Goal: Contribute content: Contribute content

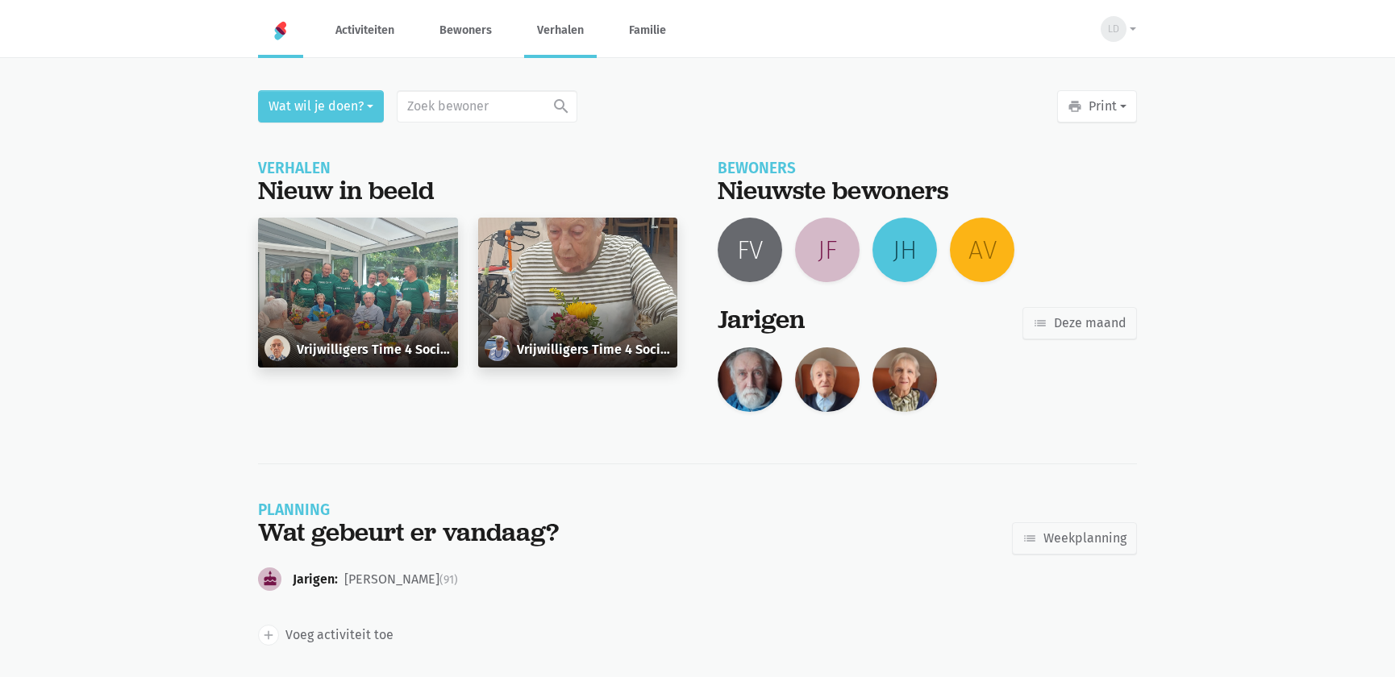
click at [542, 35] on link "Verhalen" at bounding box center [560, 30] width 73 height 54
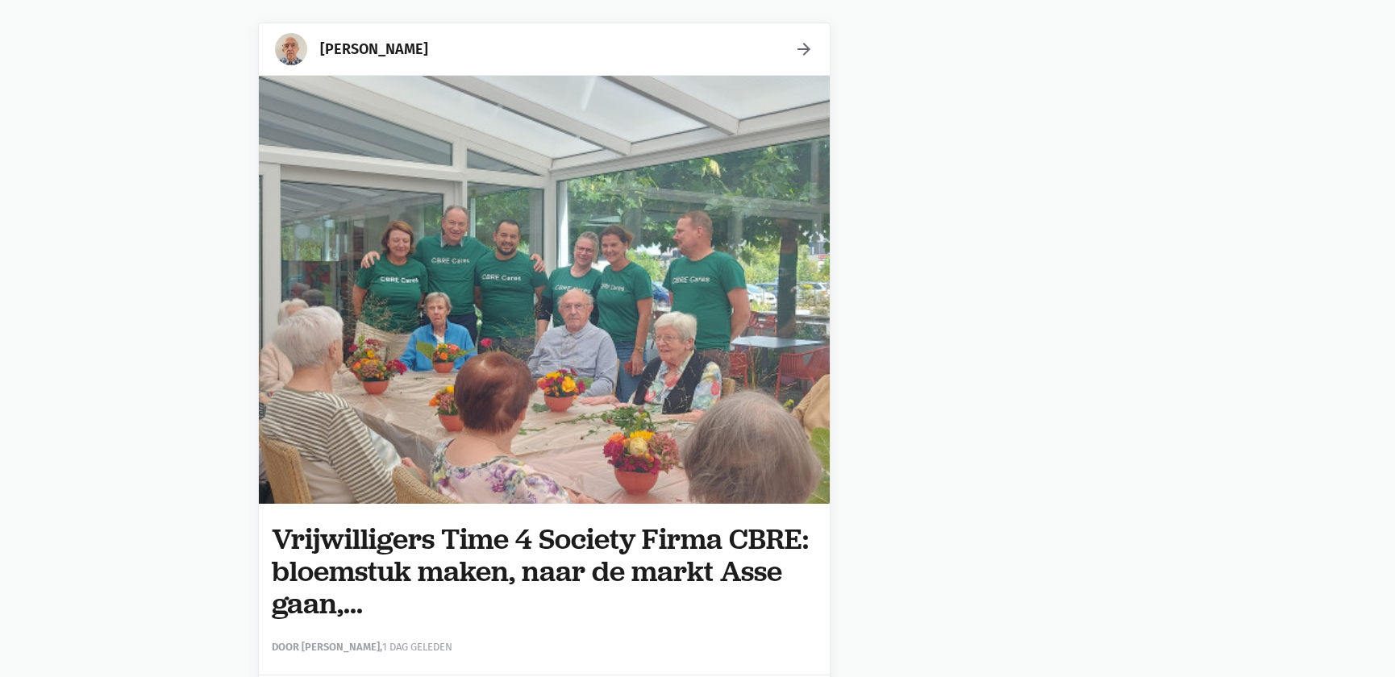
scroll to position [366, 0]
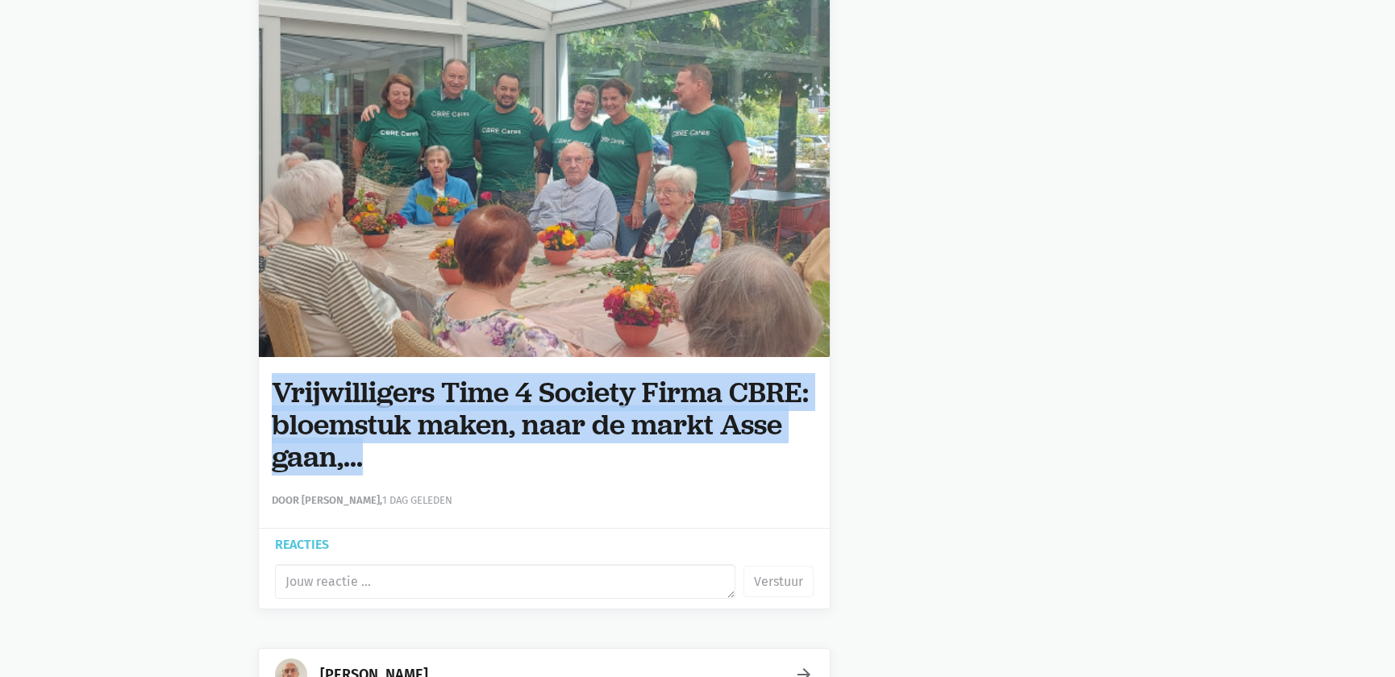
drag, startPoint x: 368, startPoint y: 458, endPoint x: 253, endPoint y: 397, distance: 130.5
copy h1 "Vrijwilligers Time 4 Society Firma CBRE: bloemstuk maken, naar de markt Asse ga…"
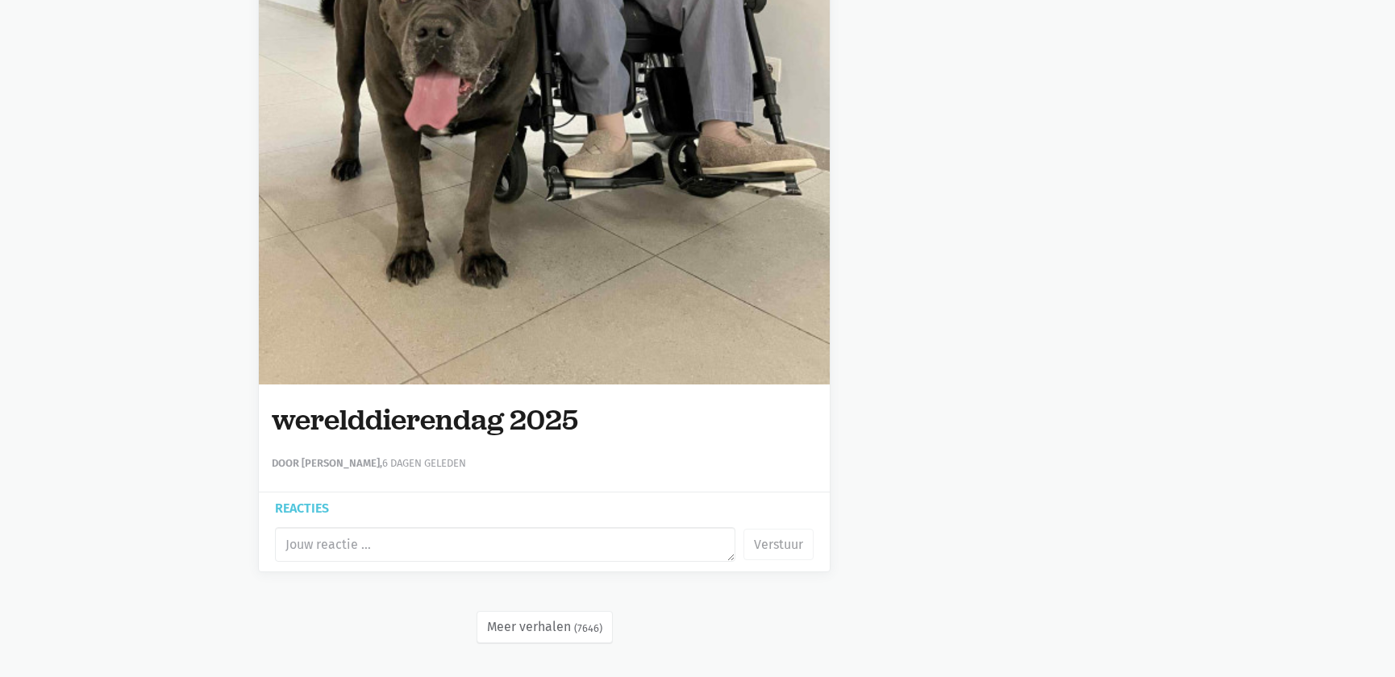
scroll to position [0, 0]
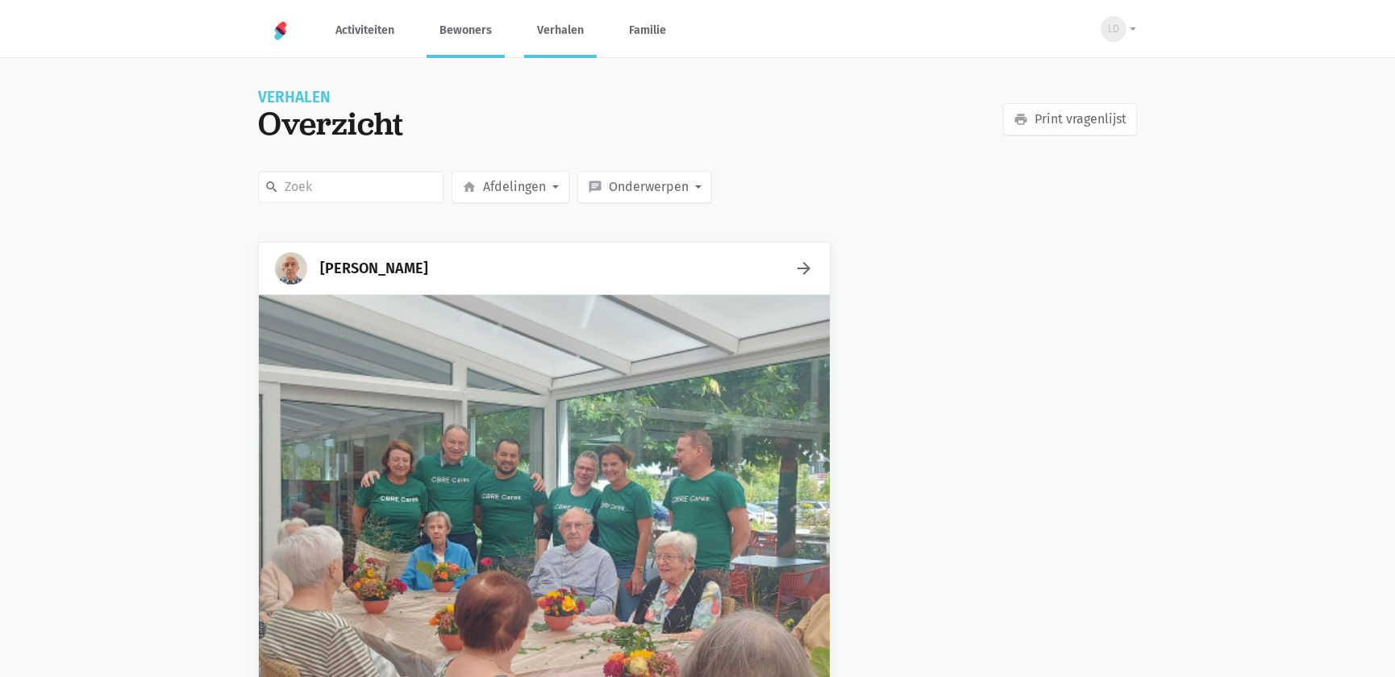
click at [469, 26] on link "Bewoners" at bounding box center [465, 30] width 78 height 54
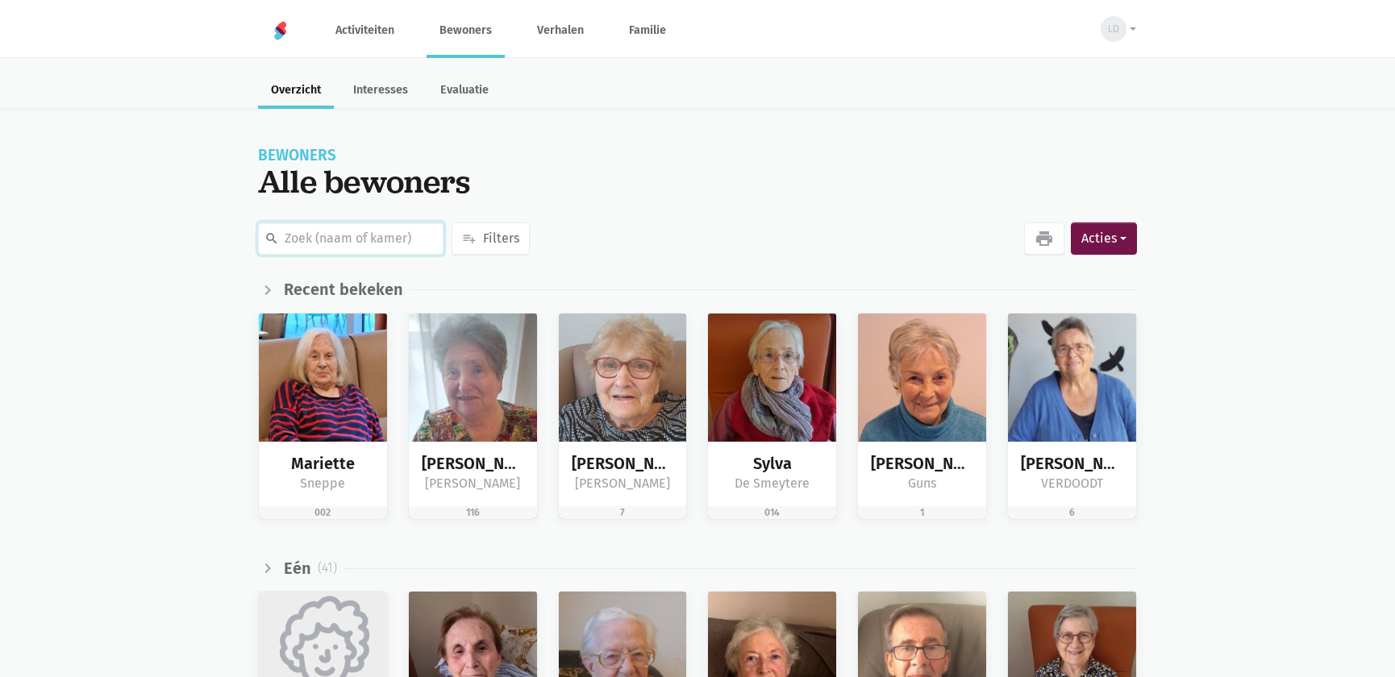
click at [341, 238] on input "text" at bounding box center [350, 238] width 185 height 32
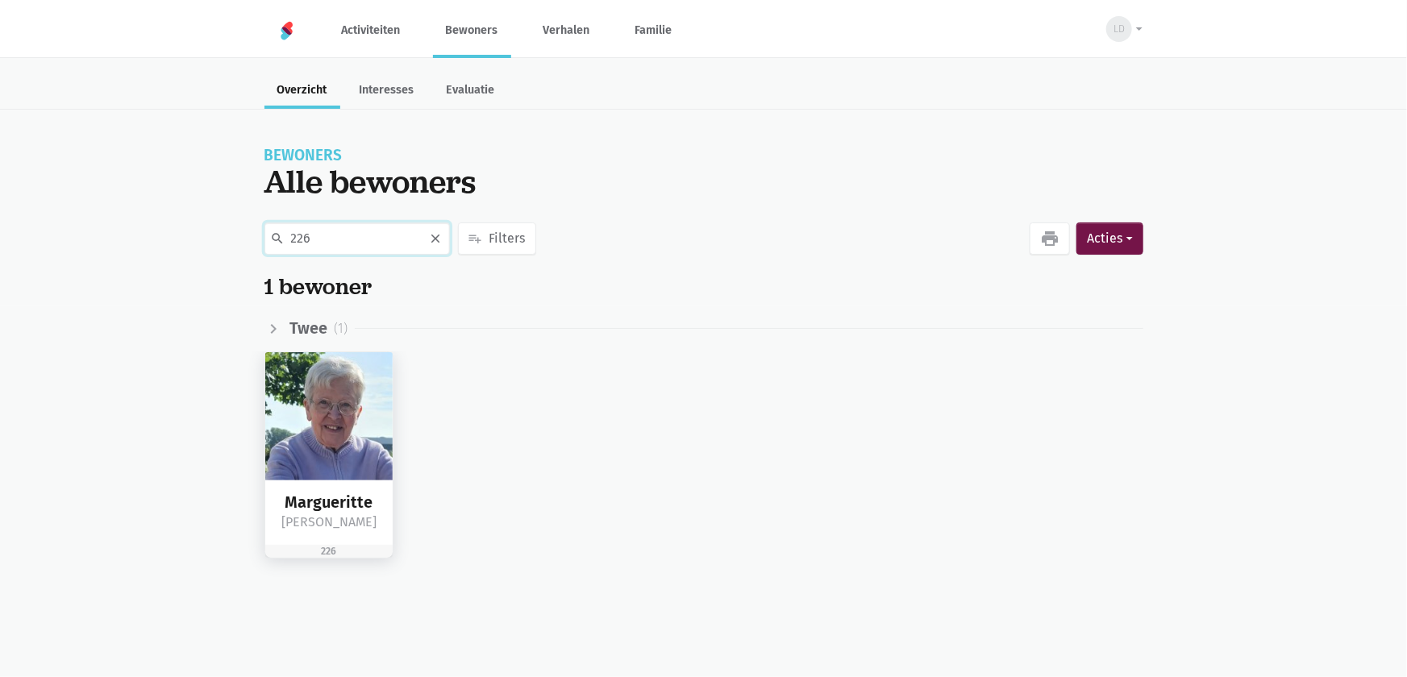
type input "226"
click at [346, 444] on img at bounding box center [329, 416] width 128 height 128
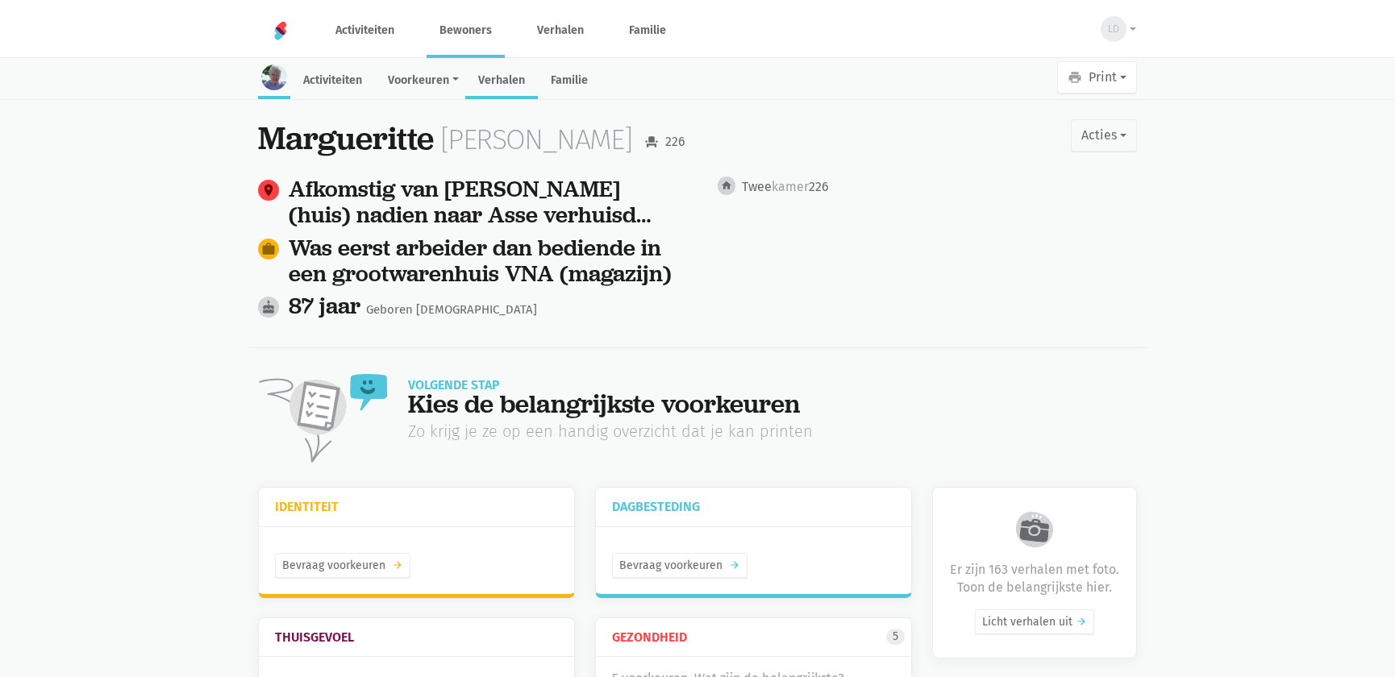
click at [501, 81] on link "Verhalen" at bounding box center [501, 81] width 73 height 35
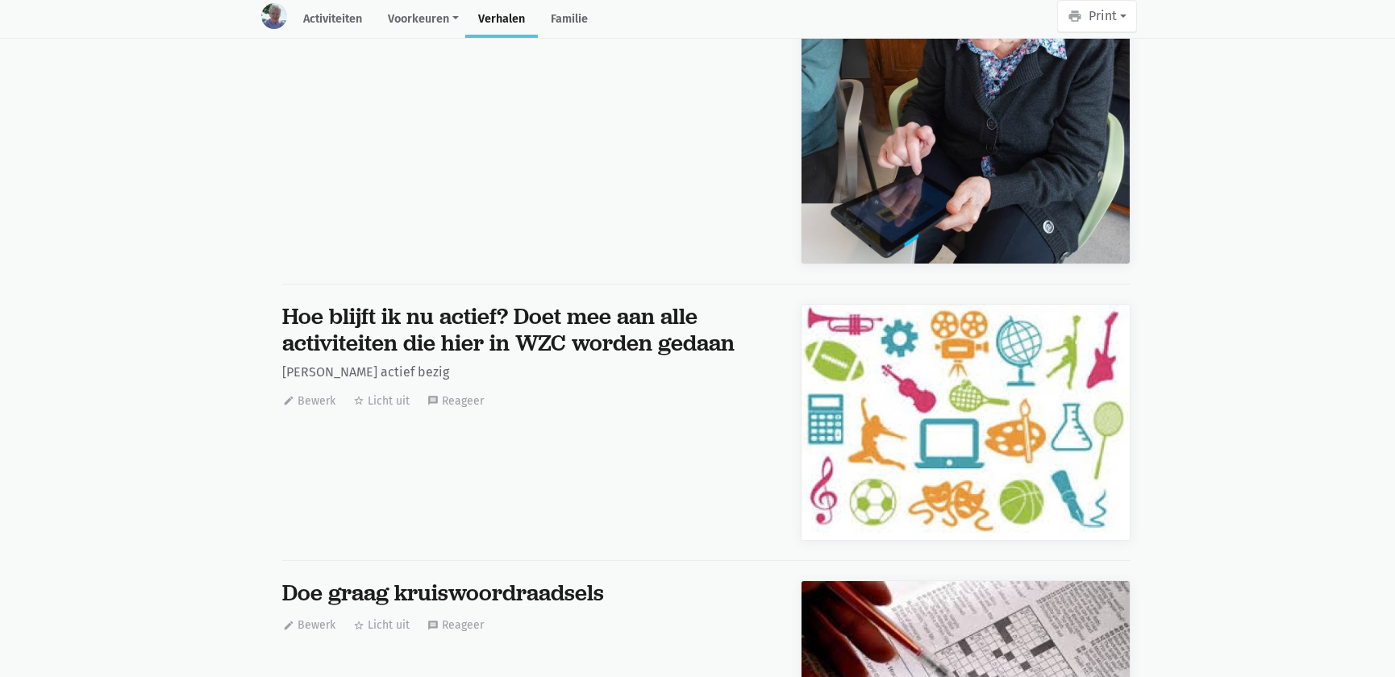
scroll to position [25928, 0]
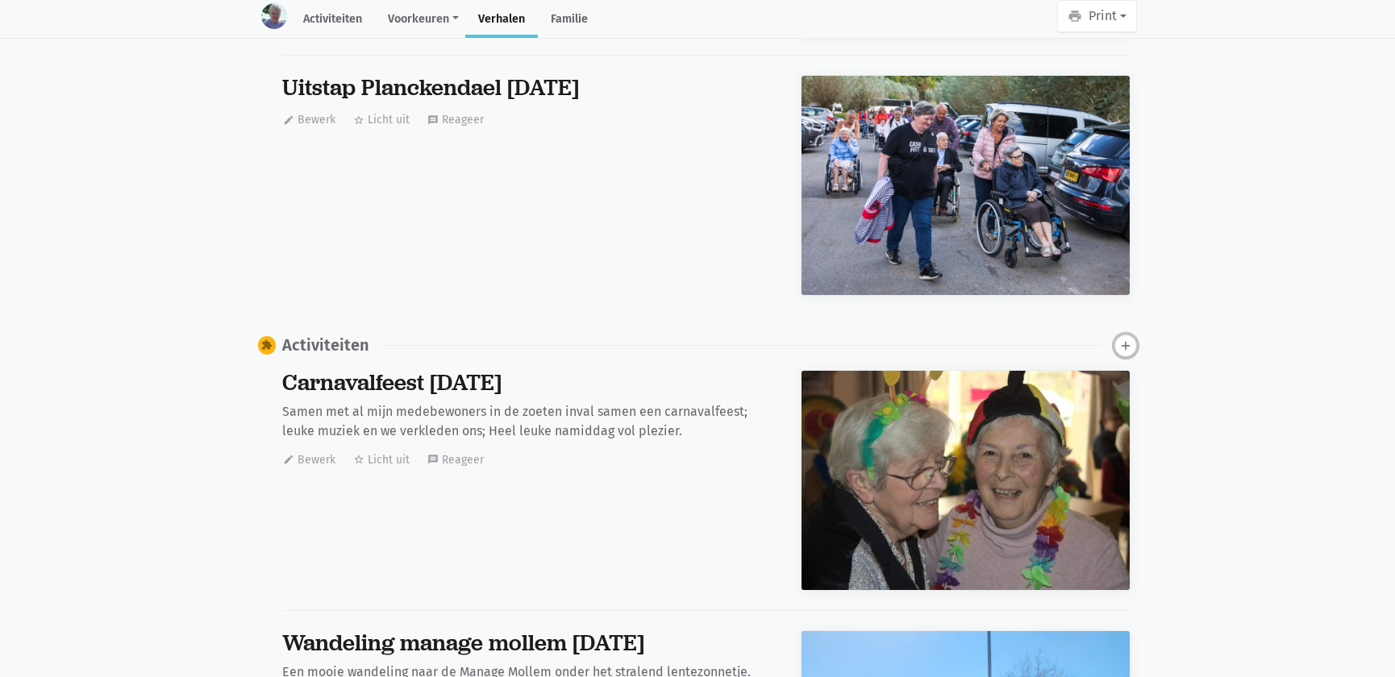
click at [1126, 339] on icon "add" at bounding box center [1125, 346] width 15 height 15
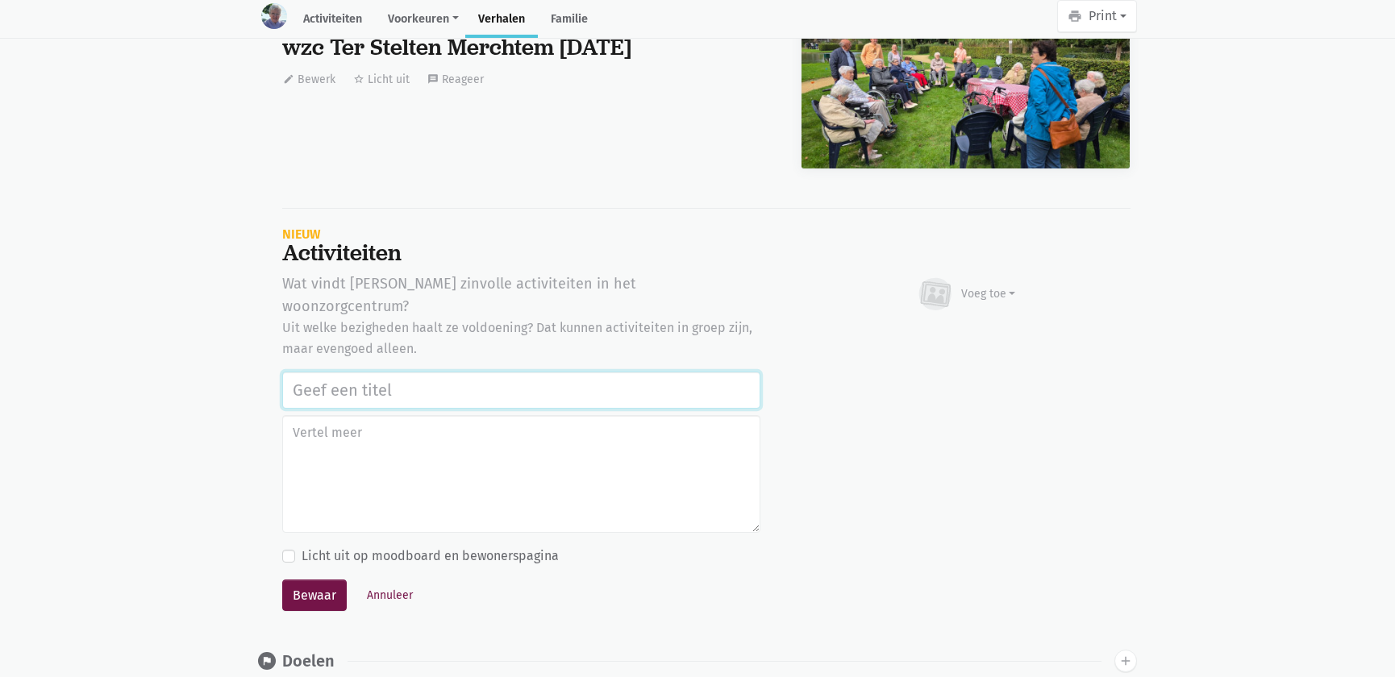
paste input "Vrijwilligers Time 4 Society Firma CBRE: bloemstuk maken, naar de markt Asse ga…"
type input "Vrijwilligers Time 4 Society Firma CBRE: bloemstuk maken, naar de markt Asse ga…"
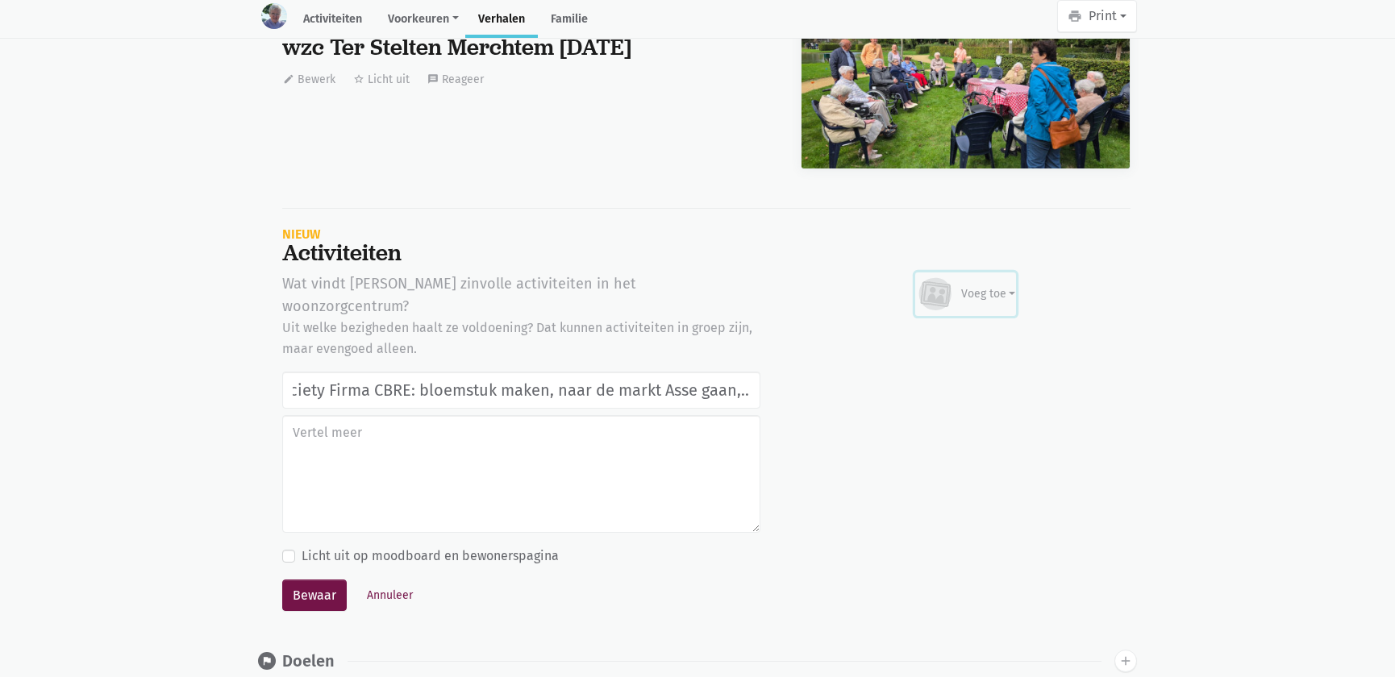
click at [987, 276] on div "Voeg toe" at bounding box center [966, 293] width 100 height 35
click at [976, 327] on link "Afbeelding" at bounding box center [956, 340] width 117 height 27
click at [293, 580] on button "Bewaar" at bounding box center [314, 596] width 64 height 32
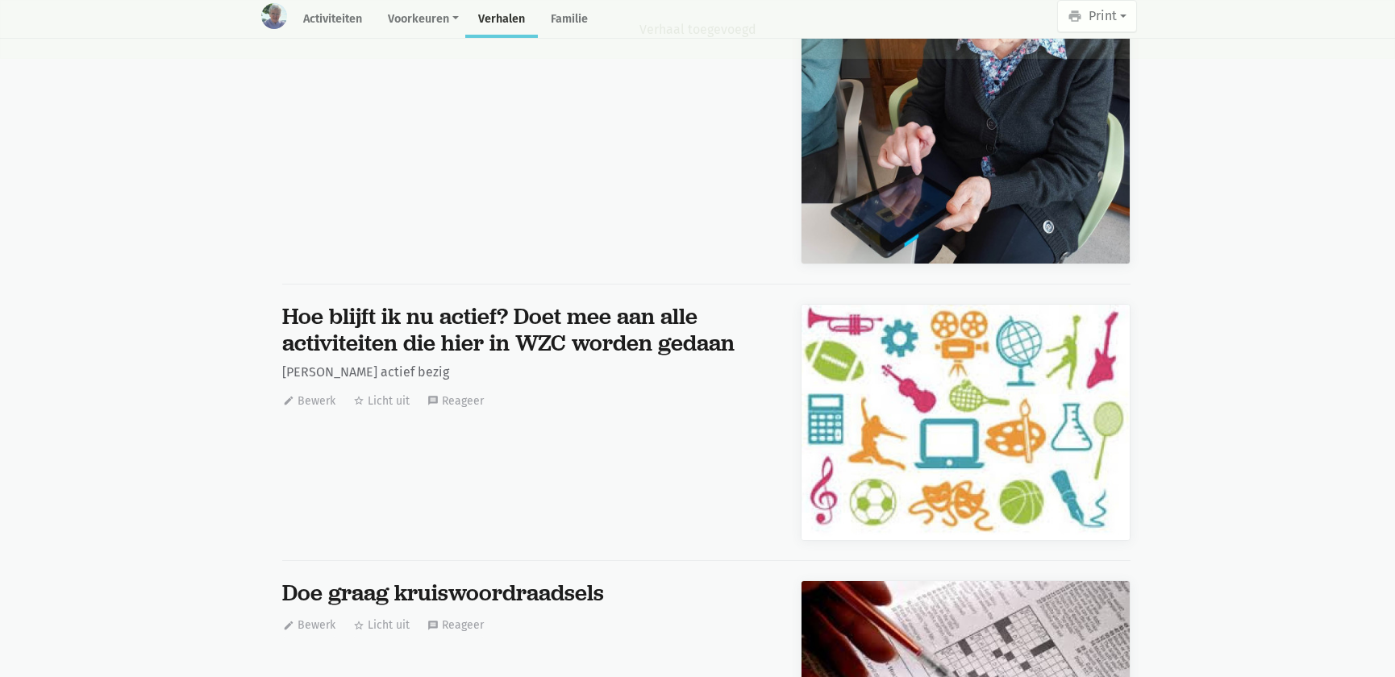
scroll to position [25928, 0]
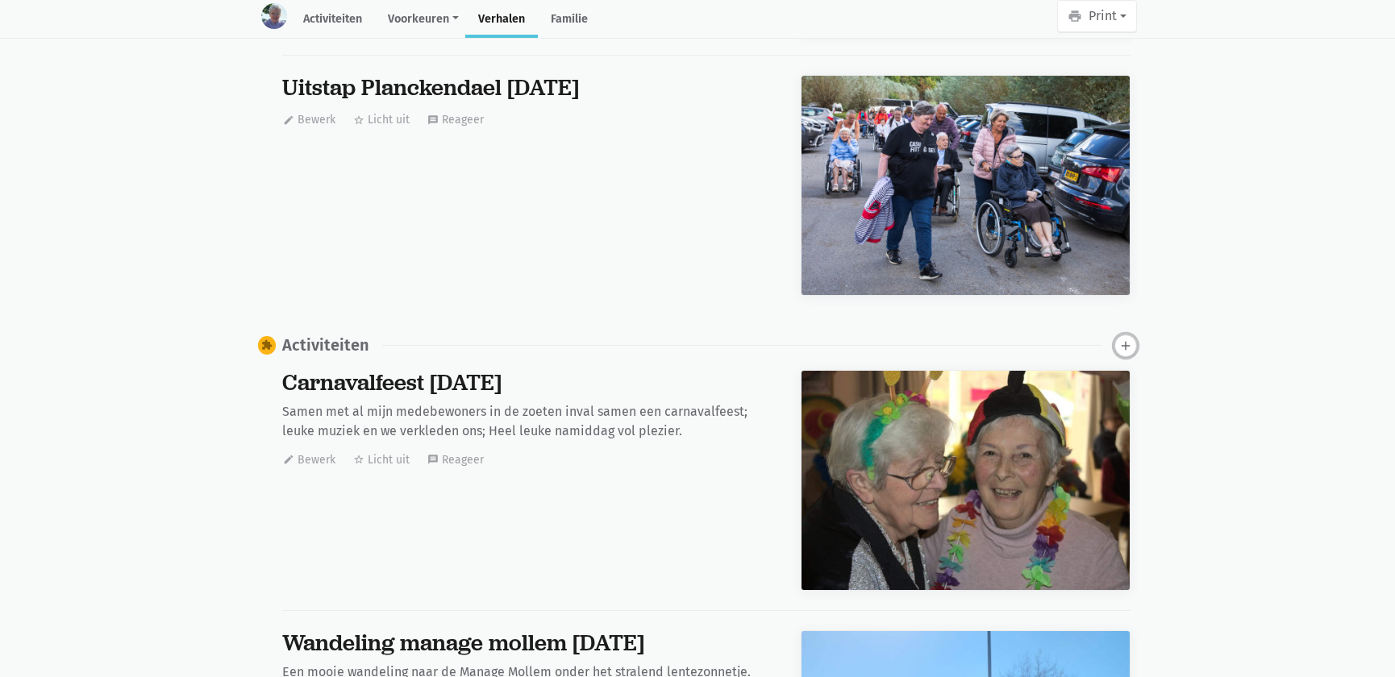
click at [1126, 339] on icon "add" at bounding box center [1125, 346] width 15 height 15
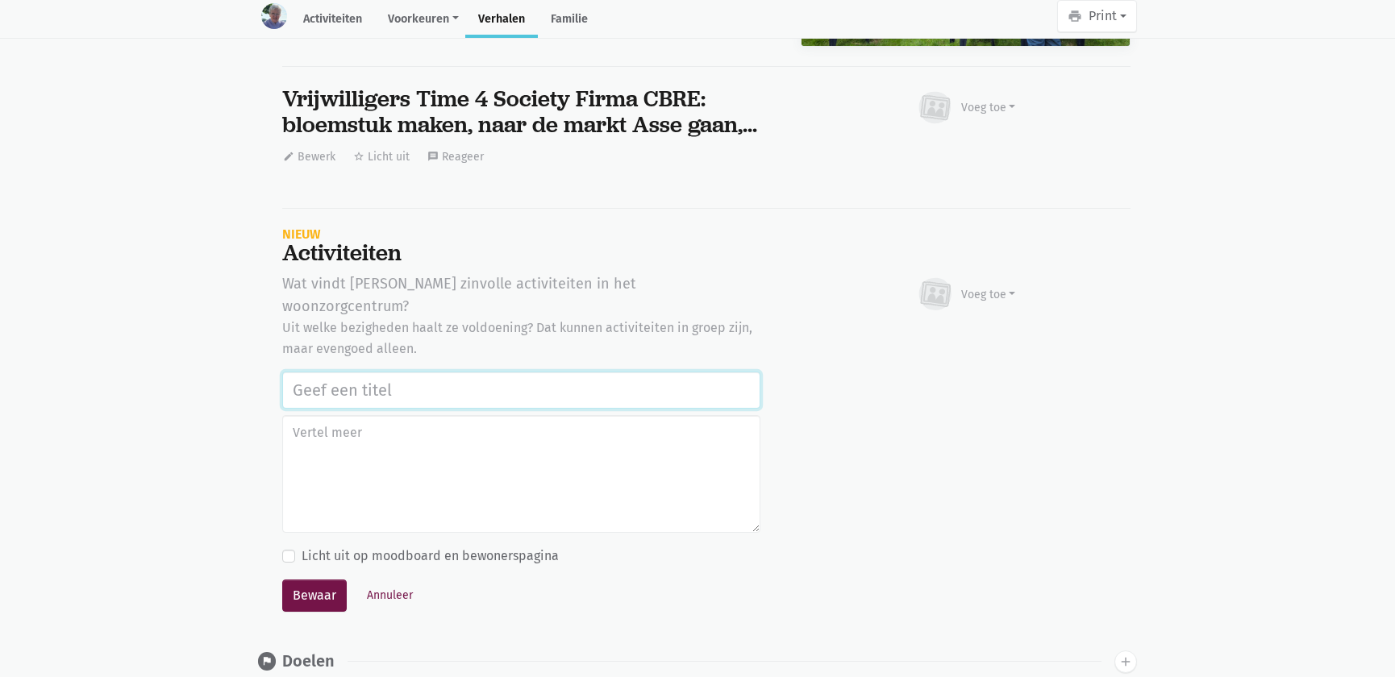
paste input "Vrijwilligers Time 4 Society Firma CBRE: bloemstuk maken, naar de markt Asse ga…"
type input "Vrijwilligers Time 4 Society Firma CBRE: bloemstuk maken, naar de markt Asse ga…"
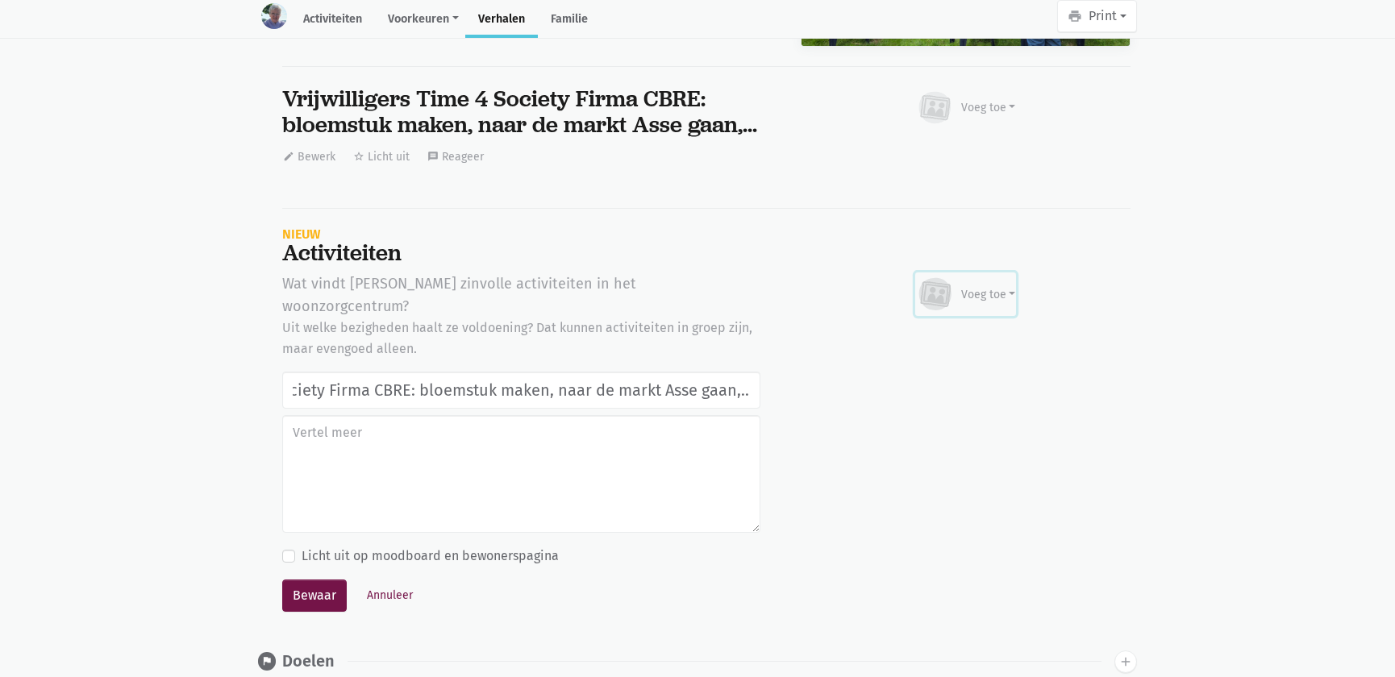
click at [992, 286] on div "Voeg toe" at bounding box center [988, 294] width 55 height 17
click at [971, 327] on link "Afbeelding" at bounding box center [956, 340] width 117 height 27
click at [300, 580] on button "Bewaar" at bounding box center [314, 596] width 64 height 32
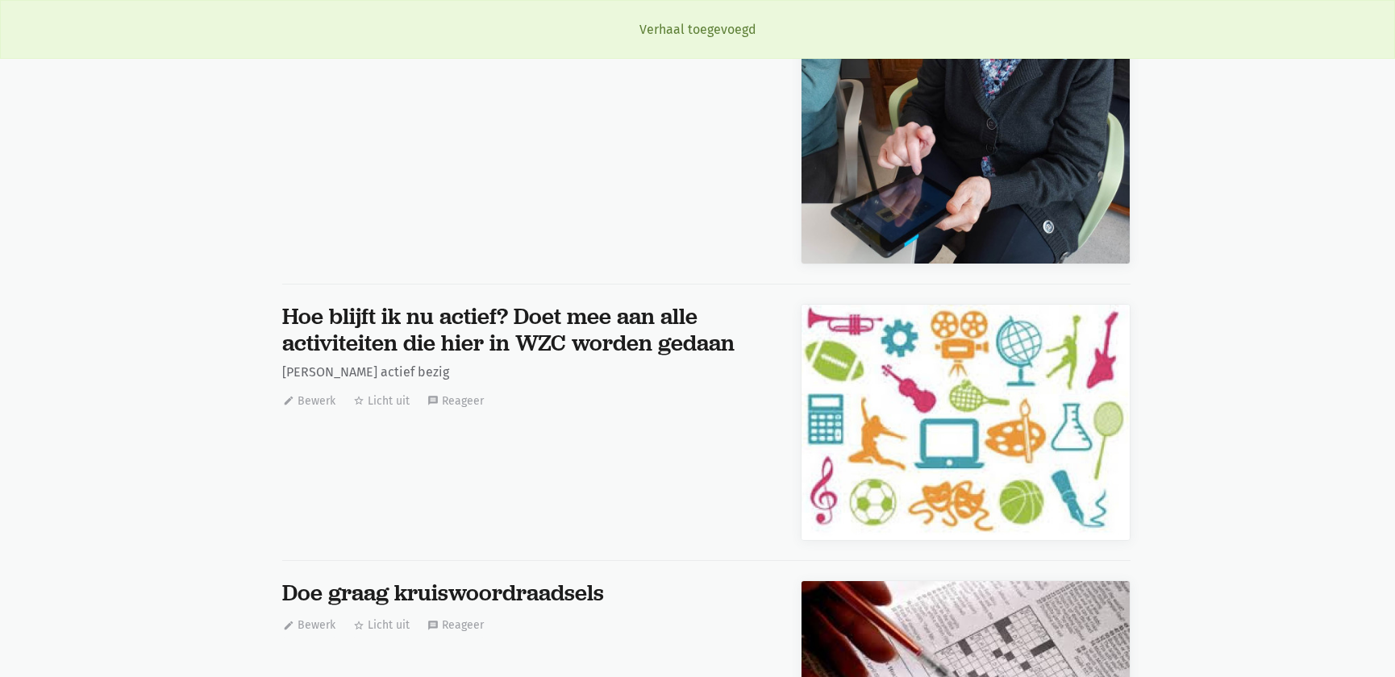
scroll to position [25928, 0]
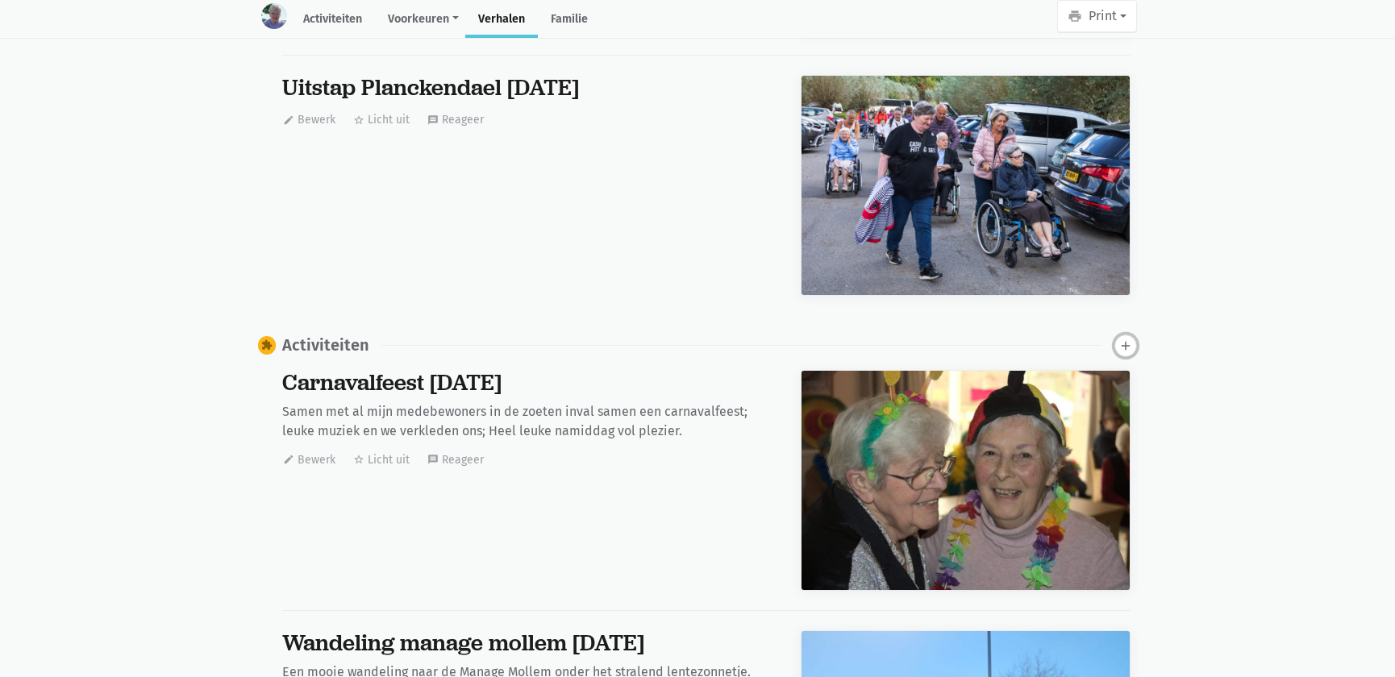
click at [1120, 339] on icon "add" at bounding box center [1125, 346] width 15 height 15
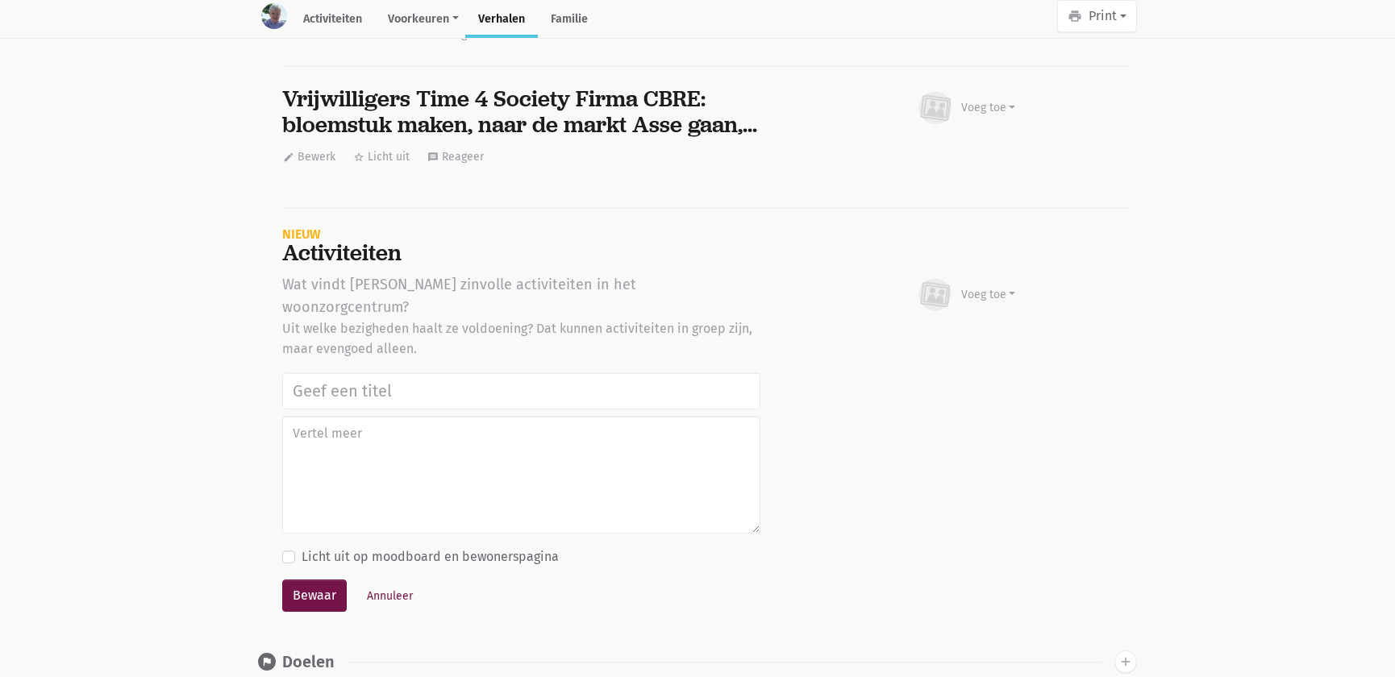
click at [339, 372] on input "text" at bounding box center [521, 390] width 478 height 37
type input "Vrijwilligers Time 4 Society Firma CBRE: bloemstuk maken, naar de markt Asse ga…"
click at [969, 286] on div "Voeg toe" at bounding box center [988, 294] width 55 height 17
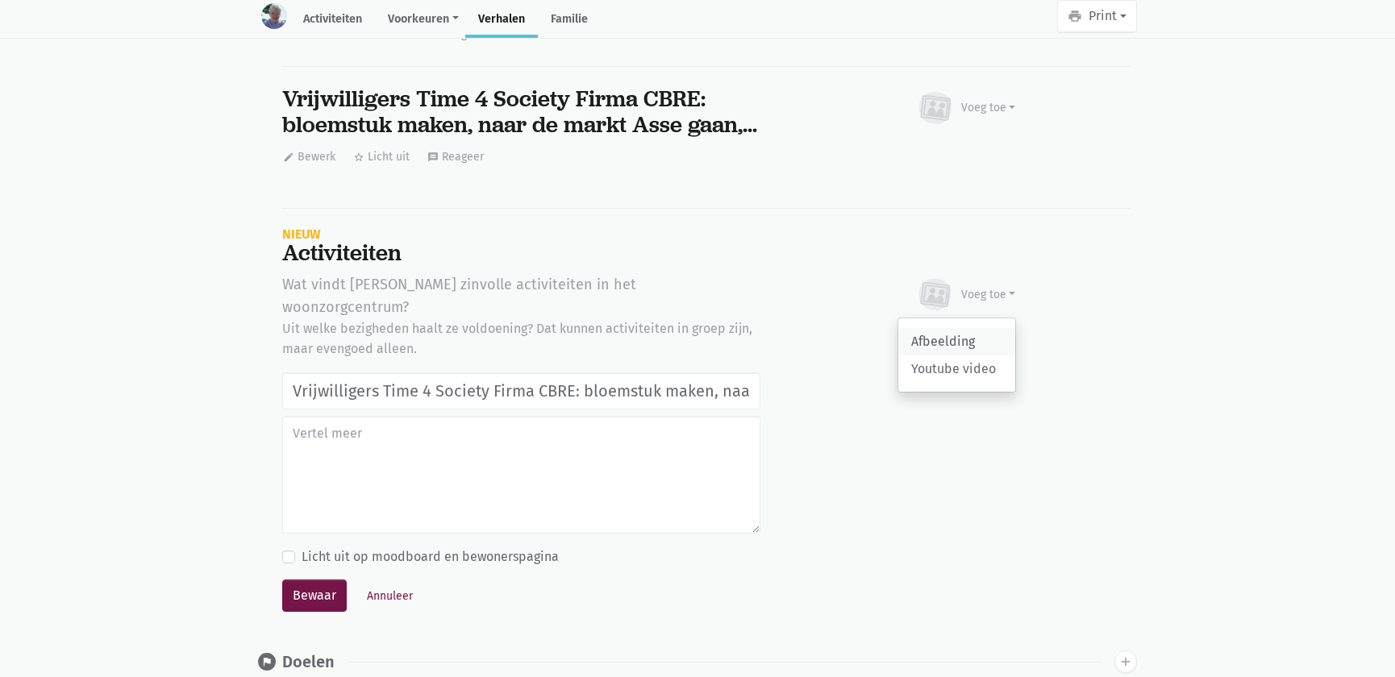
click at [956, 328] on link "Afbeelding" at bounding box center [956, 341] width 117 height 27
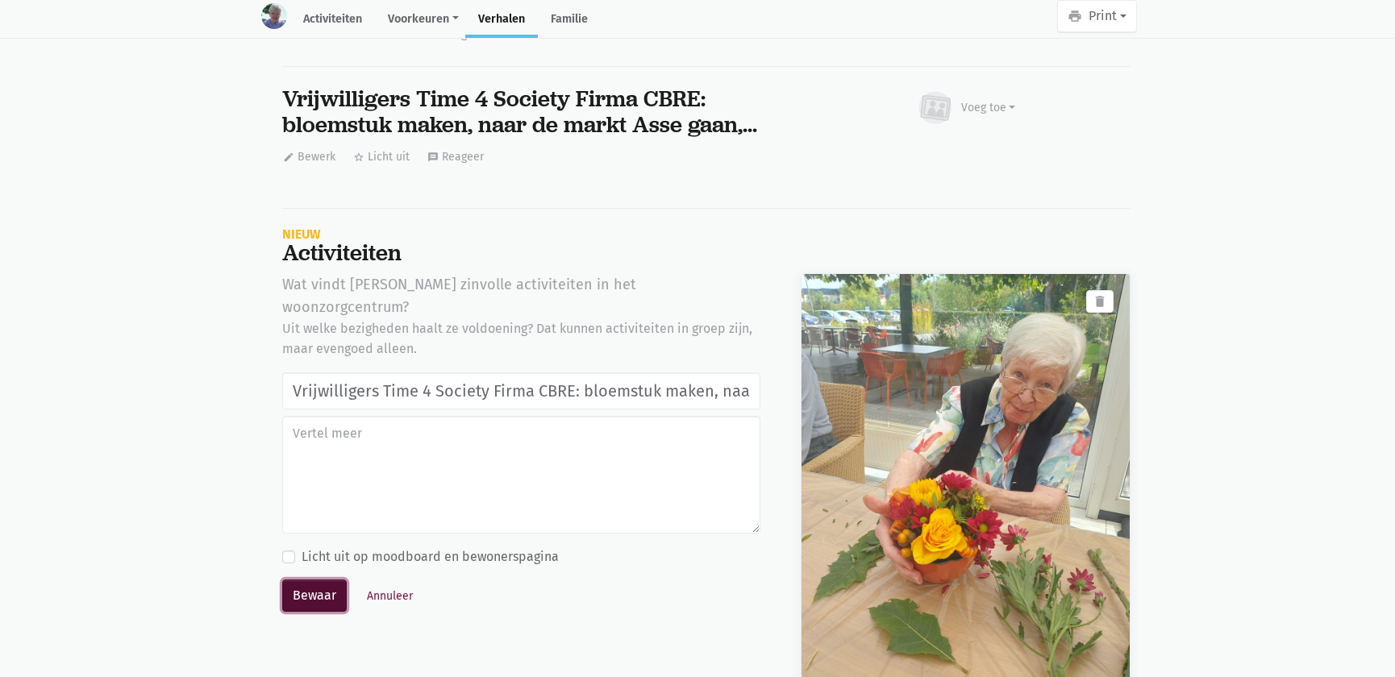
click at [322, 580] on button "Bewaar" at bounding box center [314, 596] width 64 height 32
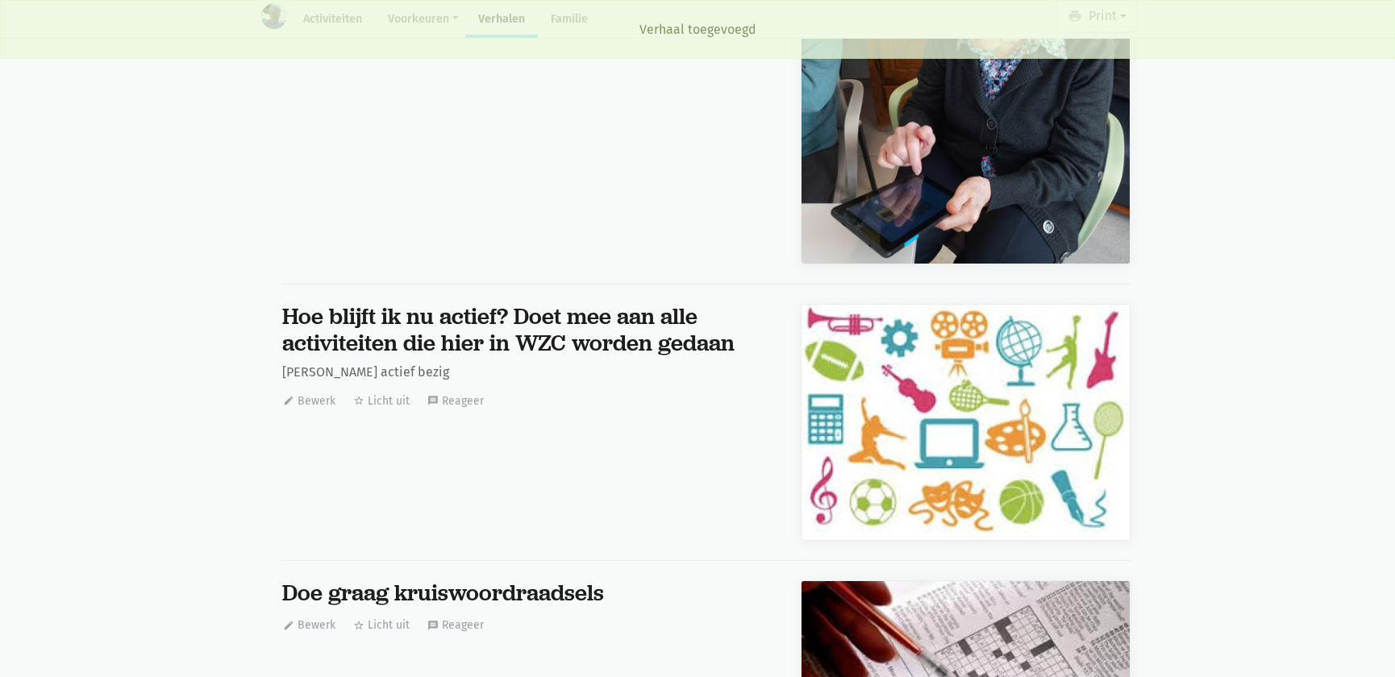
scroll to position [25928, 0]
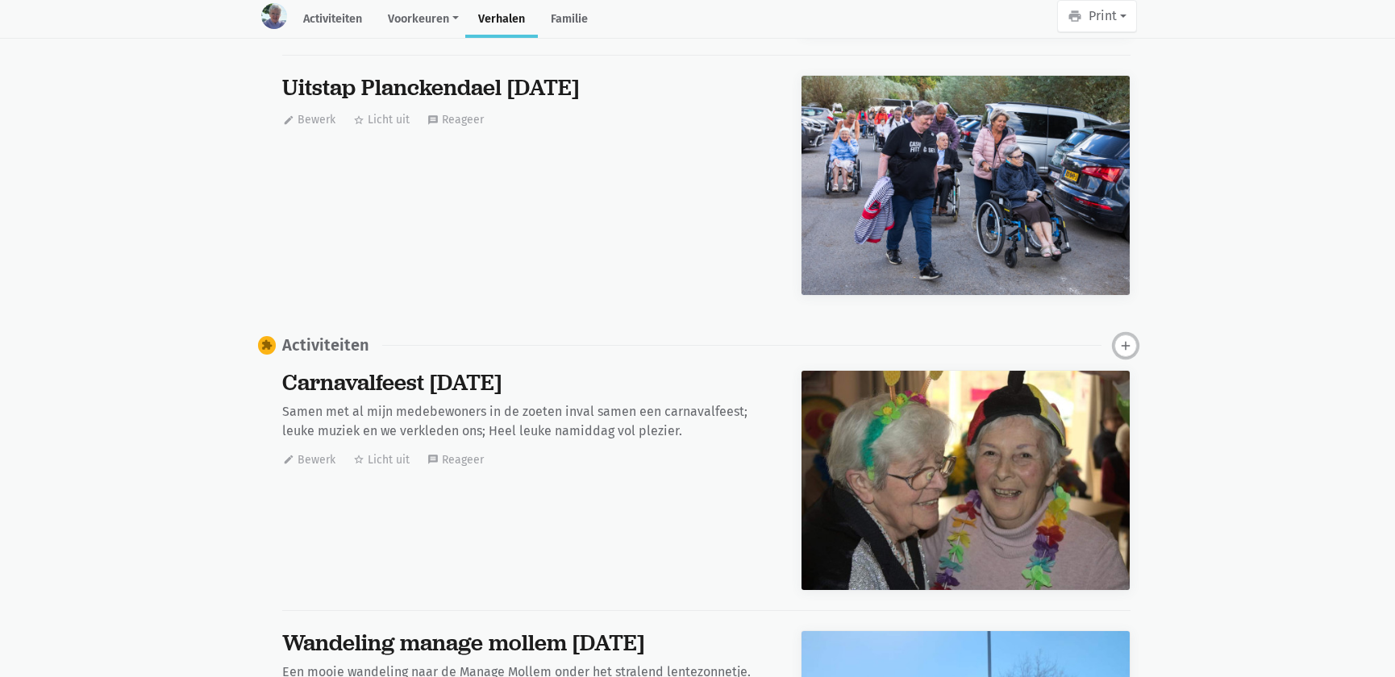
click at [1129, 339] on icon "add" at bounding box center [1125, 346] width 15 height 15
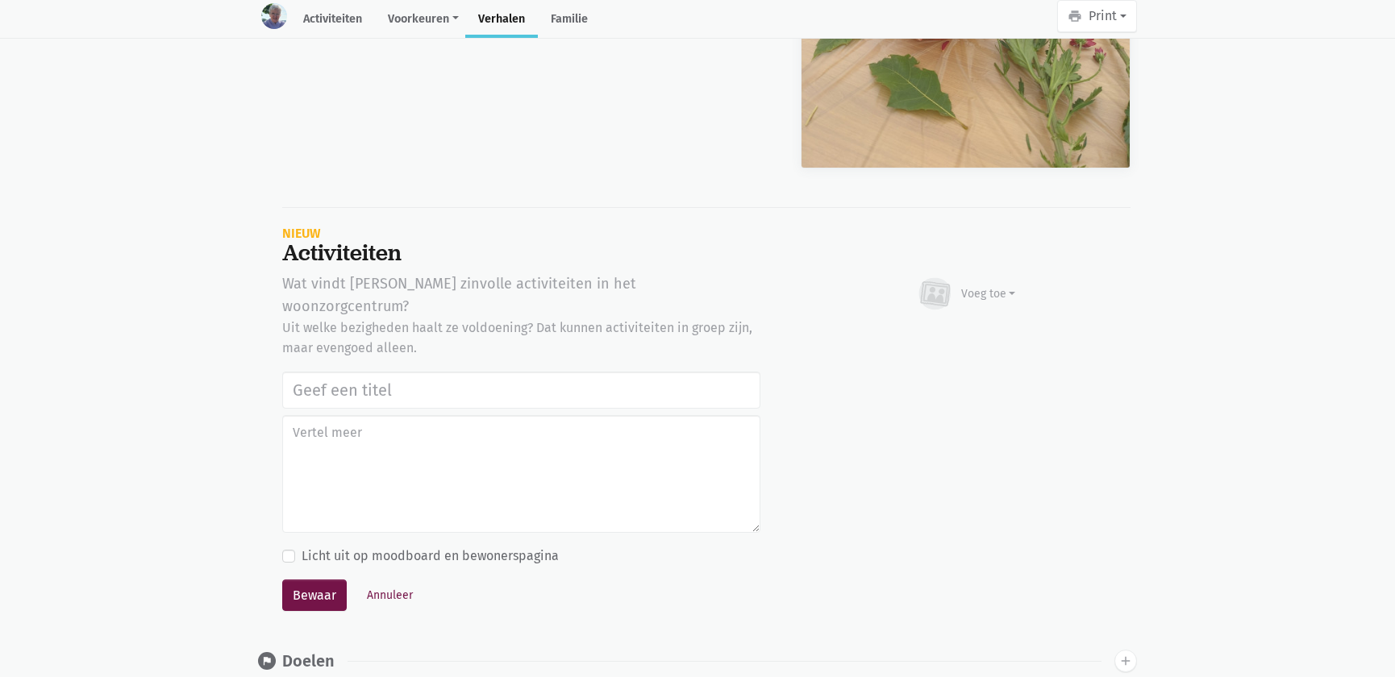
click at [322, 372] on input "text" at bounding box center [521, 390] width 478 height 37
type input "Vrijwilligers Time 4 Society Firma CBRE: bloemstuk maken, naar de markt Asse ga…"
click at [970, 285] on div "Voeg toe" at bounding box center [988, 293] width 55 height 17
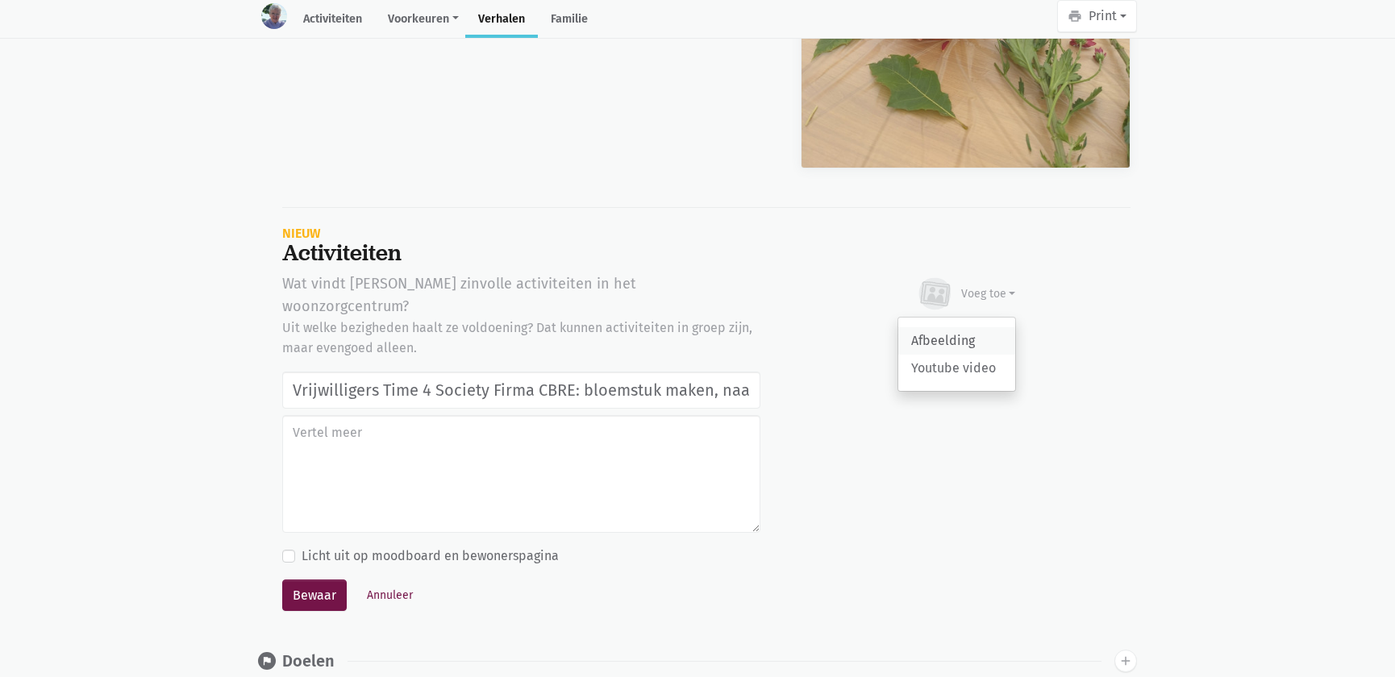
click at [954, 331] on link "Afbeelding" at bounding box center [956, 340] width 117 height 27
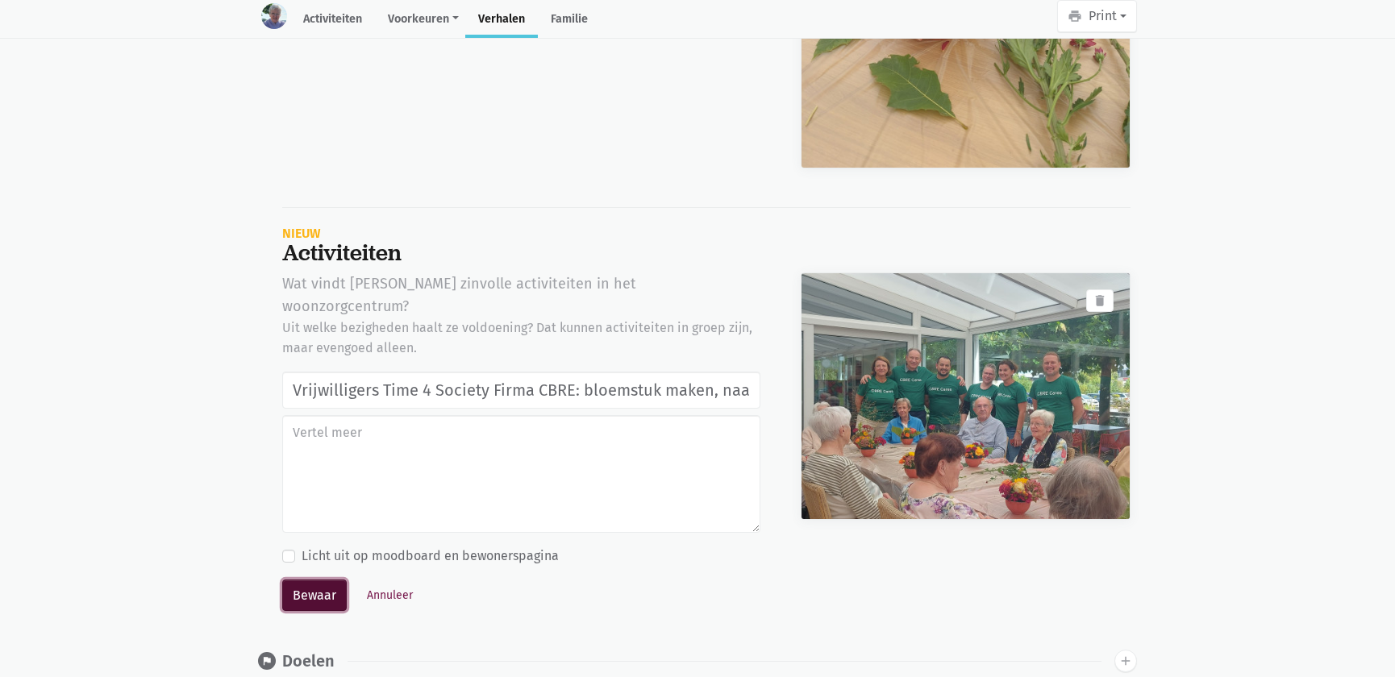
click at [334, 580] on button "Bewaar" at bounding box center [314, 596] width 64 height 32
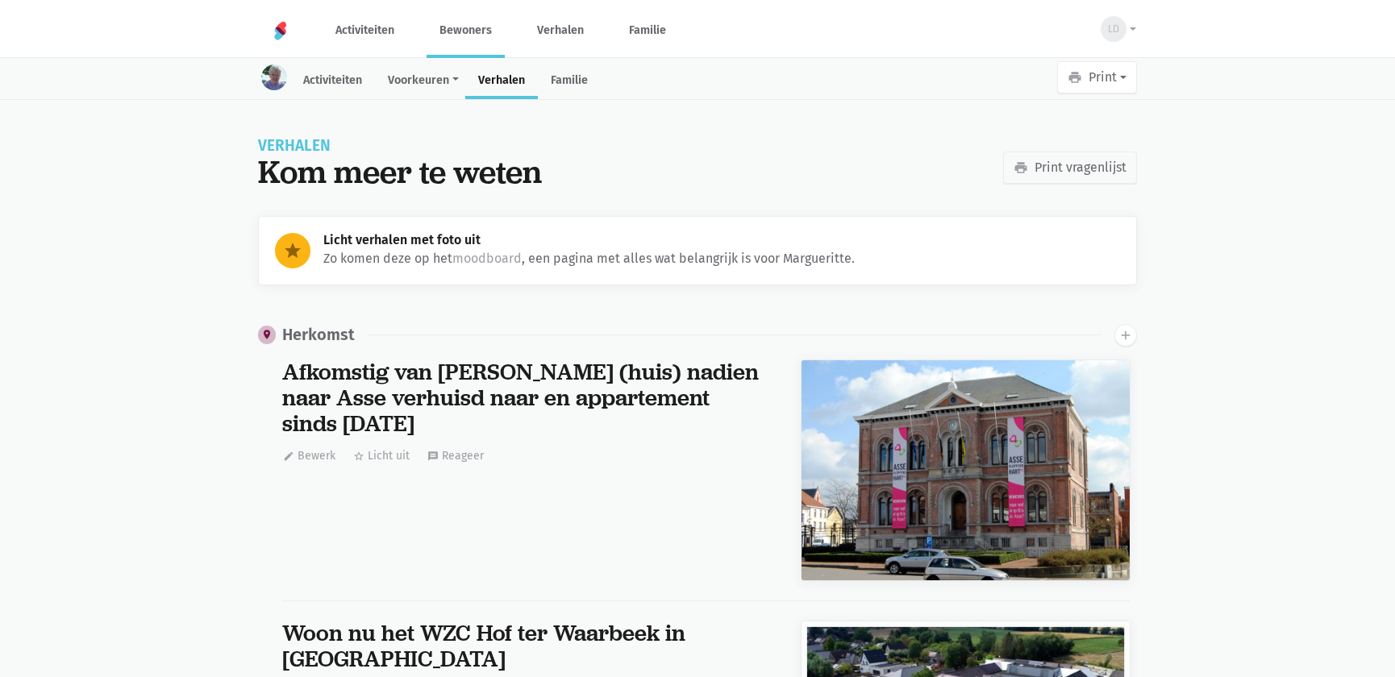
click at [476, 21] on link "Bewoners" at bounding box center [465, 30] width 78 height 54
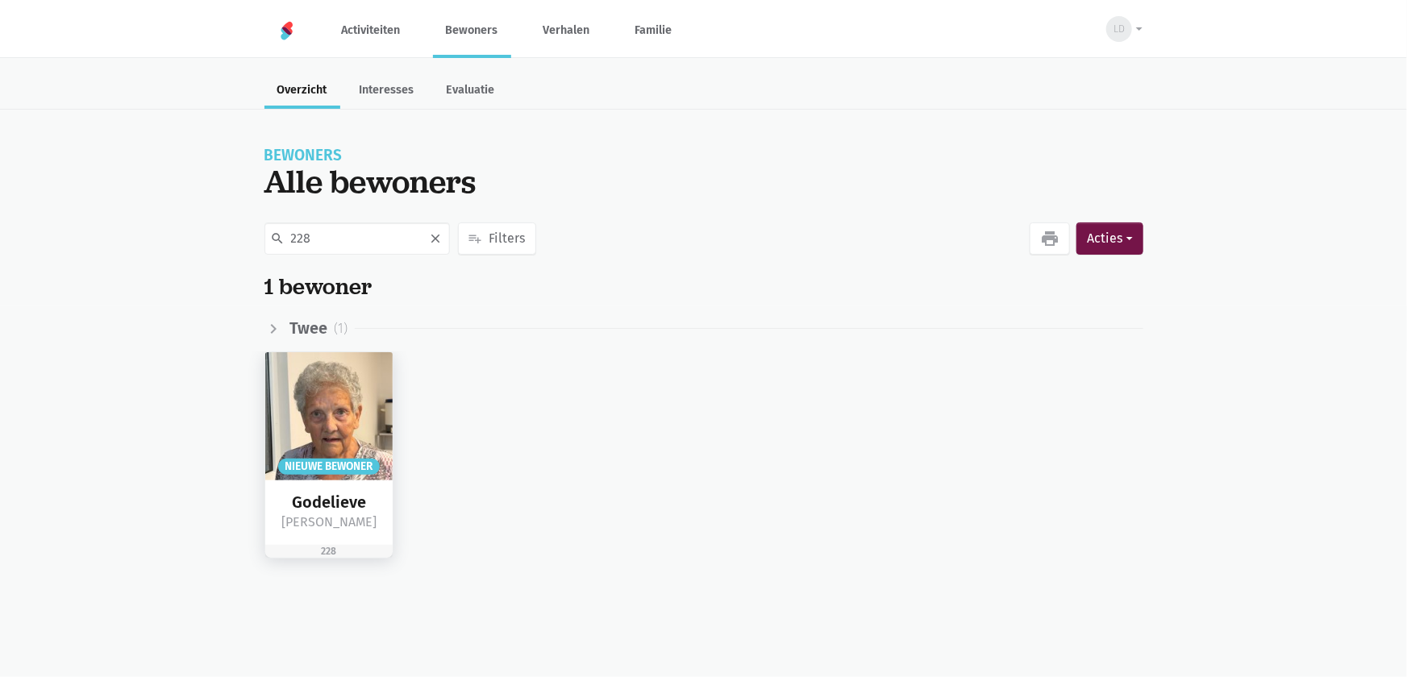
type input "228"
click at [386, 438] on img at bounding box center [329, 416] width 128 height 128
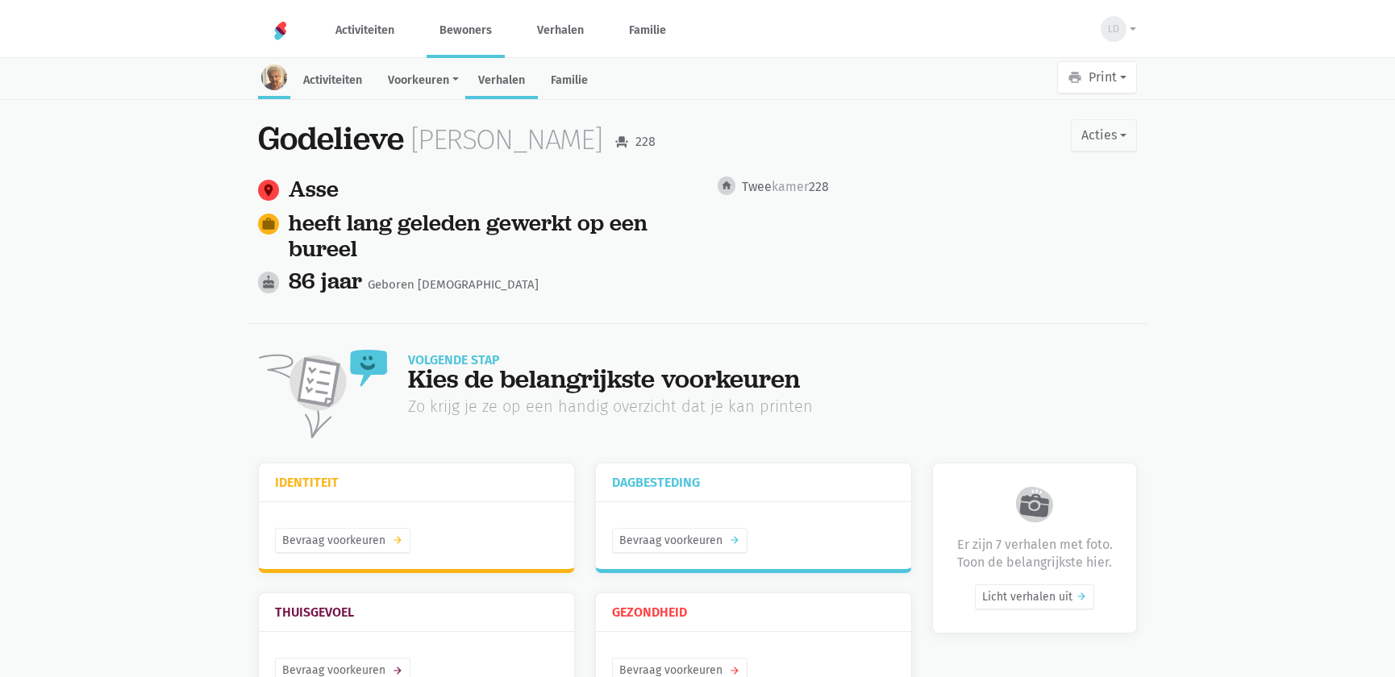
click at [485, 79] on link "Verhalen" at bounding box center [501, 81] width 73 height 35
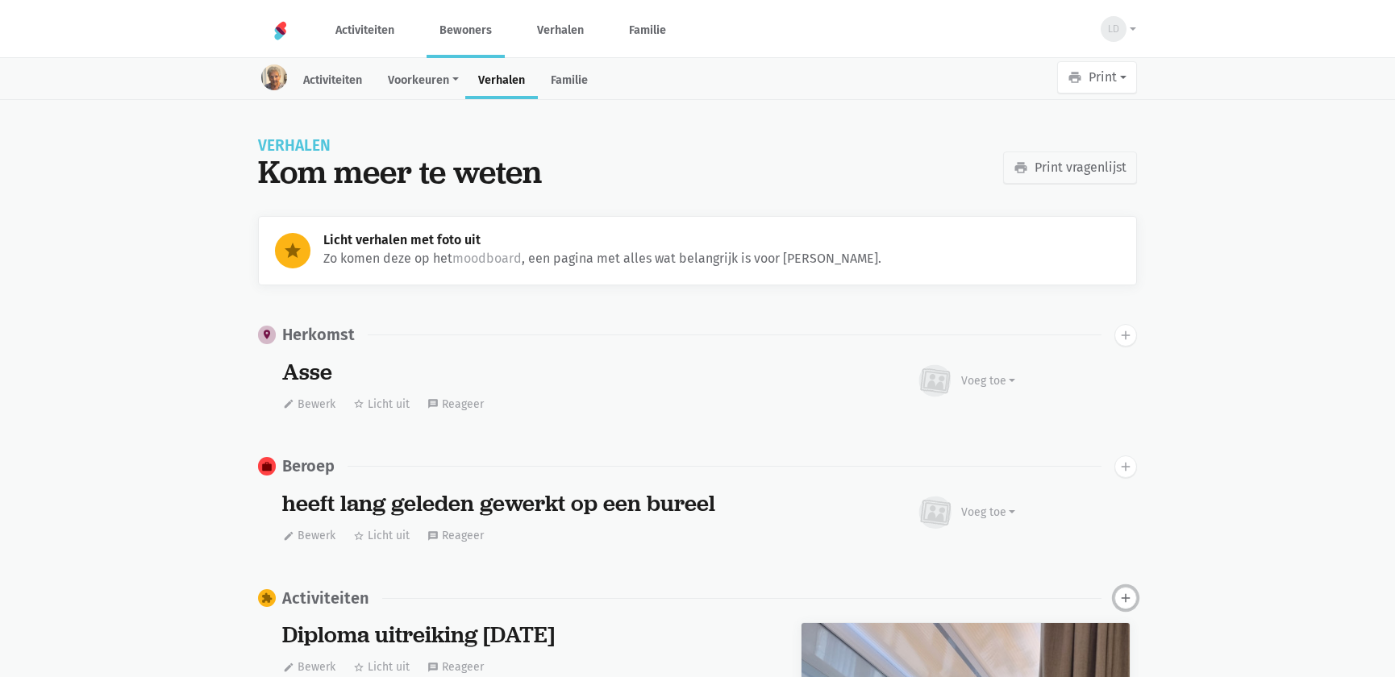
click at [1121, 597] on icon "add" at bounding box center [1125, 598] width 15 height 15
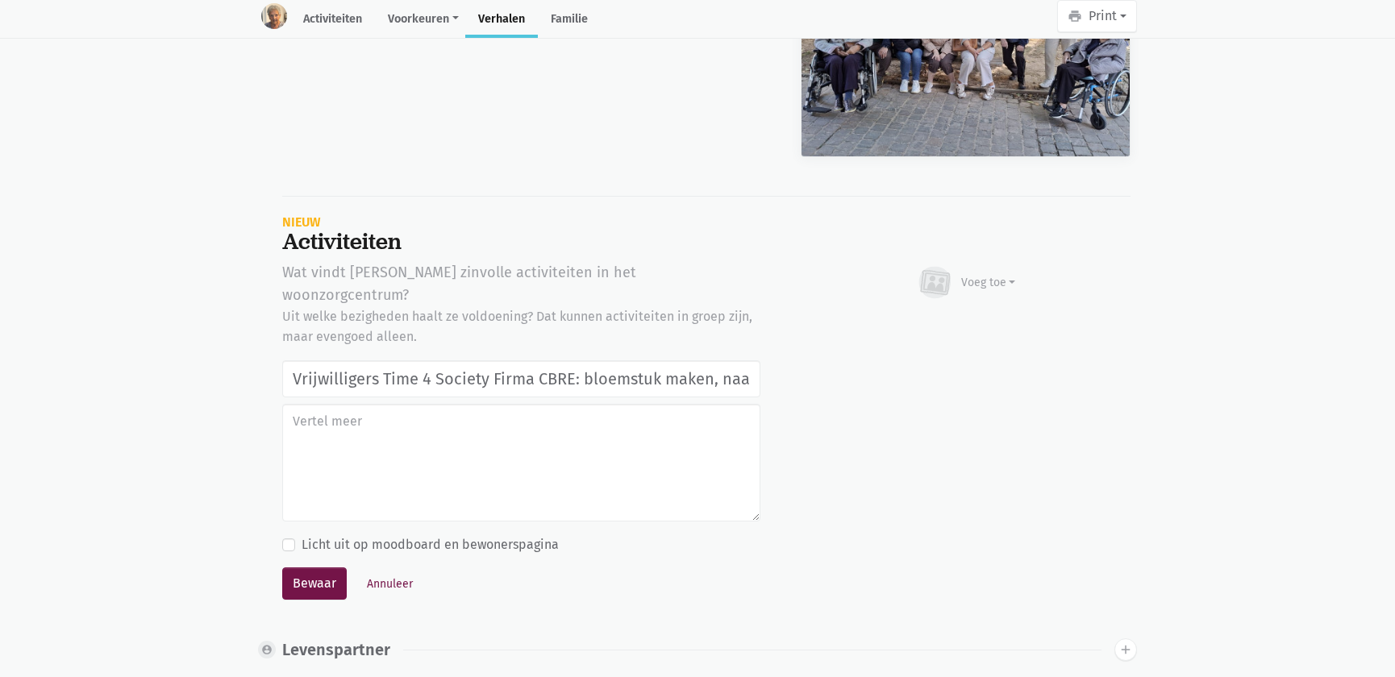
scroll to position [0, 164]
type input "Vrijwilligers Time 4 Society Firma CBRE: bloemstuk maken, naar de markt Asse ga…"
click at [1000, 291] on div "Voeg toe" at bounding box center [966, 282] width 100 height 35
click at [966, 326] on link "Afbeelding" at bounding box center [956, 329] width 117 height 27
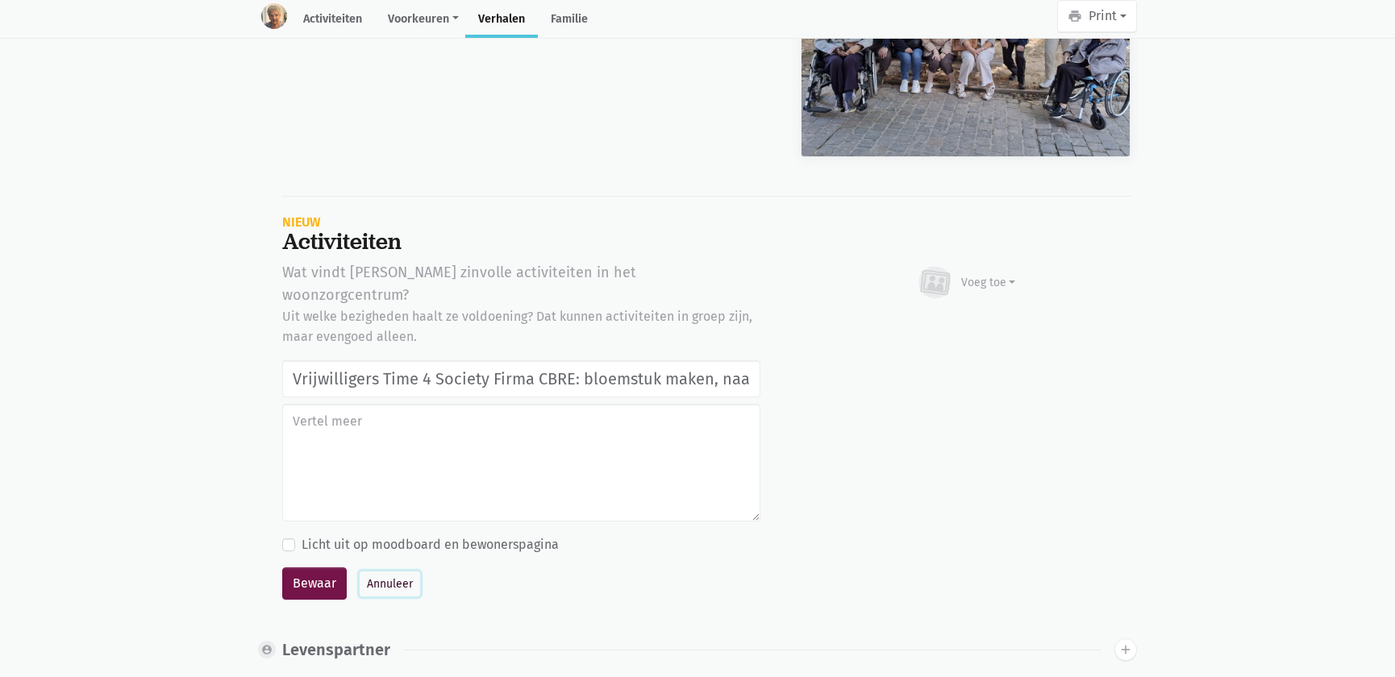
click at [386, 572] on button "Annuleer" at bounding box center [390, 584] width 60 height 25
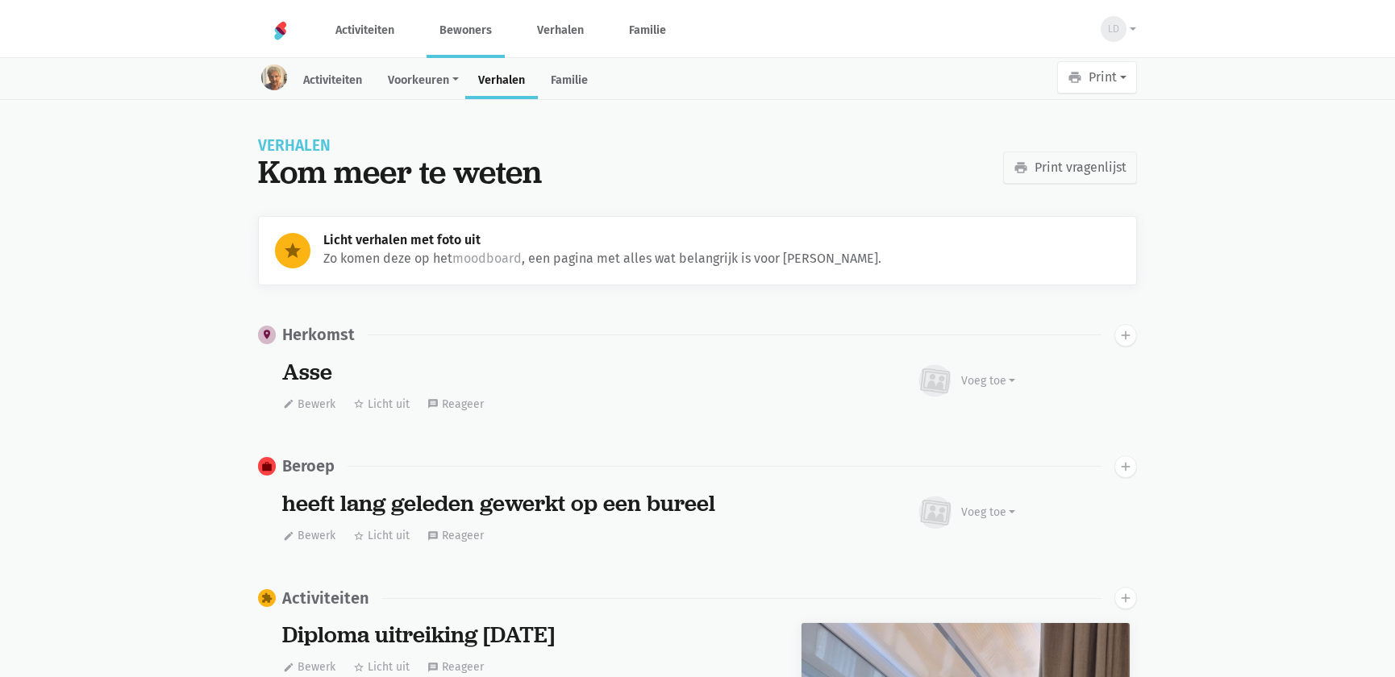
click at [465, 39] on link "Bewoners" at bounding box center [465, 30] width 78 height 54
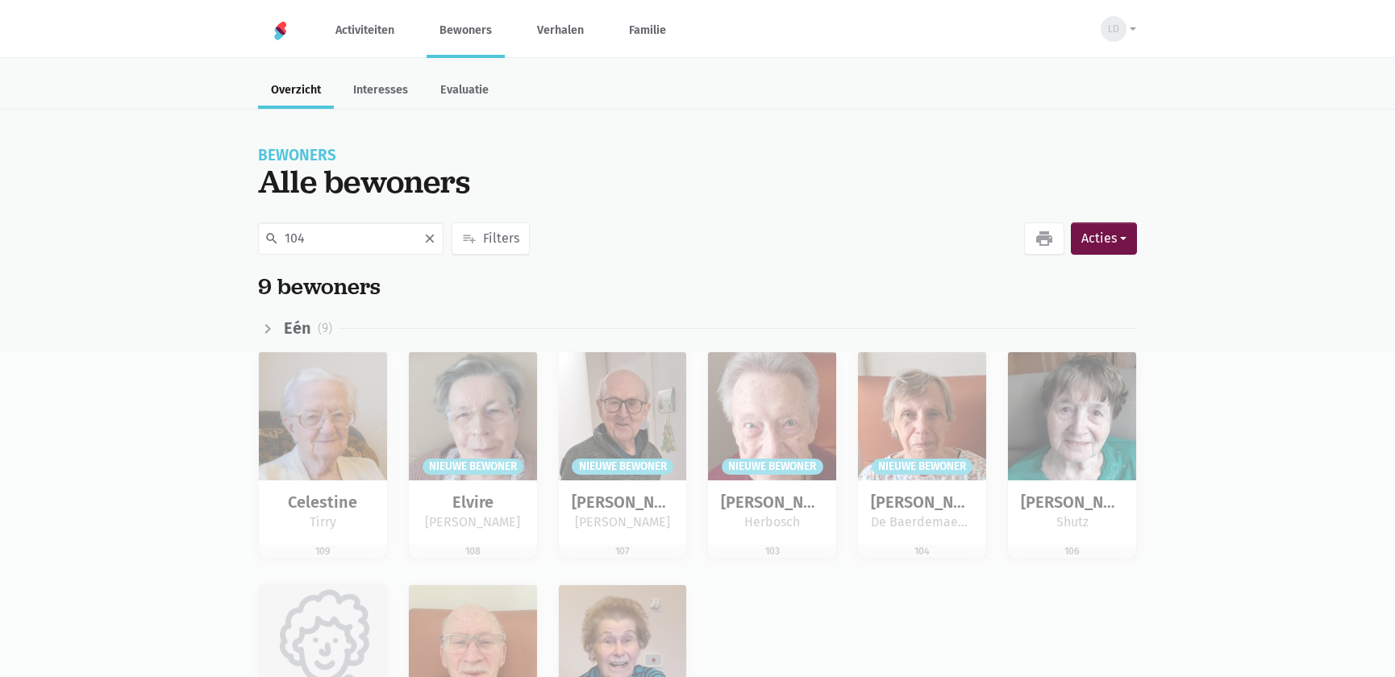
type input "104"
click at [306, 438] on div "search 104 close playlist_add Filters favorite Interesses check_box Voorkeuren …" at bounding box center [697, 518] width 1395 height 599
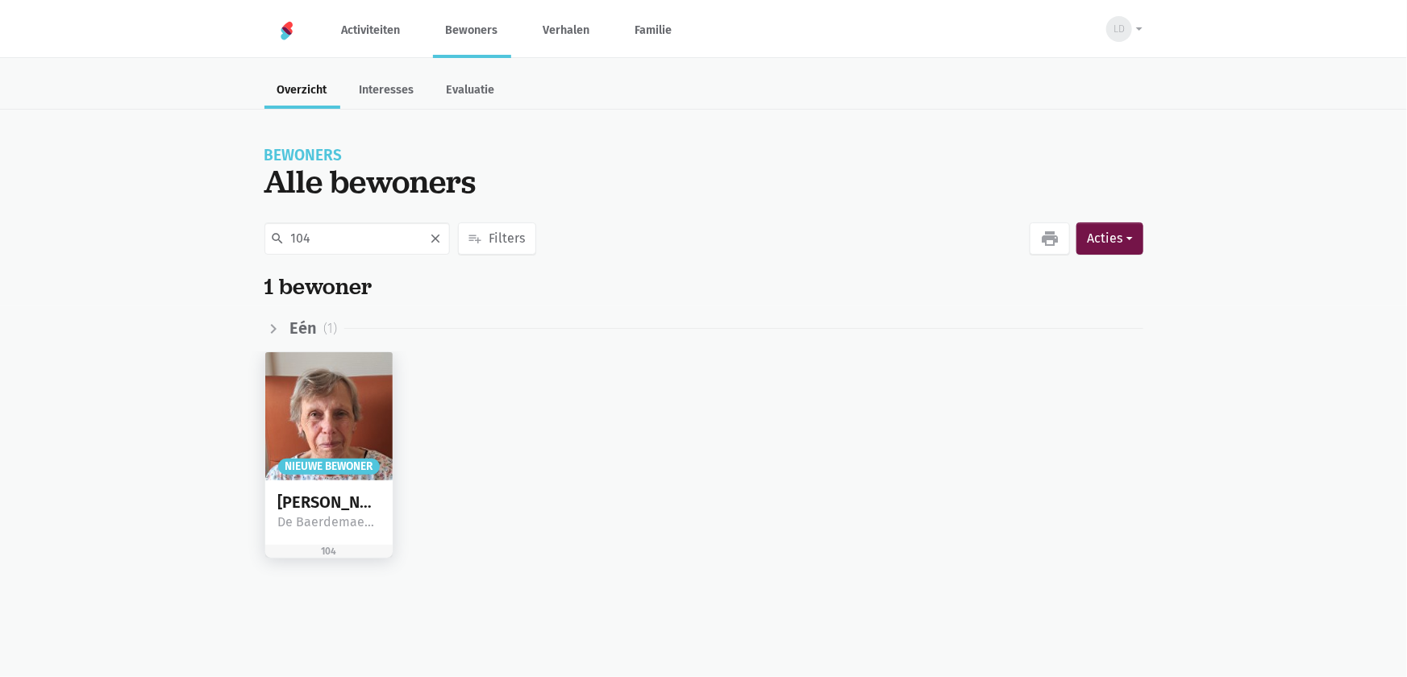
click at [356, 410] on img at bounding box center [329, 416] width 128 height 128
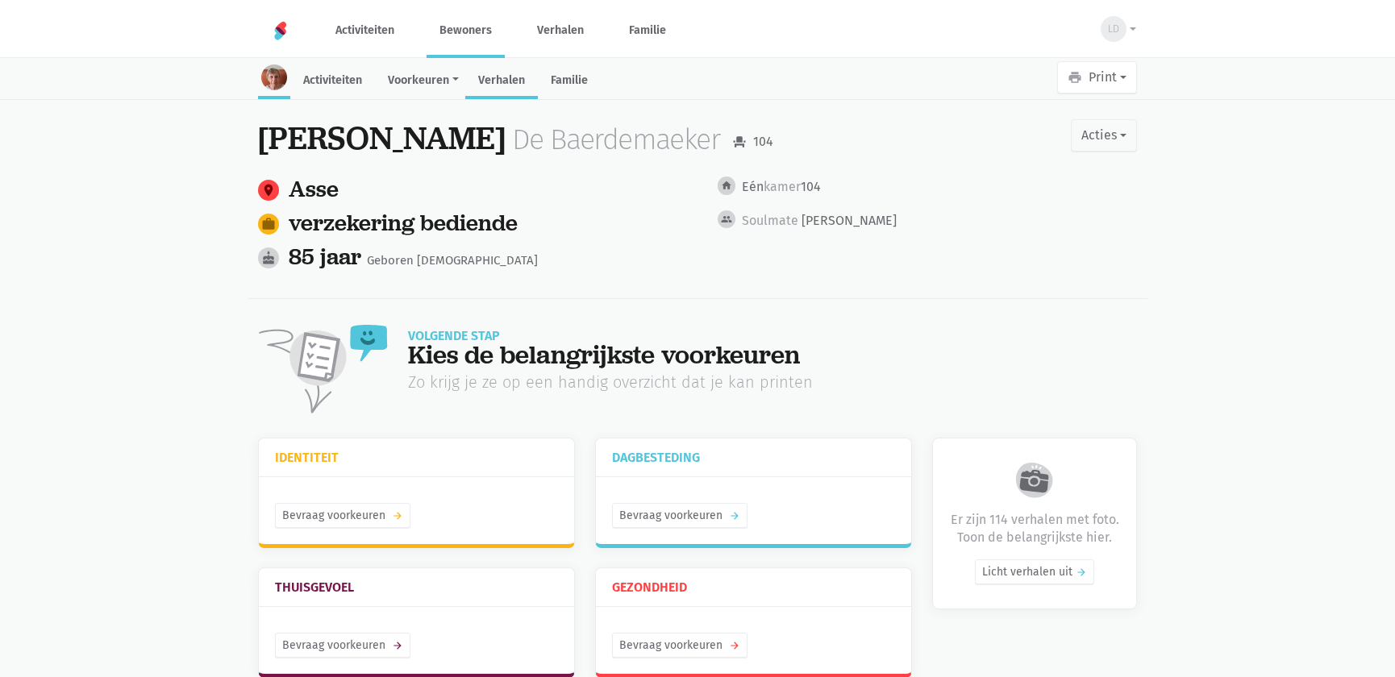
click at [481, 73] on link "Verhalen" at bounding box center [501, 81] width 73 height 35
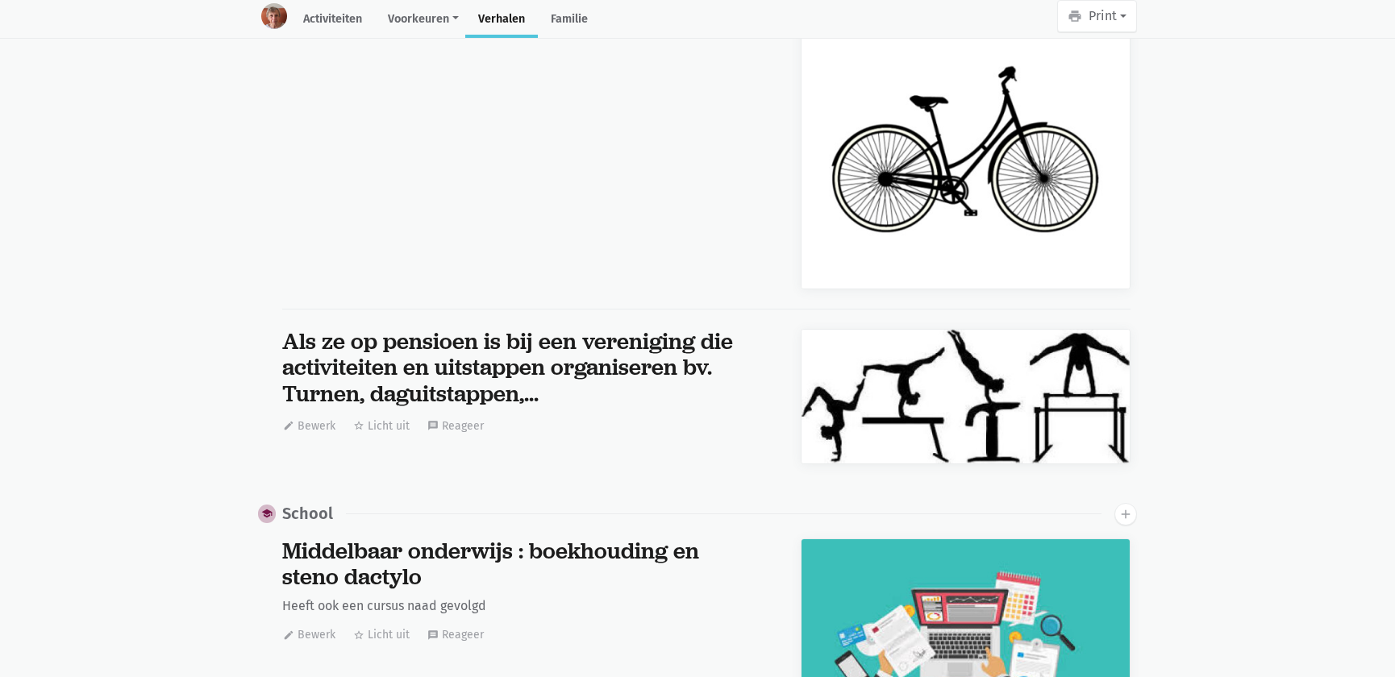
scroll to position [13377, 0]
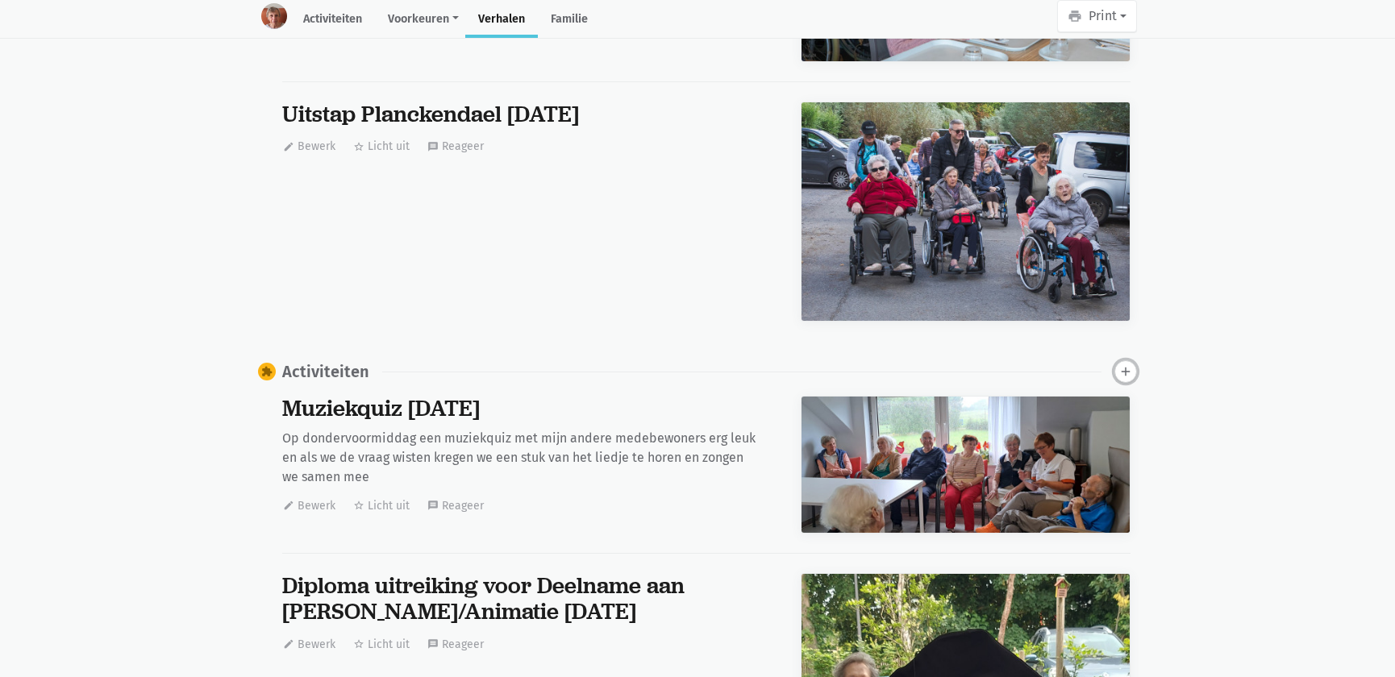
click at [1123, 364] on icon "add" at bounding box center [1125, 371] width 15 height 15
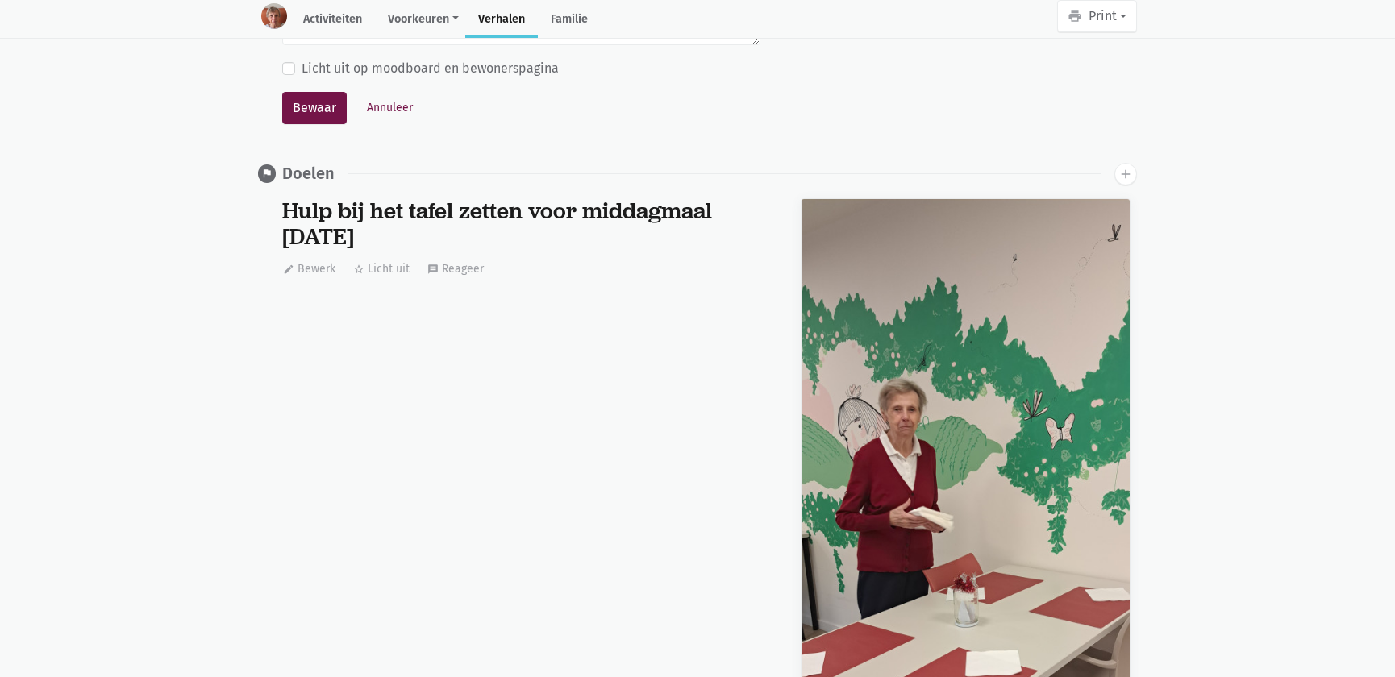
scroll to position [40525, 0]
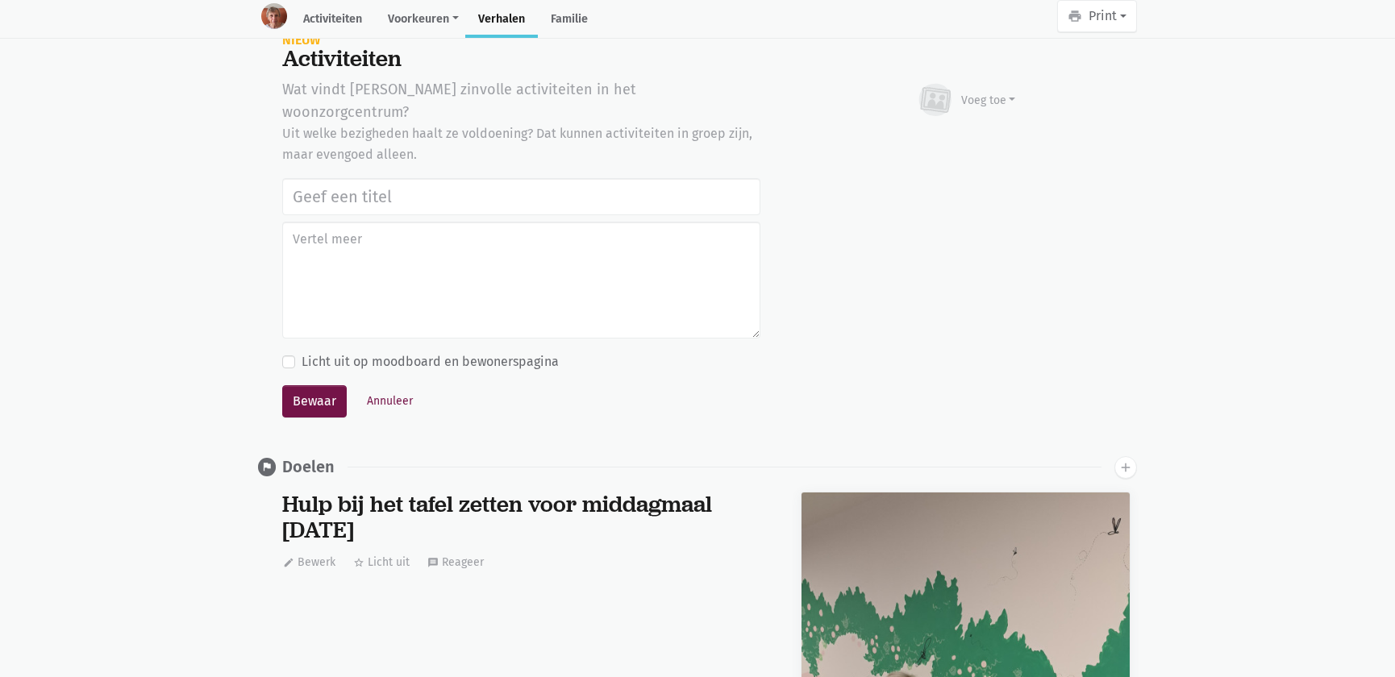
click at [572, 178] on input "text" at bounding box center [521, 196] width 478 height 37
type input "Vrijwilligers Time 4 Society Firma CBRE: bloemstuk maken, naar de markt Asse ga…"
click at [983, 92] on div "Voeg toe" at bounding box center [988, 100] width 55 height 17
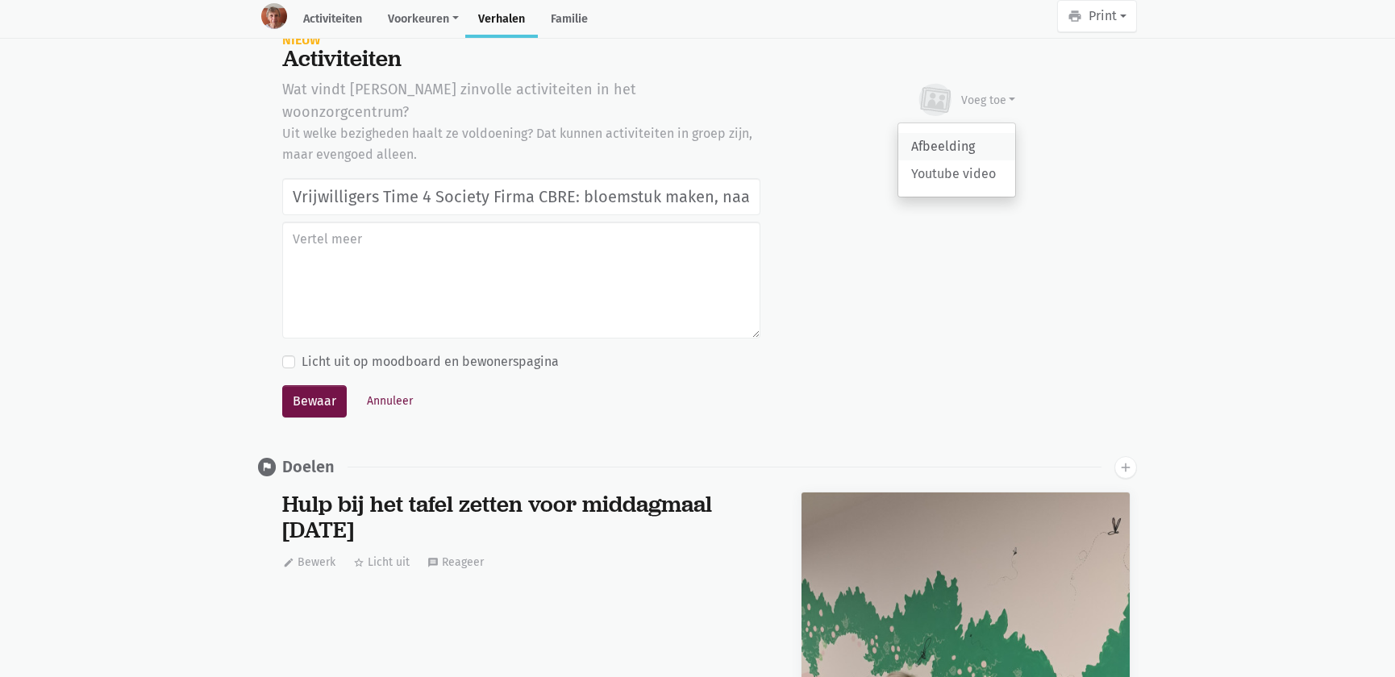
click at [958, 133] on link "Afbeelding" at bounding box center [956, 146] width 117 height 27
click at [316, 385] on button "Bewaar" at bounding box center [314, 401] width 64 height 32
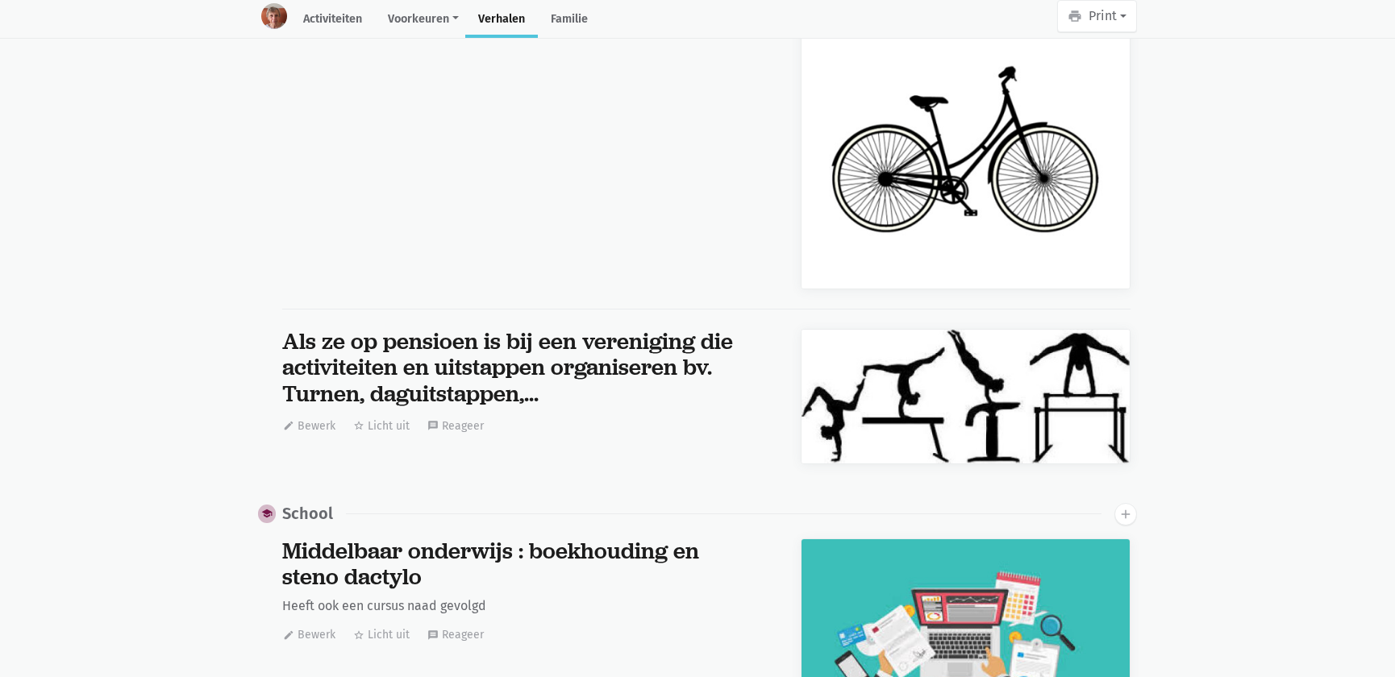
scroll to position [13377, 0]
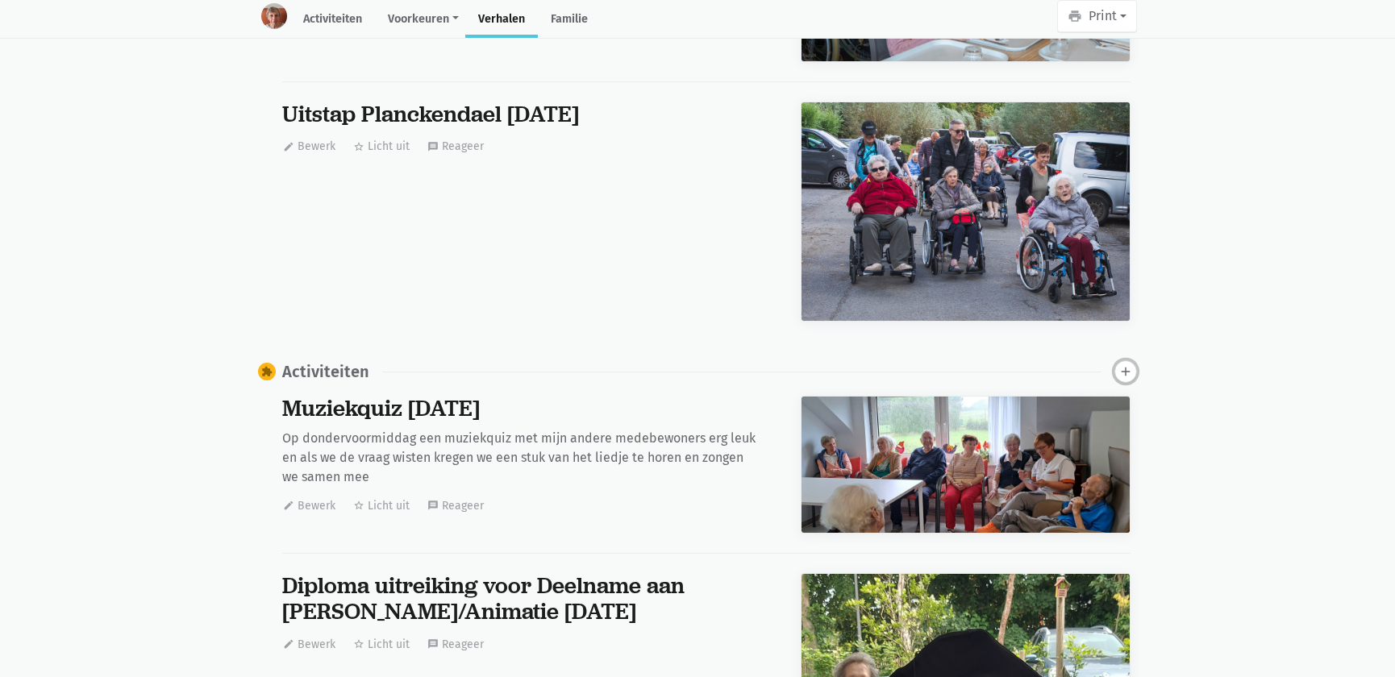
click at [1128, 364] on icon "add" at bounding box center [1125, 371] width 15 height 15
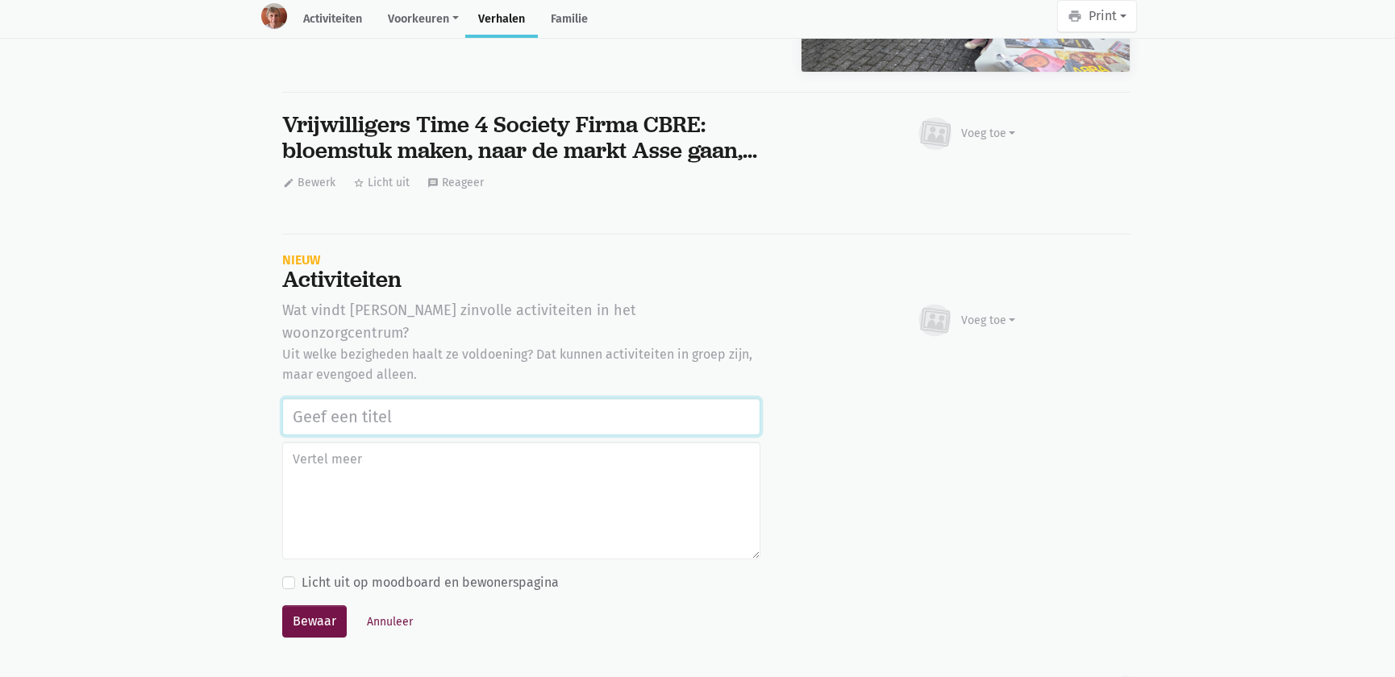
click at [332, 398] on input "text" at bounding box center [521, 416] width 478 height 37
paste input "Vrijwilligers Time 4 Society Firma CBRE: bloemstuk maken, naar de markt Asse ga…"
type input "Vrijwilligers Time 4 Society Firma CBRE: bloemstuk maken, naar de markt Asse ga…"
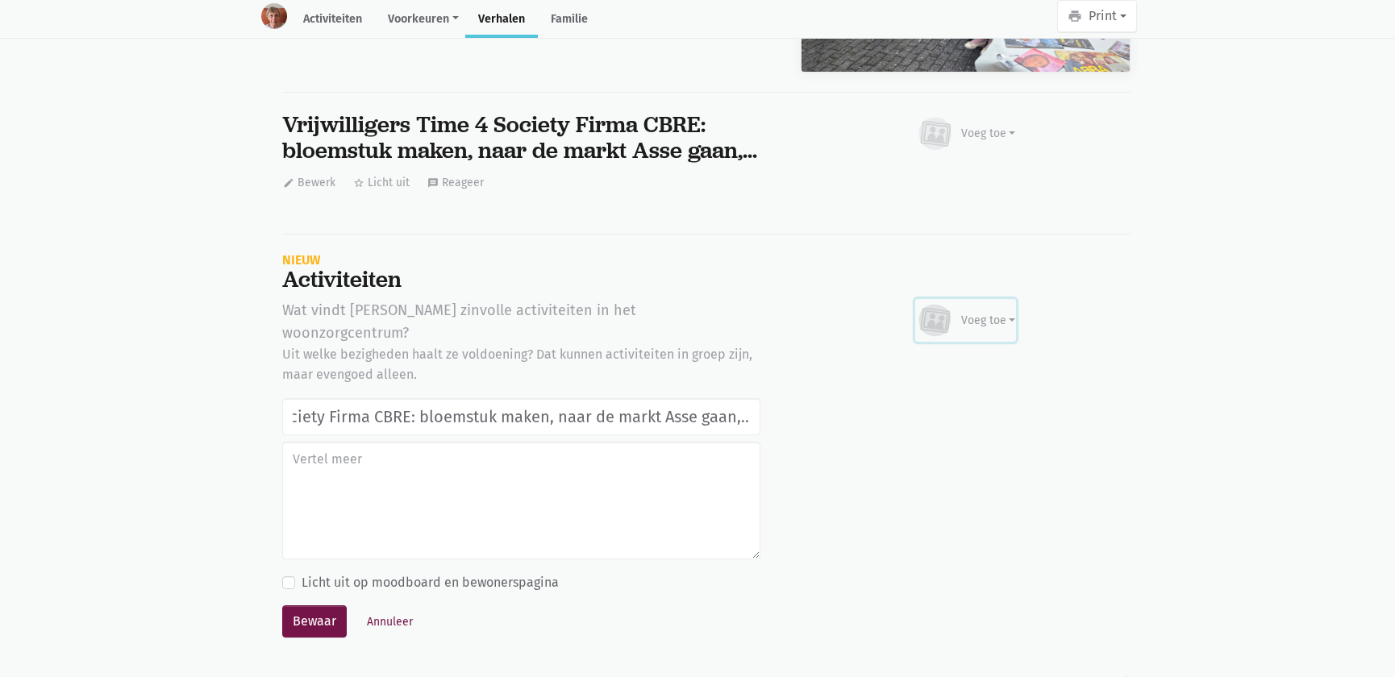
scroll to position [0, 0]
click at [961, 312] on div "Voeg toe" at bounding box center [988, 320] width 55 height 17
click at [954, 354] on link "Afbeelding" at bounding box center [956, 367] width 117 height 27
click at [308, 605] on button "Bewaar" at bounding box center [314, 621] width 64 height 32
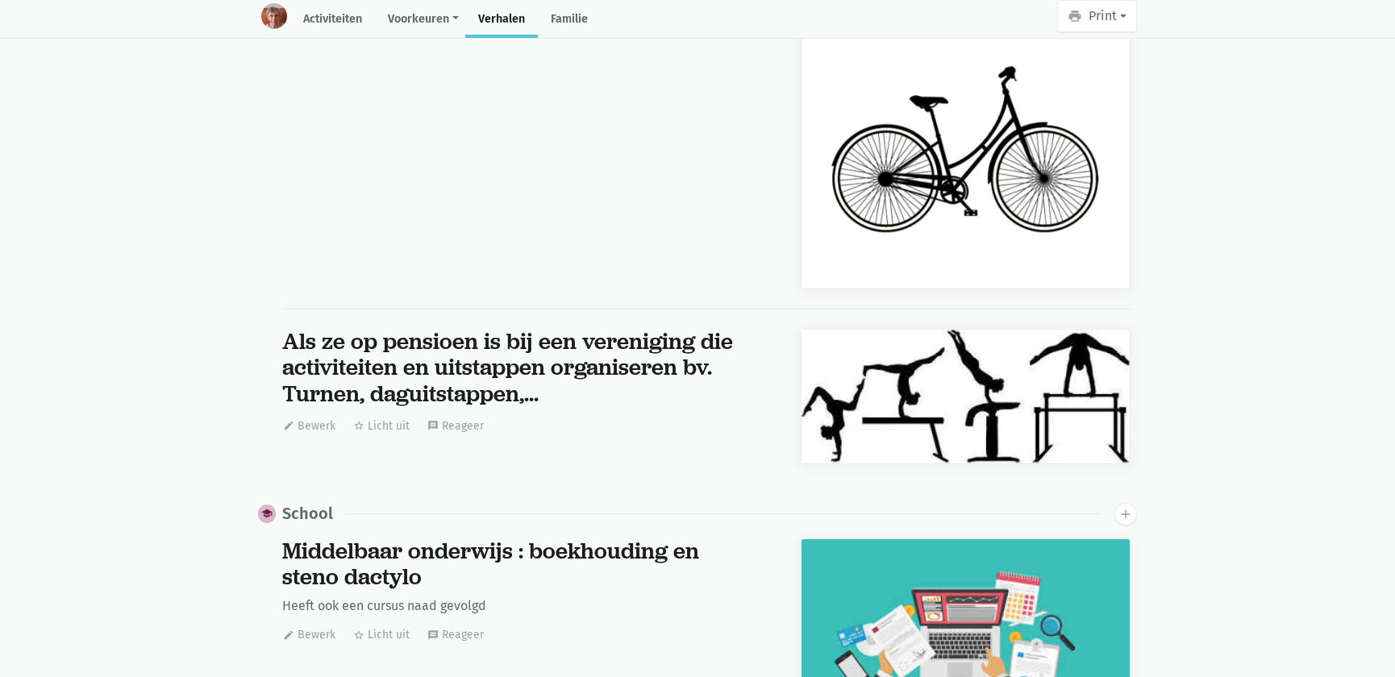
scroll to position [13377, 0]
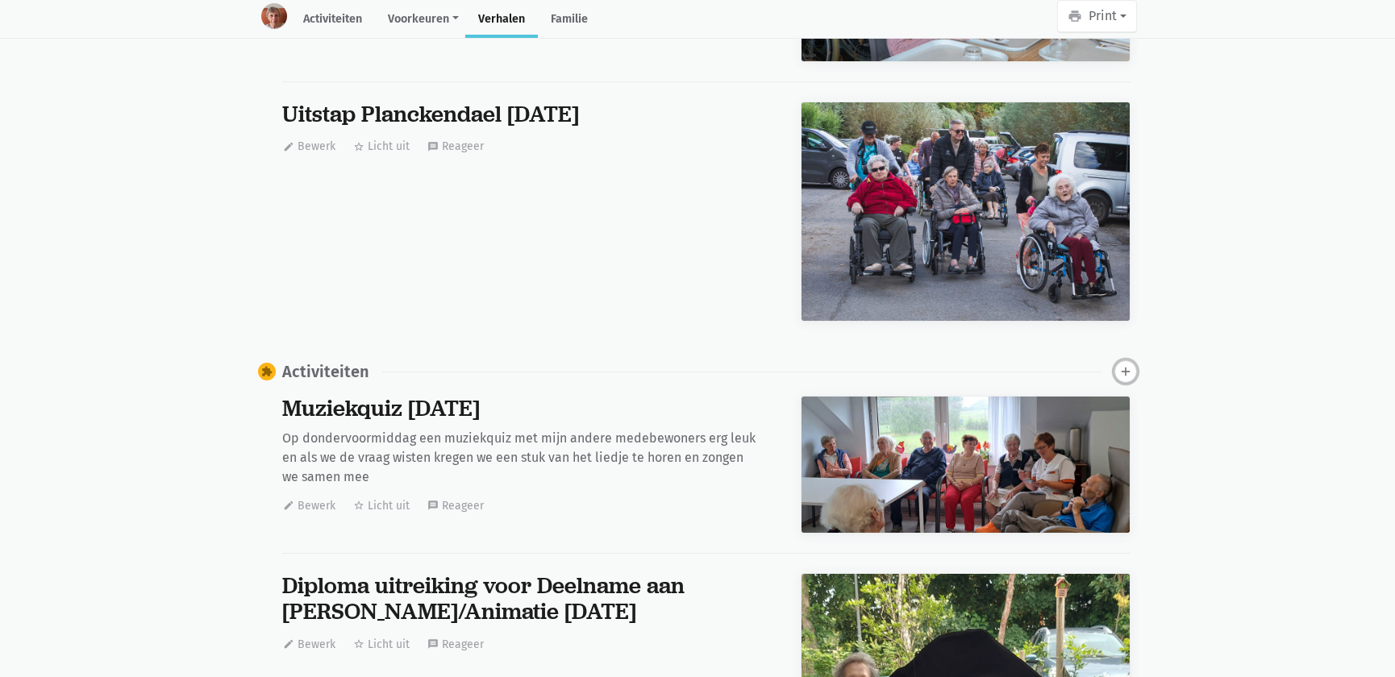
click at [1119, 364] on icon "add" at bounding box center [1125, 371] width 15 height 15
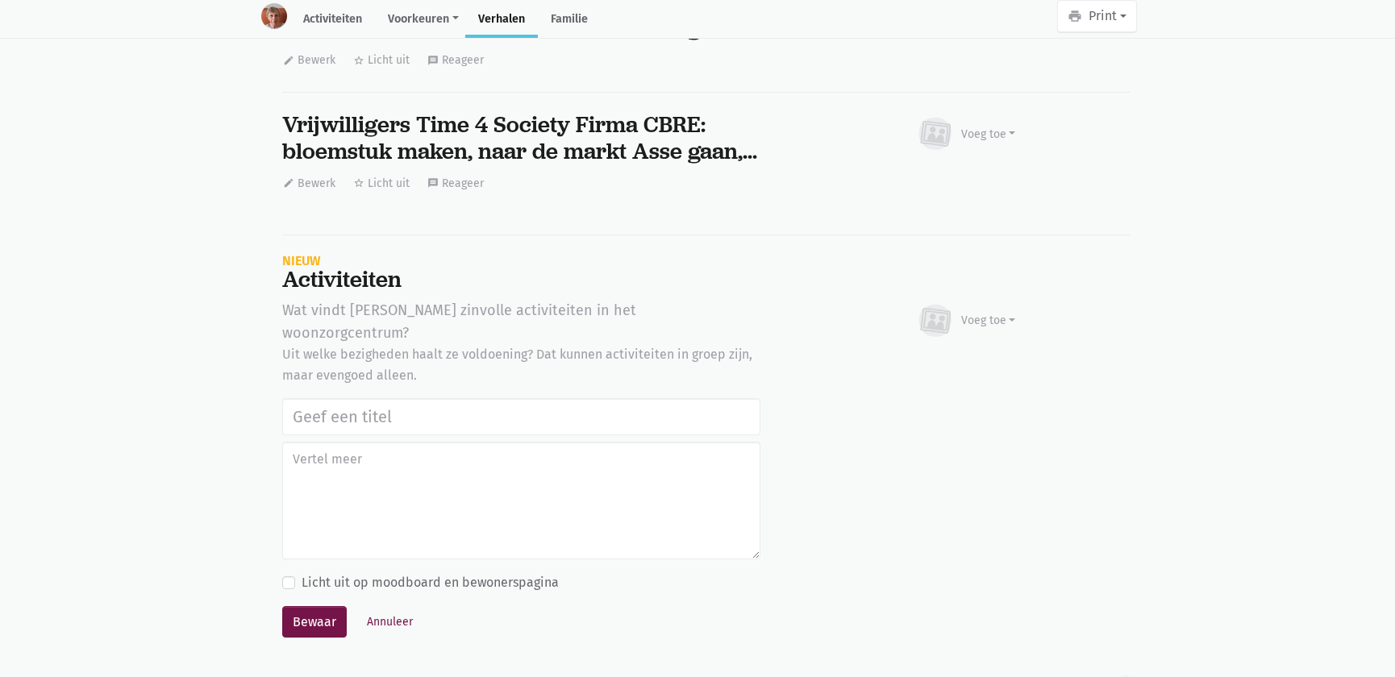
click at [319, 398] on input "text" at bounding box center [521, 416] width 478 height 37
type input "Vrijwilligers Time 4 Society Firma CBRE: bloemstuk maken, naar de markt Asse ga…"
click at [932, 305] on icon at bounding box center [934, 321] width 32 height 32
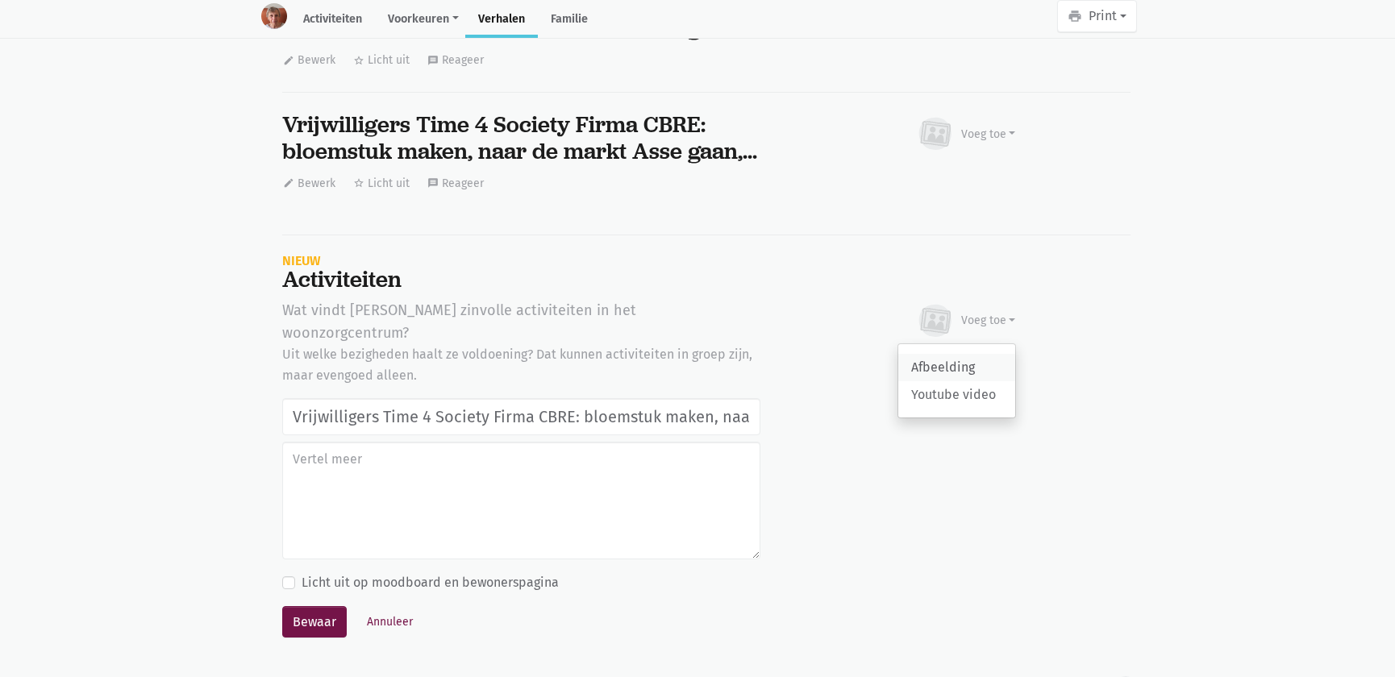
click at [953, 354] on link "Afbeelding" at bounding box center [956, 367] width 117 height 27
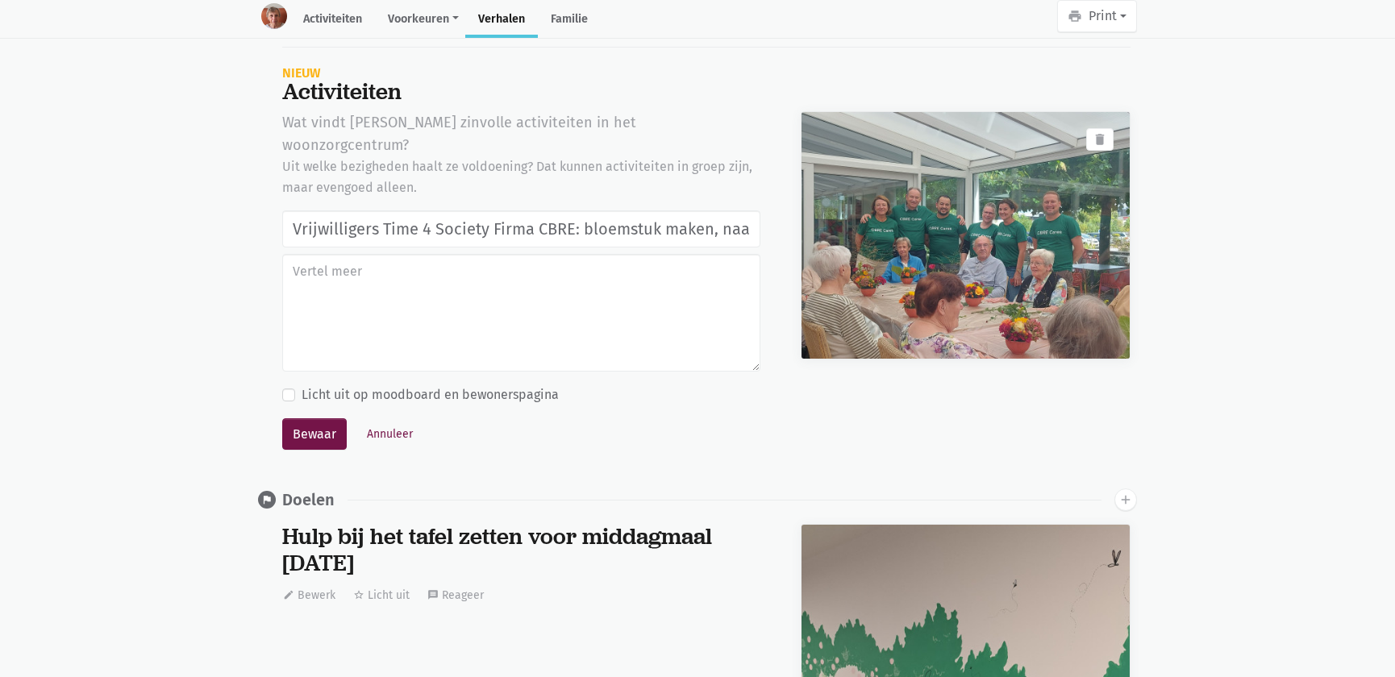
scroll to position [40689, 0]
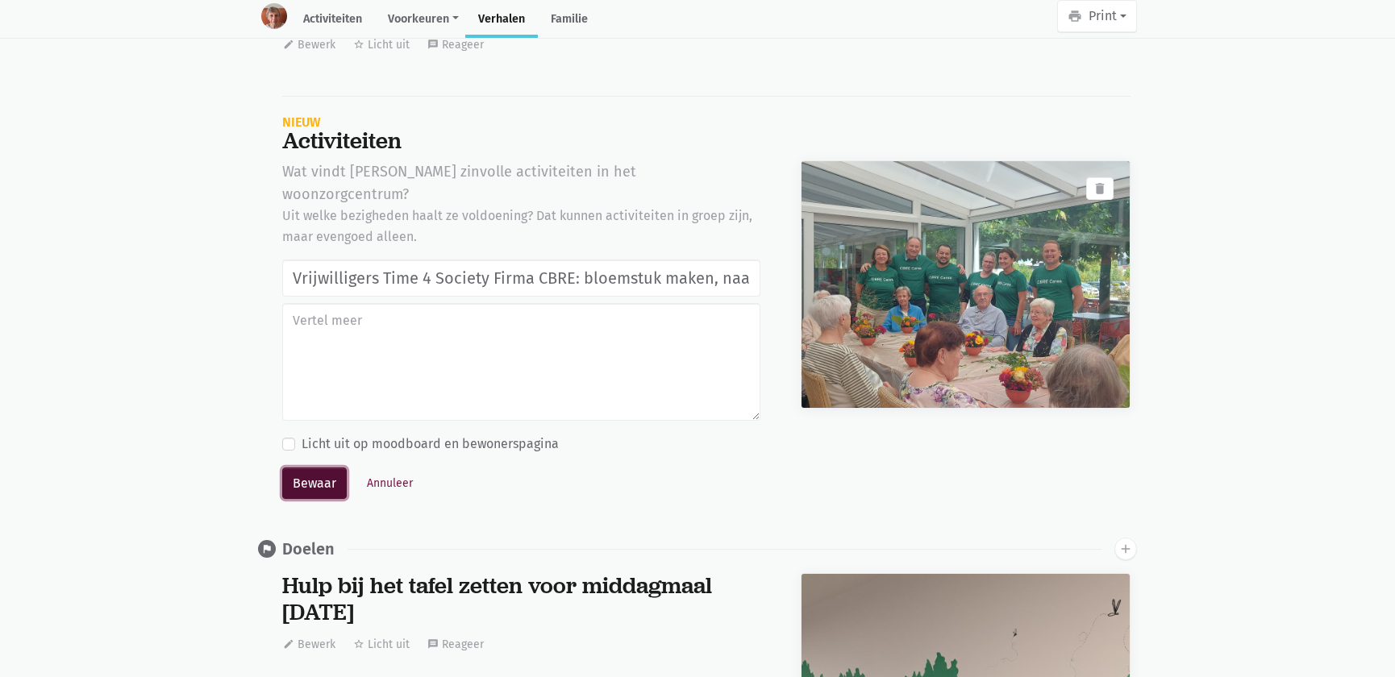
click at [307, 468] on button "Bewaar" at bounding box center [314, 484] width 64 height 32
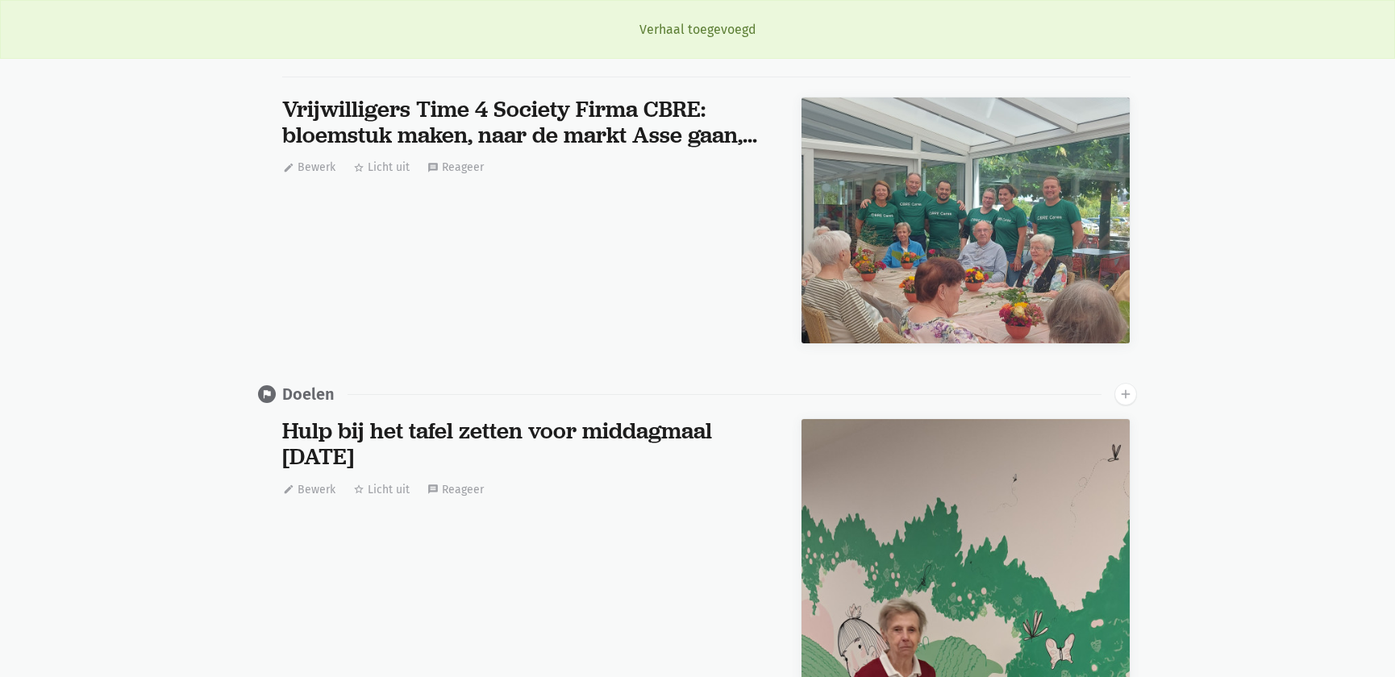
scroll to position [0, 0]
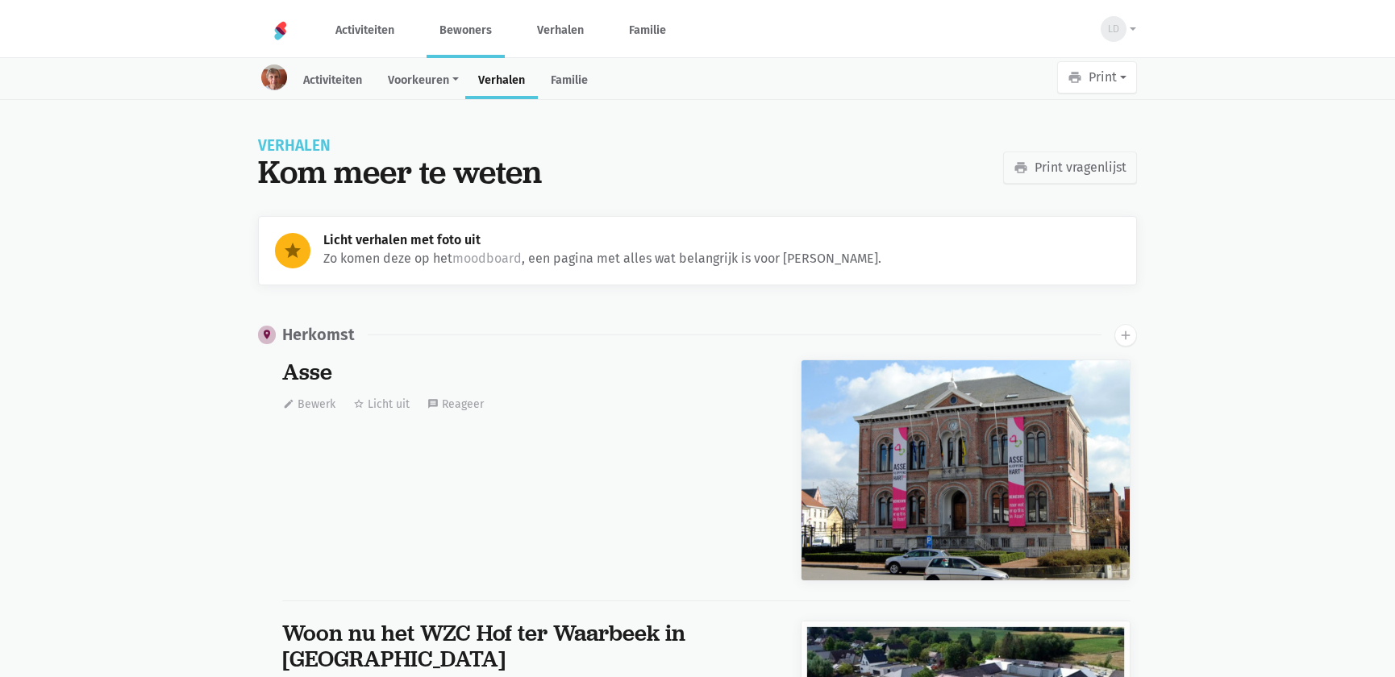
click at [446, 29] on link "Bewoners" at bounding box center [465, 30] width 78 height 54
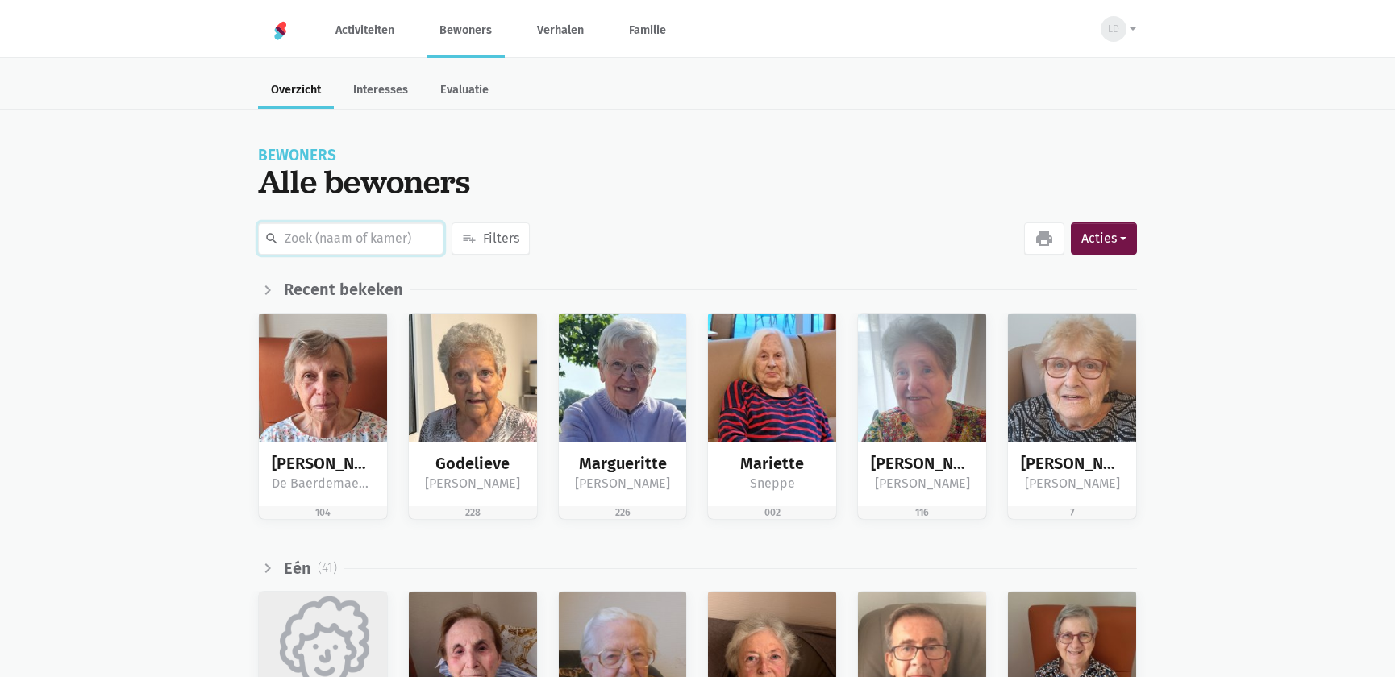
click at [314, 237] on input "text" at bounding box center [350, 238] width 185 height 32
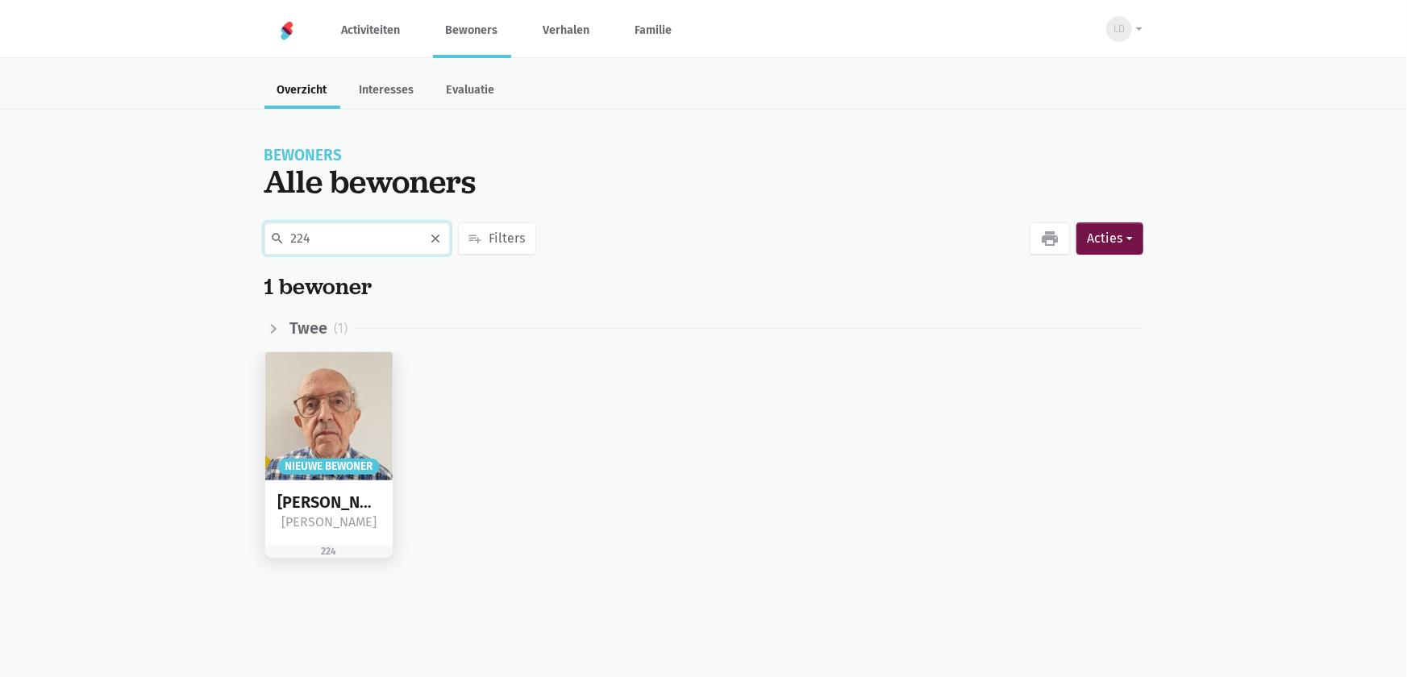
type input "224"
click at [362, 443] on img at bounding box center [329, 416] width 128 height 128
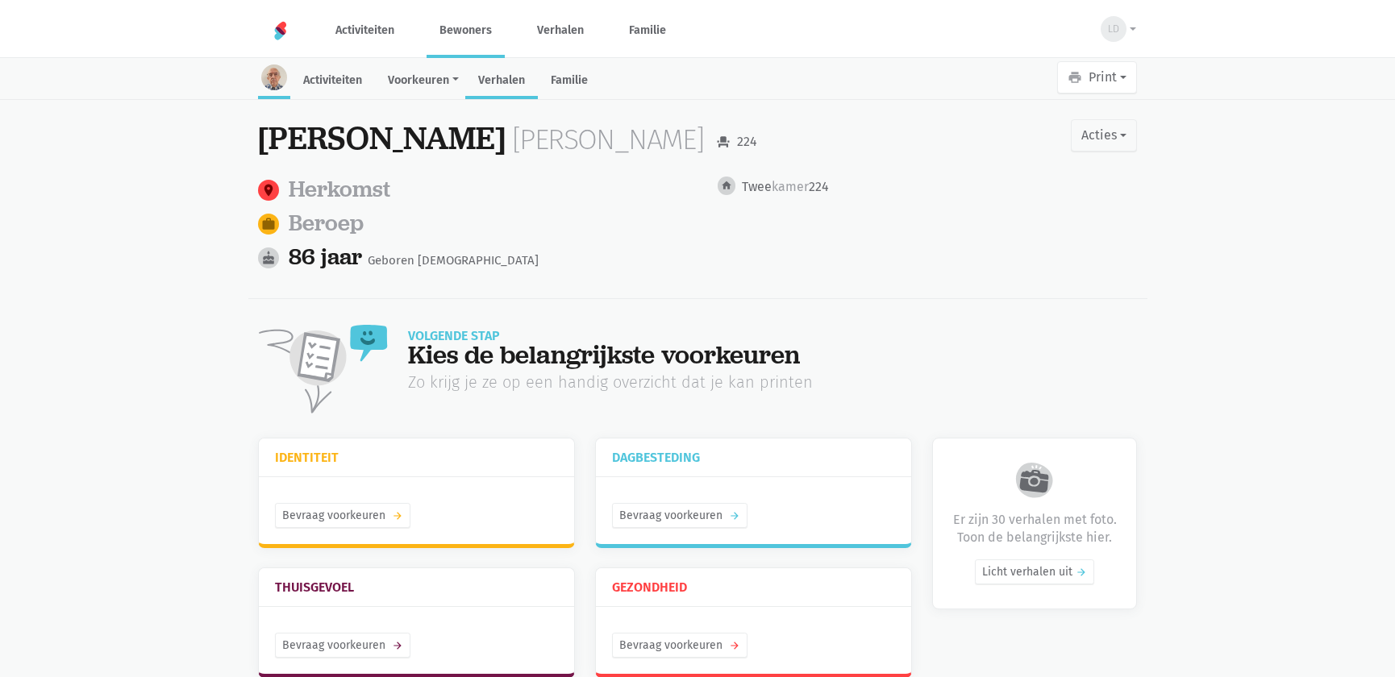
click at [500, 79] on link "Verhalen" at bounding box center [501, 81] width 73 height 35
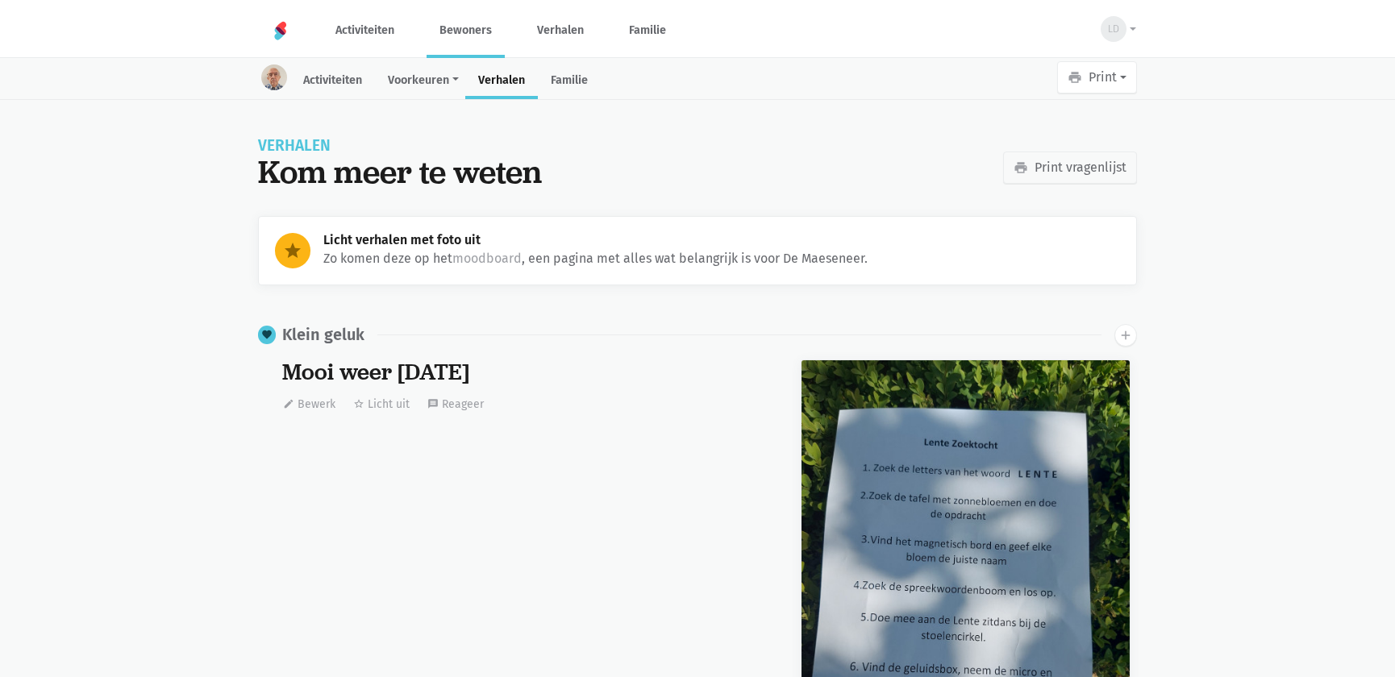
click at [491, 27] on link "Bewoners" at bounding box center [465, 30] width 78 height 54
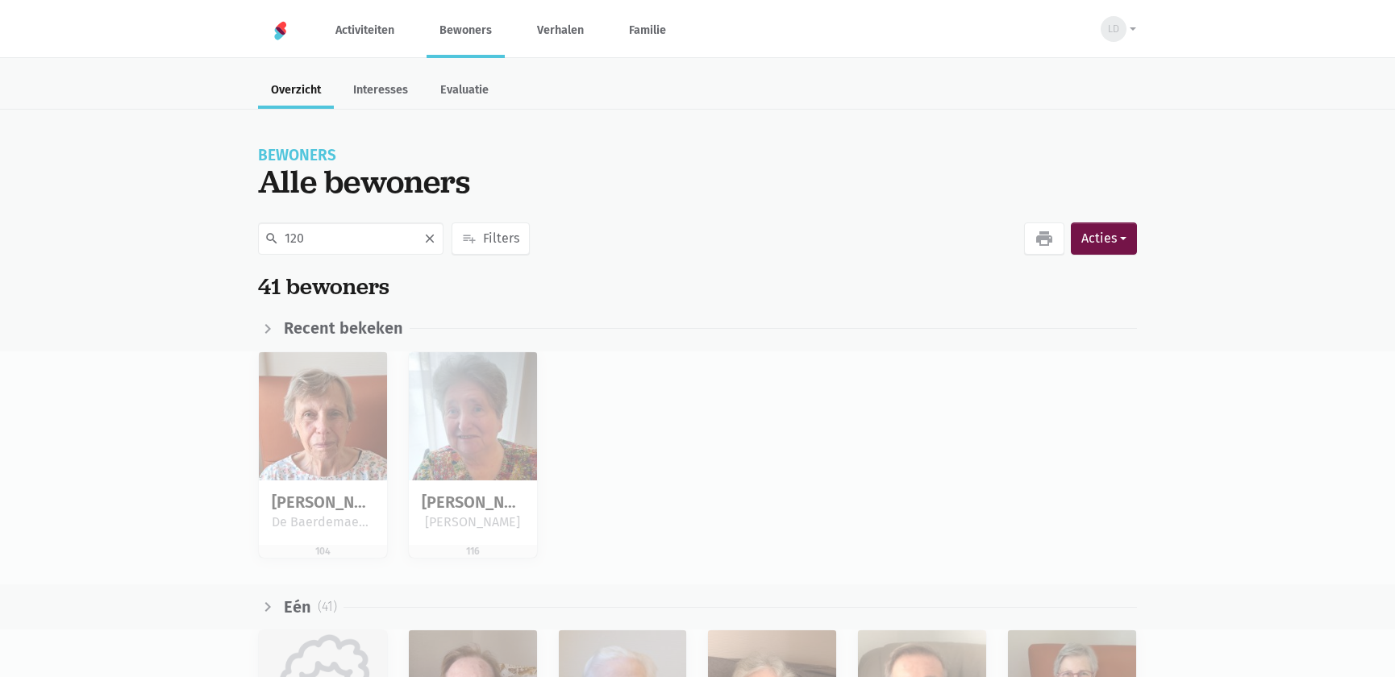
type input "120"
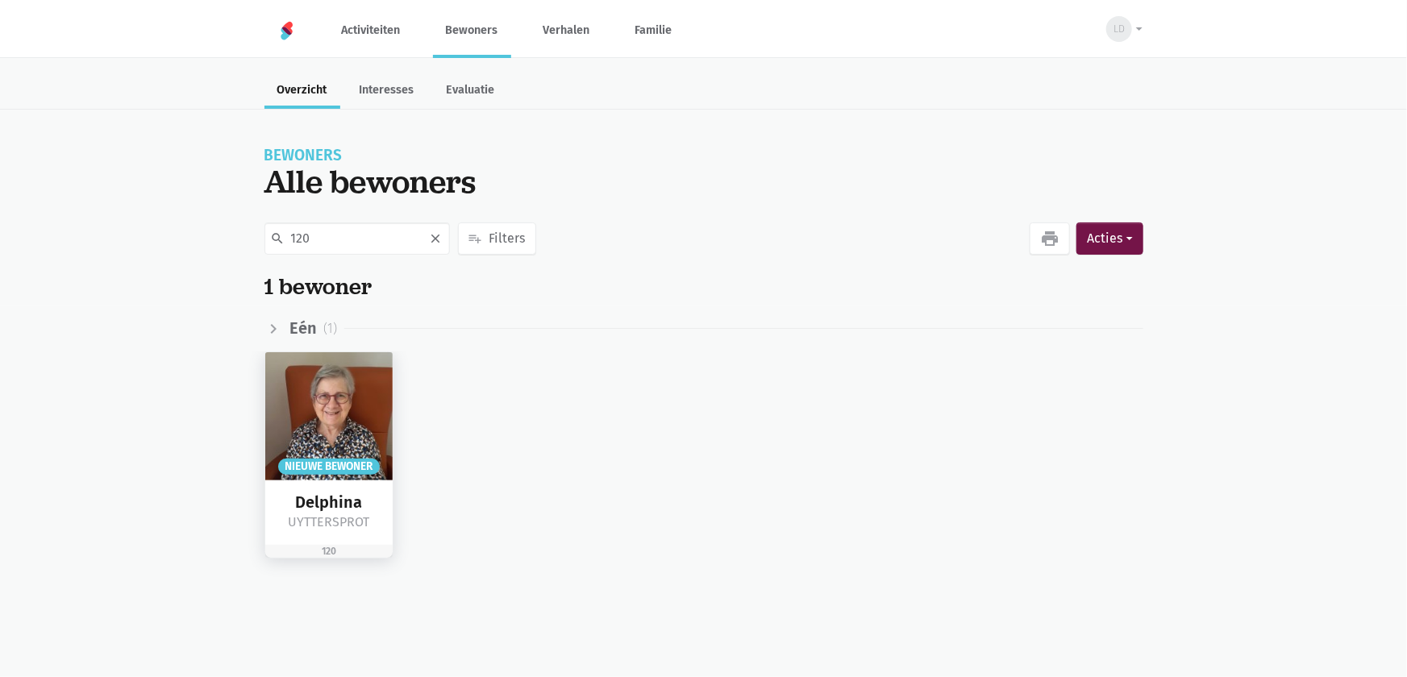
click at [343, 430] on img at bounding box center [329, 416] width 128 height 128
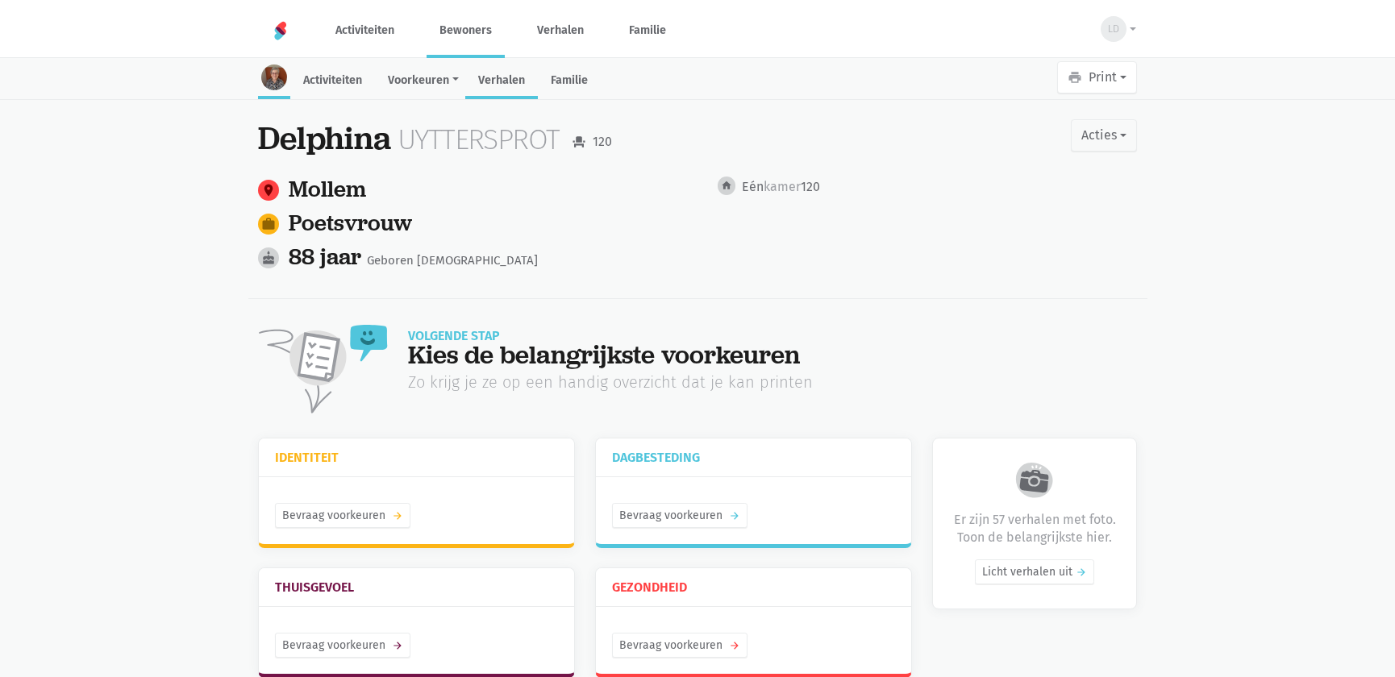
click at [509, 84] on link "Verhalen" at bounding box center [501, 81] width 73 height 35
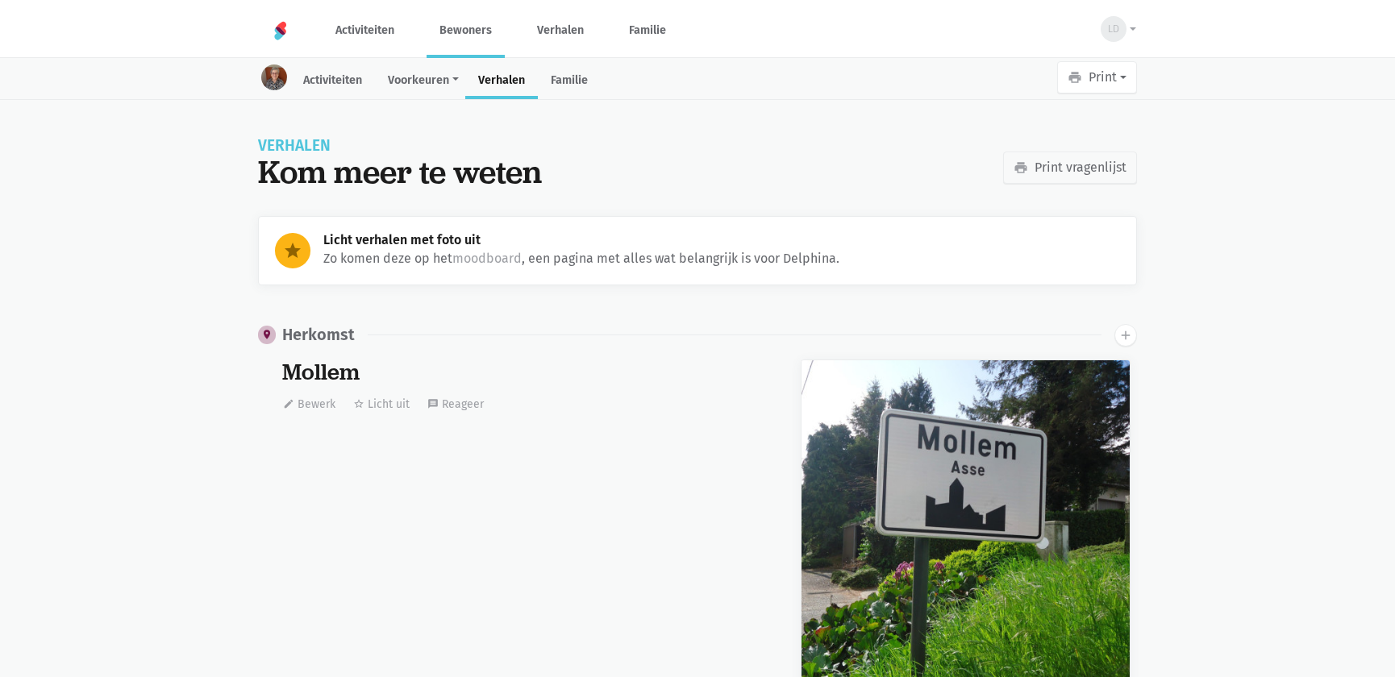
scroll to position [10718, 0]
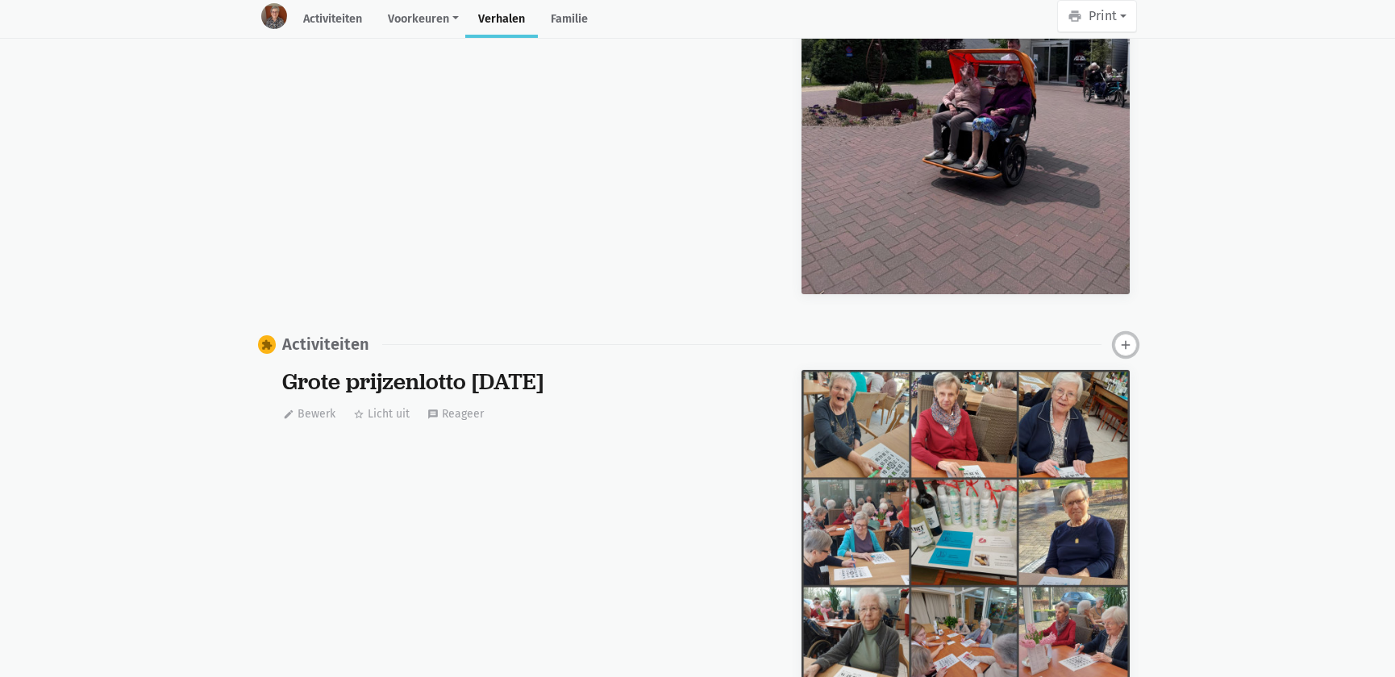
click at [1127, 339] on icon "add" at bounding box center [1125, 345] width 15 height 15
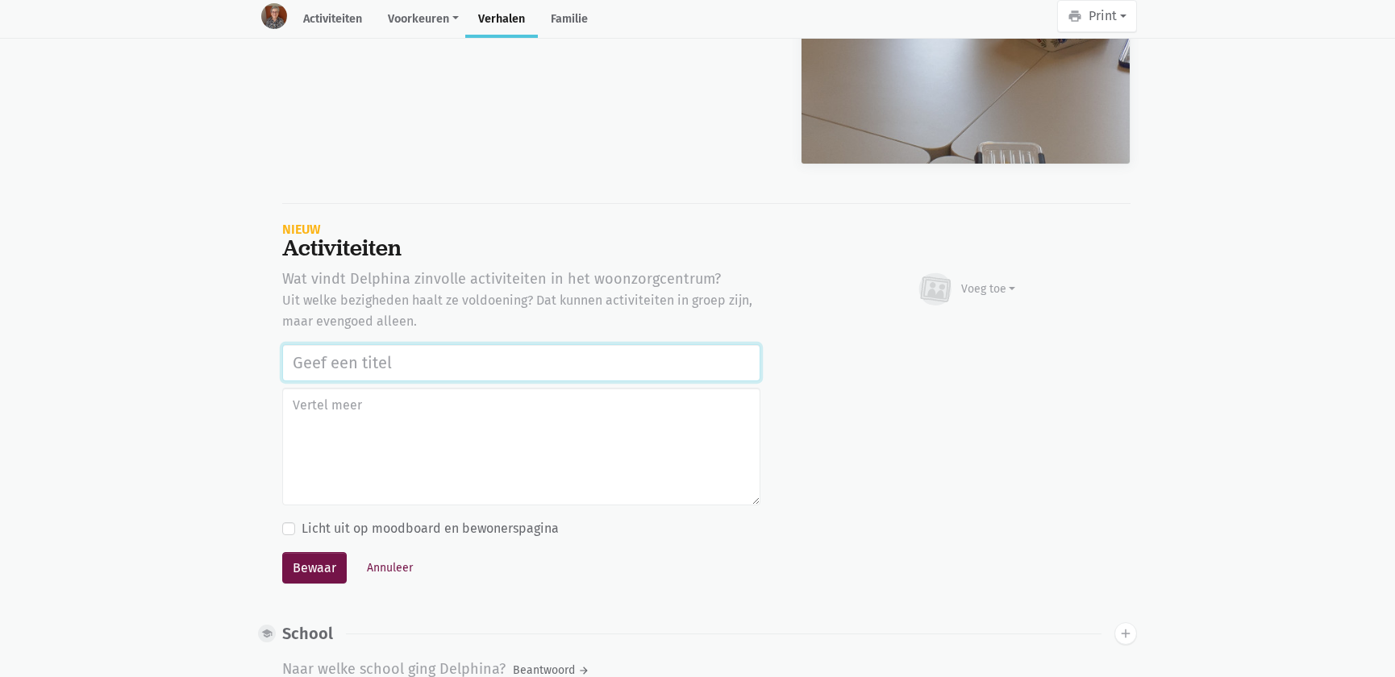
click at [465, 348] on input "text" at bounding box center [521, 362] width 478 height 37
paste input "Vrijwilligers Time 4 Society Firma CBRE: bloemstuk maken, naar de markt Asse ga…"
type input "Vrijwilligers Time 4 Society Firma CBRE: bloemstuk maken, naar de markt Asse ga…"
click at [993, 281] on div "Voeg toe" at bounding box center [988, 289] width 55 height 17
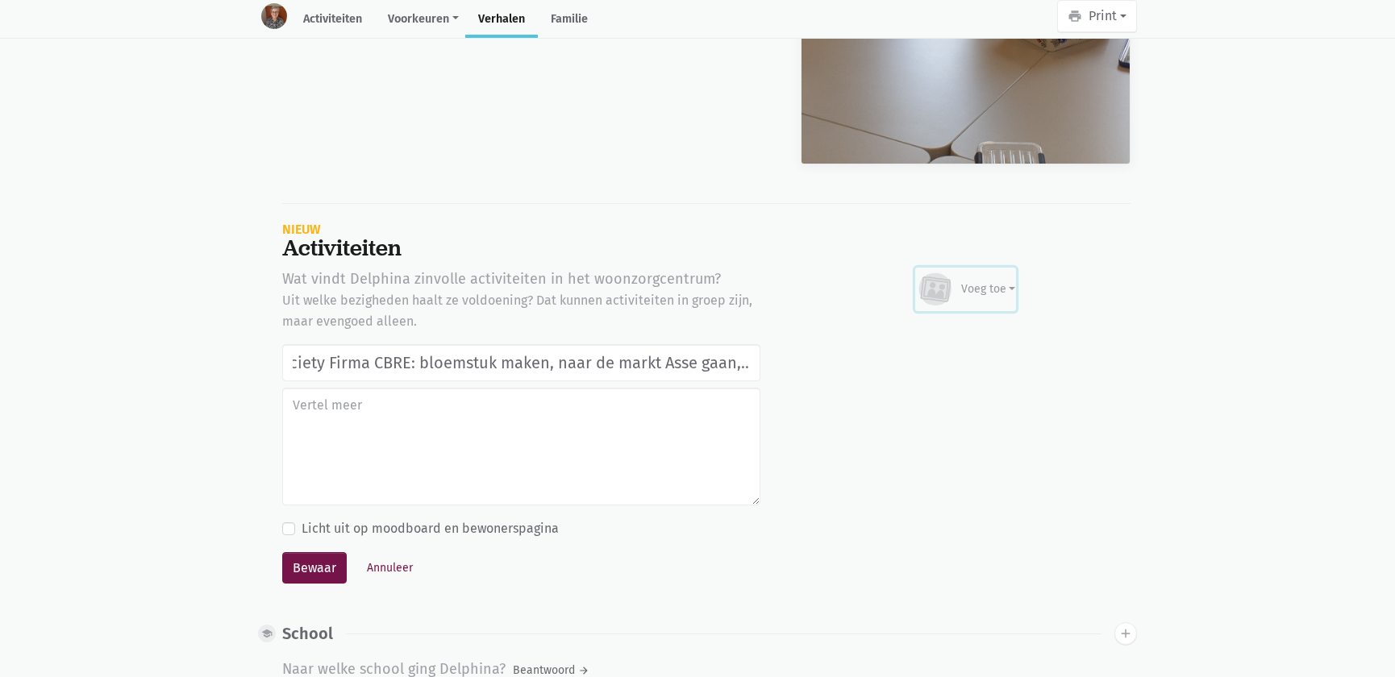
scroll to position [0, 0]
click at [968, 322] on link "Afbeelding" at bounding box center [956, 335] width 117 height 27
click at [317, 561] on button "Bewaar" at bounding box center [314, 568] width 64 height 32
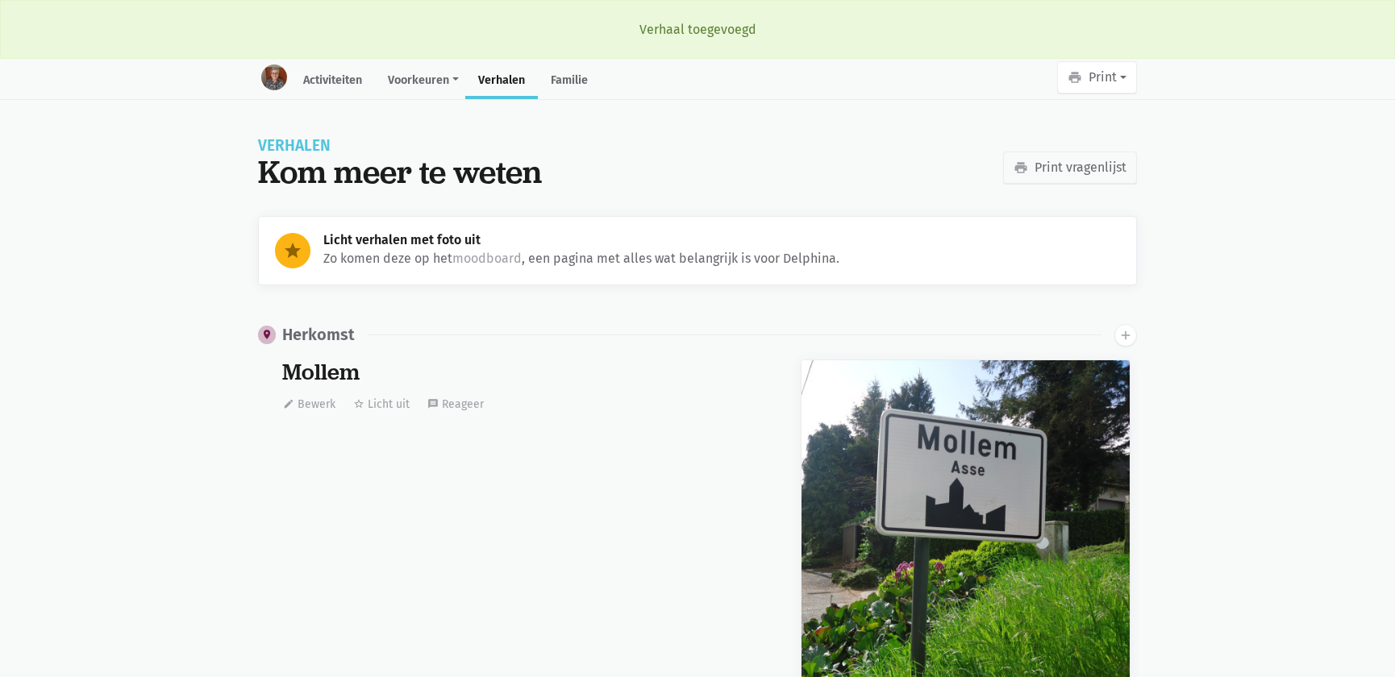
scroll to position [10718, 0]
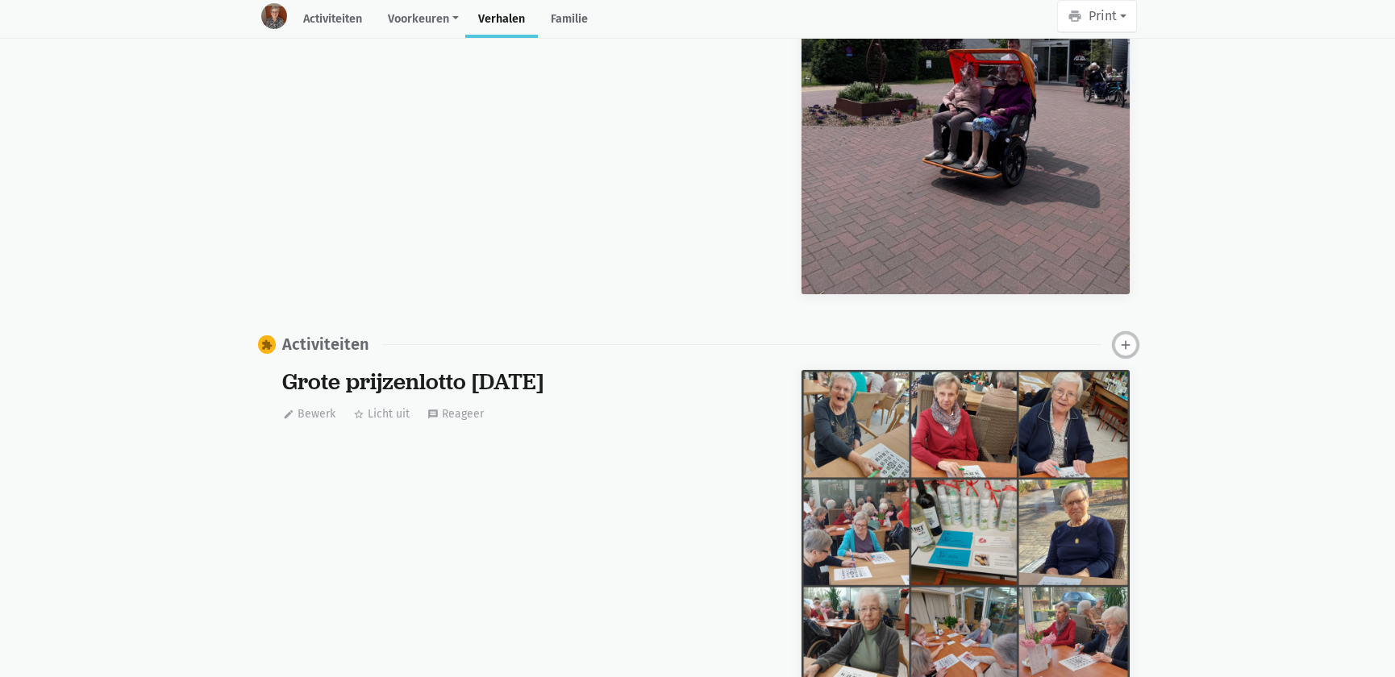
click at [1130, 338] on icon "add" at bounding box center [1125, 345] width 15 height 15
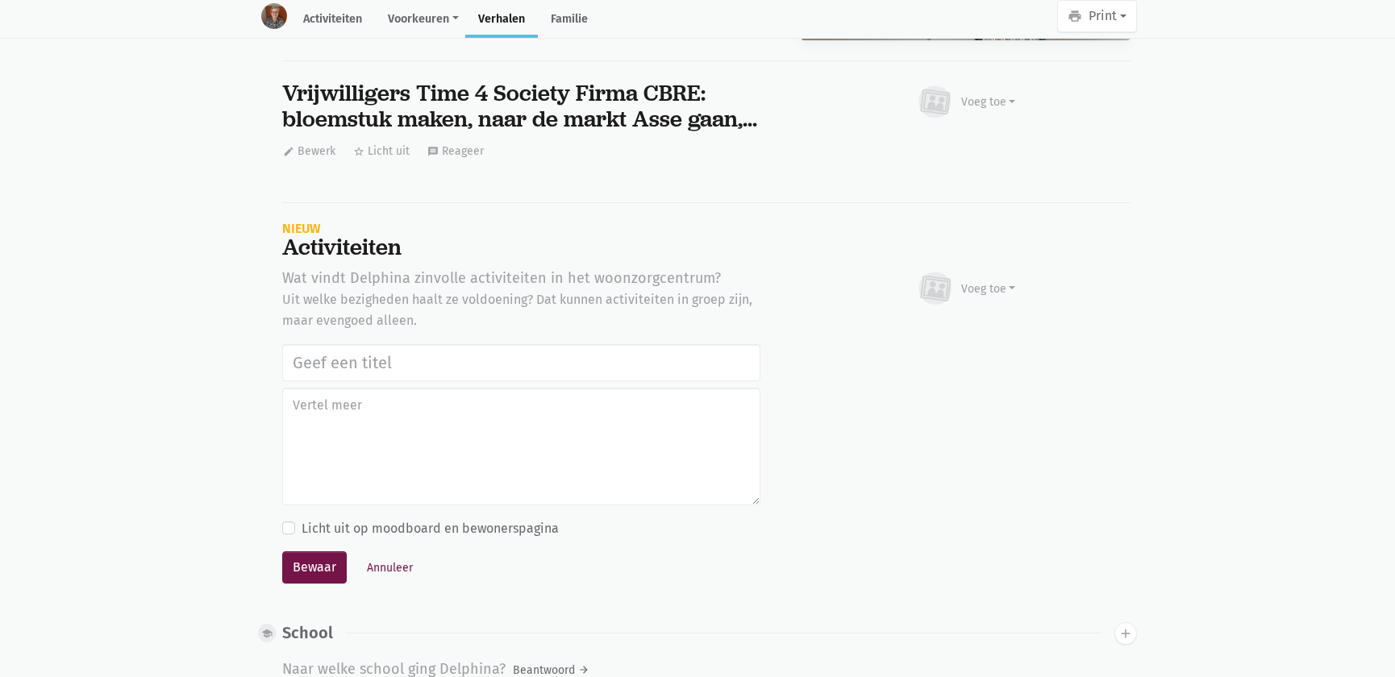
click at [369, 345] on input "text" at bounding box center [521, 362] width 478 height 37
type input "Vrijwilligers Time 4 Society Firma CBRE: bloemstuk maken, naar de markt Asse ga…"
click at [1008, 271] on div "Voeg toe" at bounding box center [966, 288] width 100 height 35
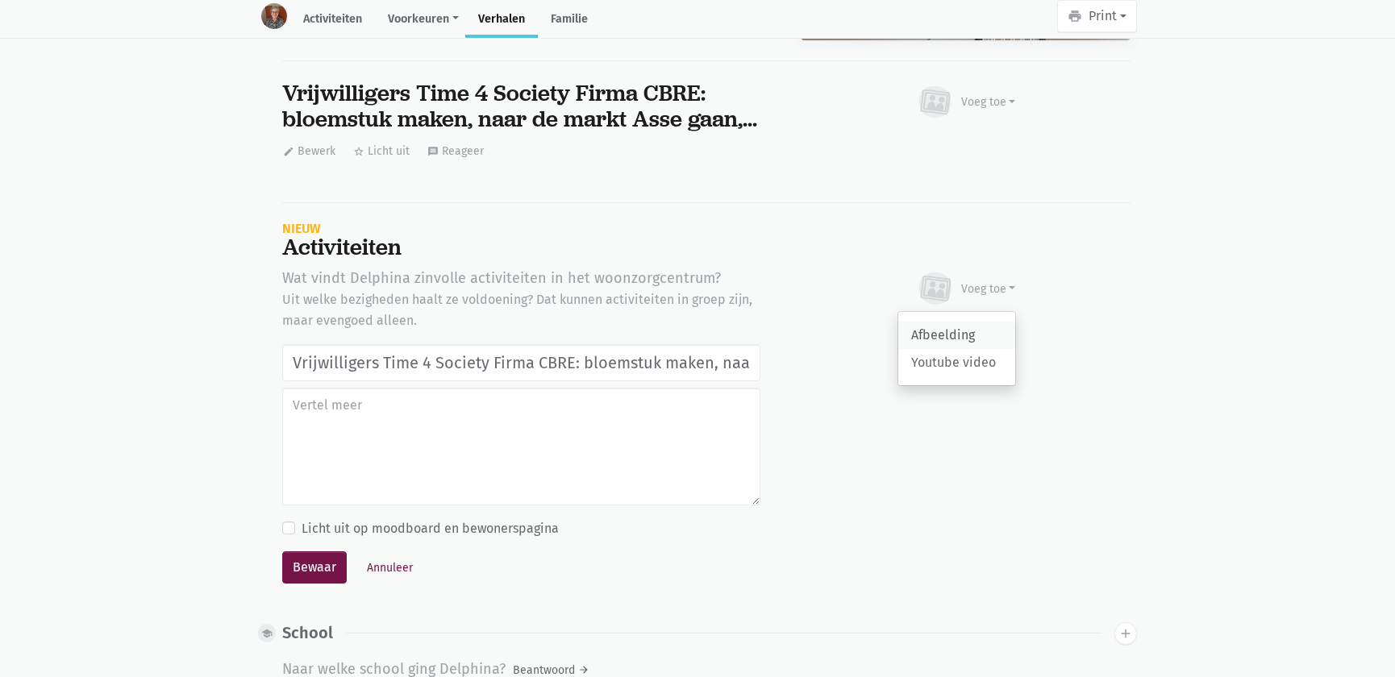
click at [938, 336] on link "Afbeelding" at bounding box center [956, 335] width 117 height 27
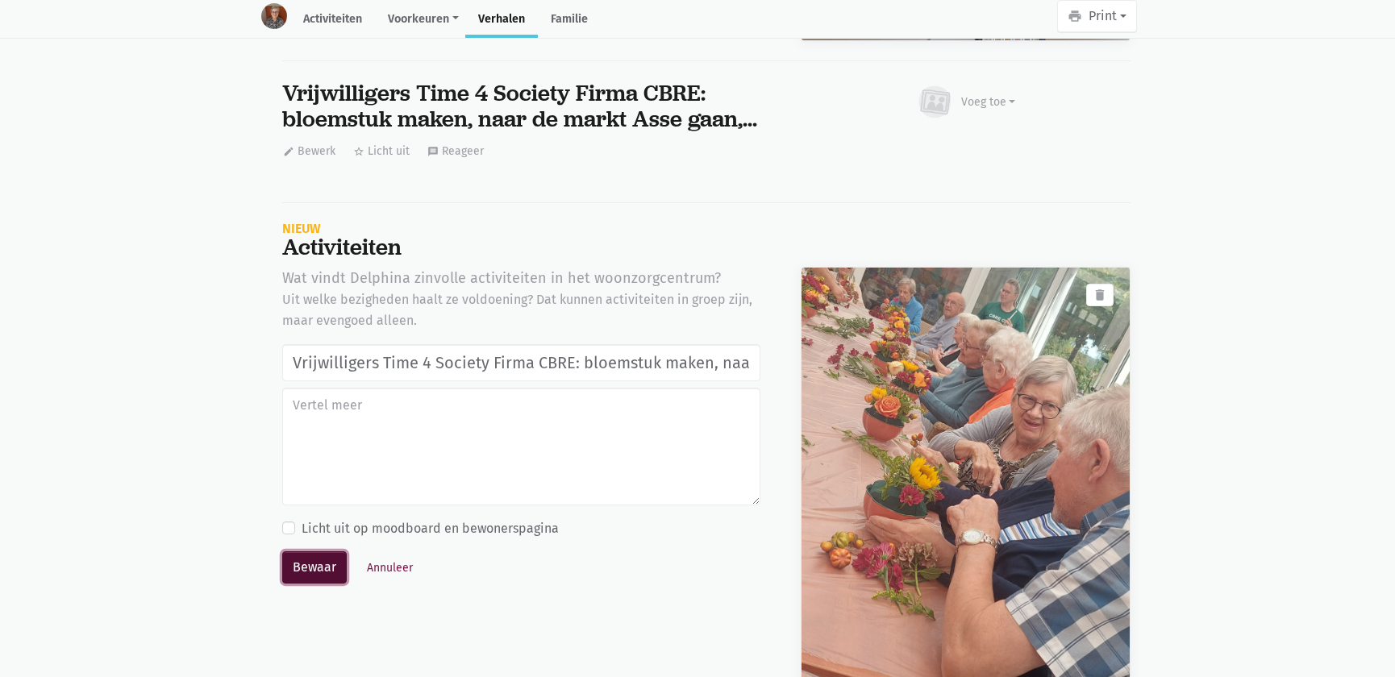
click at [306, 556] on button "Bewaar" at bounding box center [314, 567] width 64 height 32
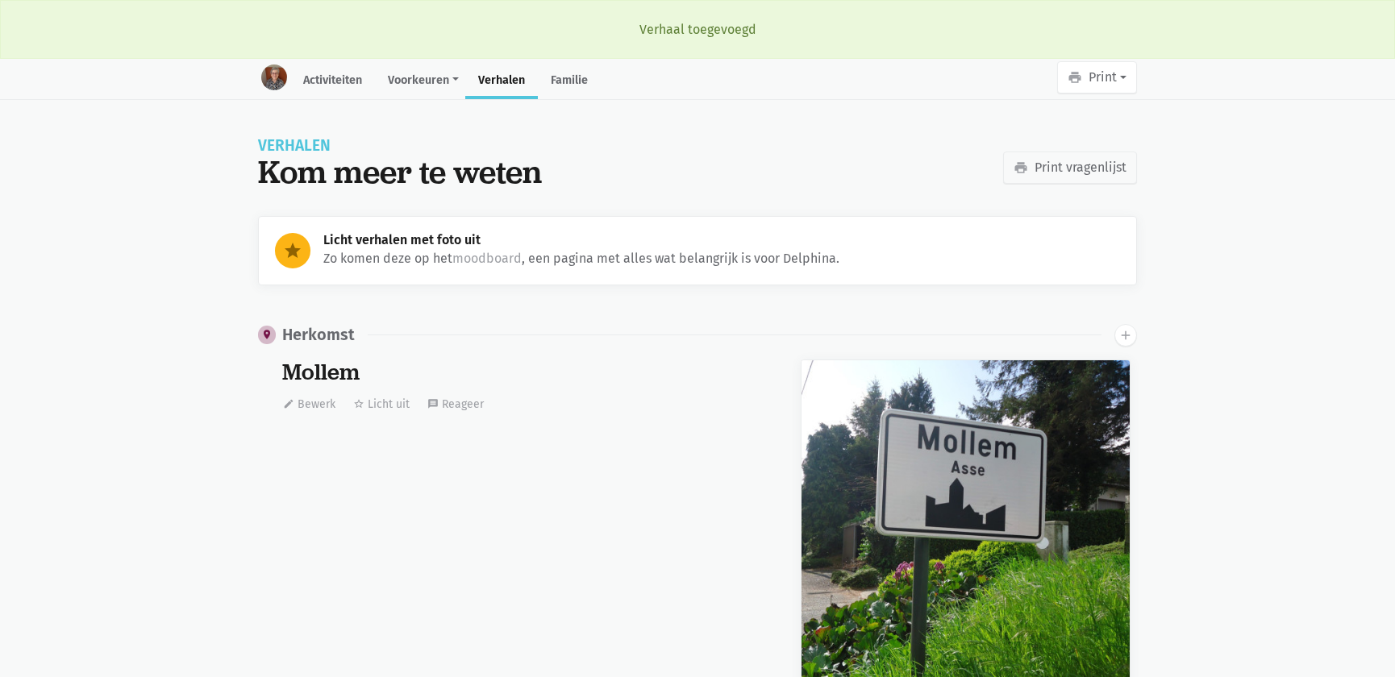
scroll to position [10718, 0]
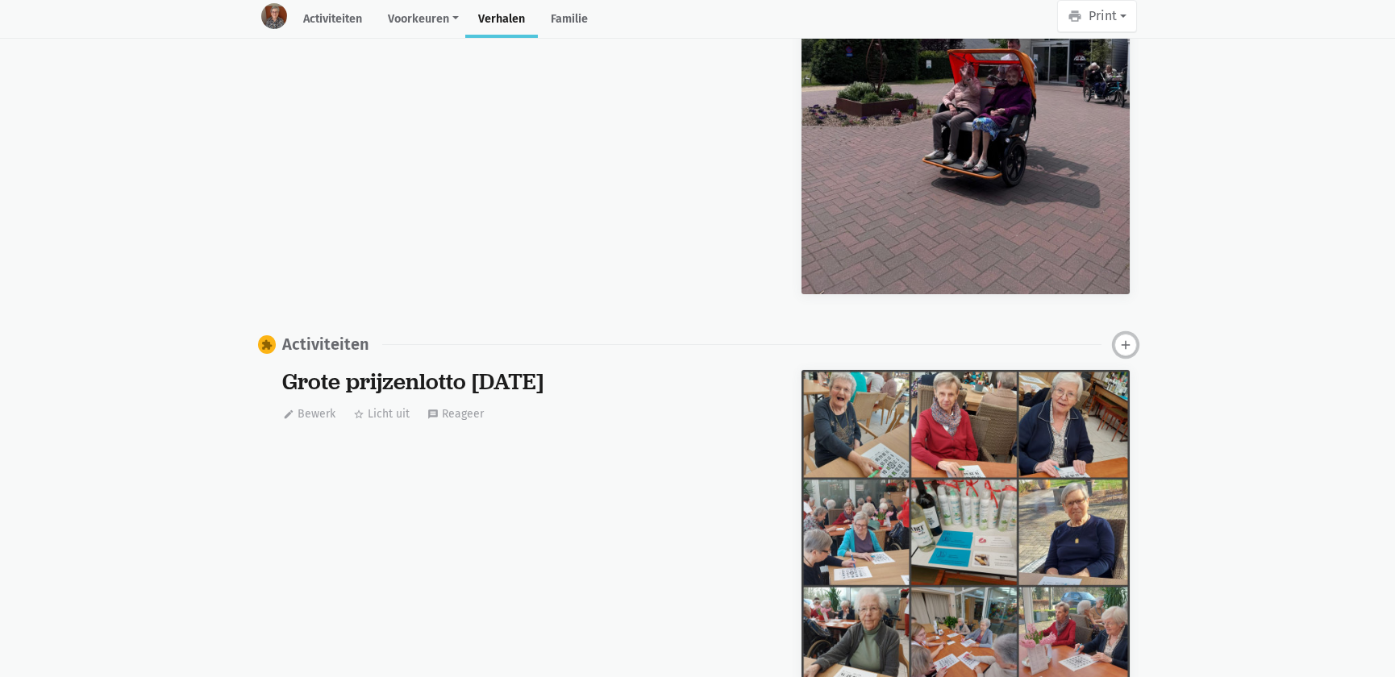
click at [1123, 338] on icon "add" at bounding box center [1125, 345] width 15 height 15
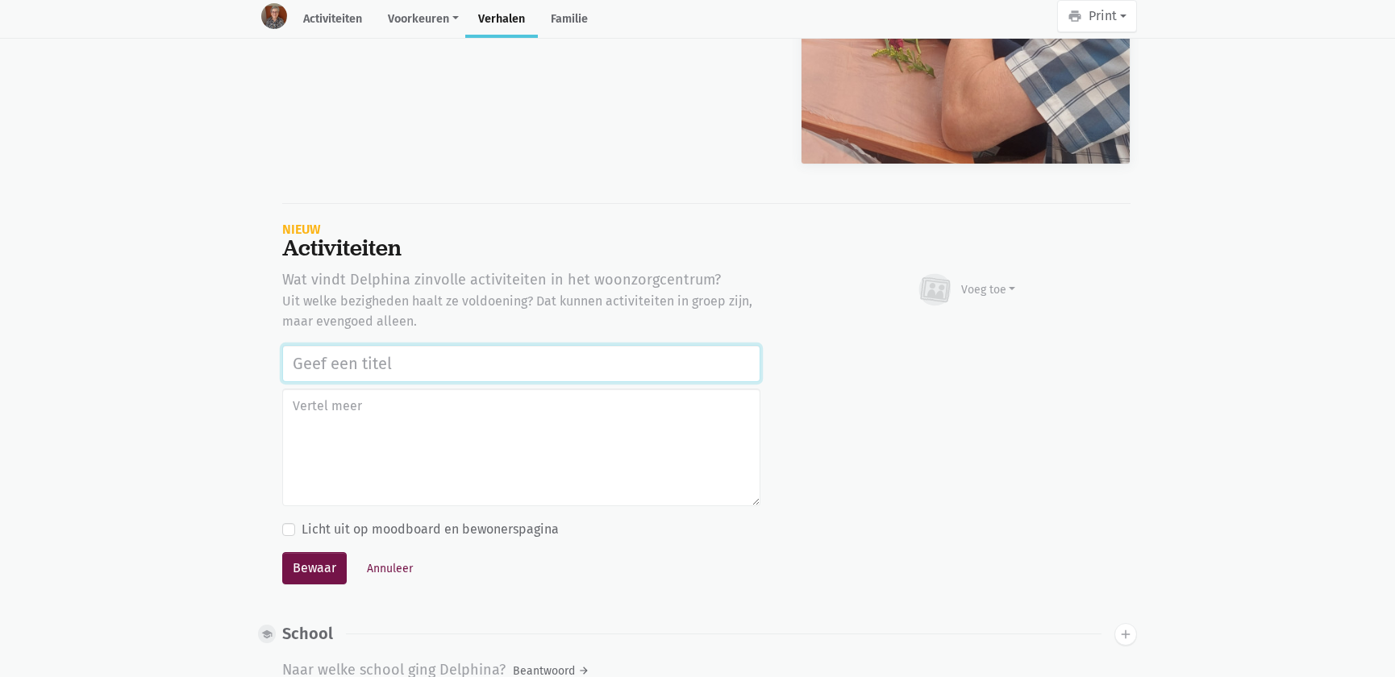
click at [314, 352] on input "text" at bounding box center [521, 363] width 478 height 37
paste input "Vrijwilligers Time 4 Society Firma CBRE: bloemstuk maken, naar de markt Asse ga…"
type input "Vrijwilligers Time 4 Society Firma CBRE: bloemstuk maken, naar de markt Asse ga…"
click at [990, 281] on div "Voeg toe" at bounding box center [988, 289] width 55 height 17
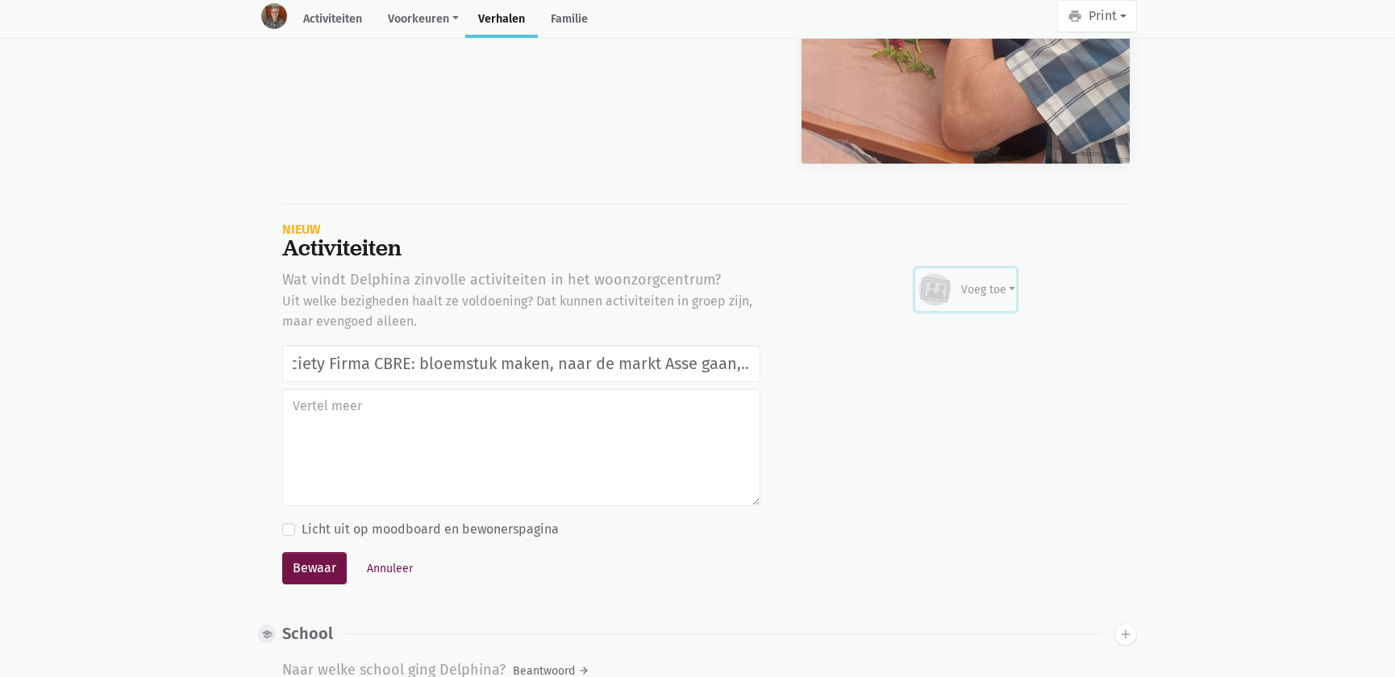
scroll to position [0, 0]
click at [965, 330] on link "Afbeelding" at bounding box center [956, 336] width 117 height 27
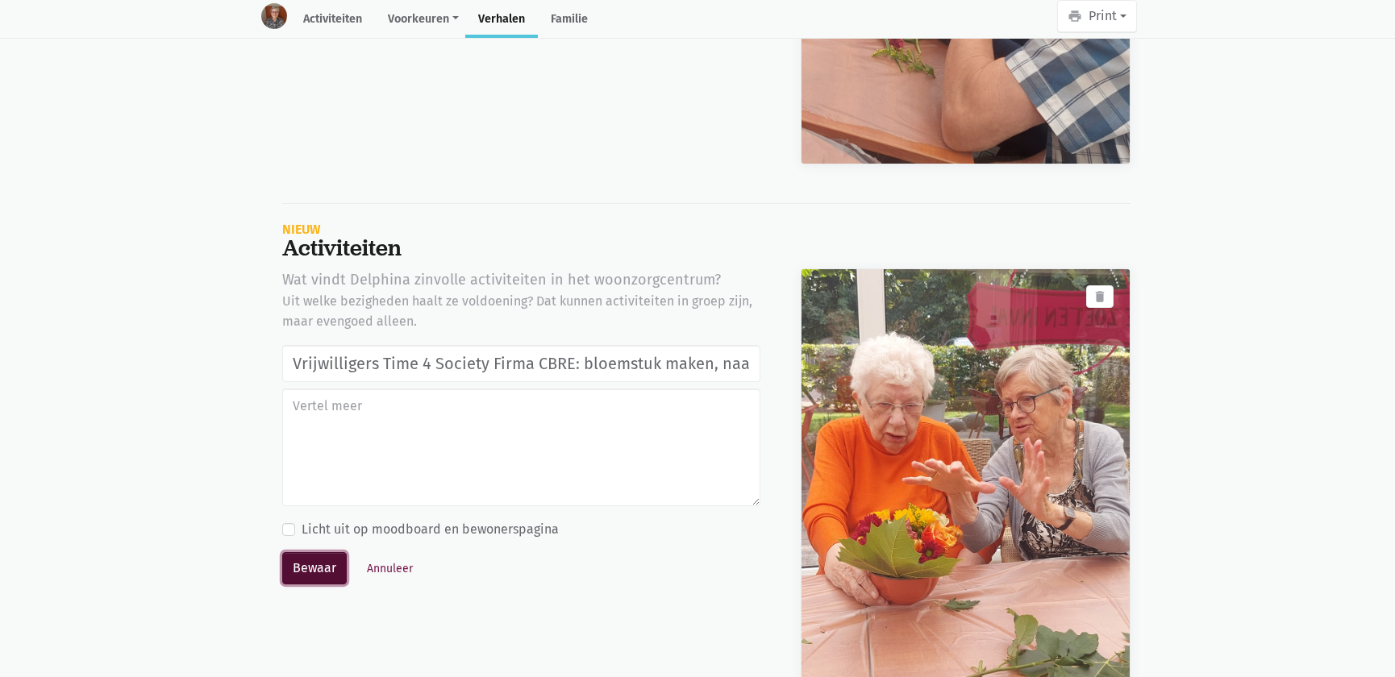
click at [320, 572] on button "Bewaar" at bounding box center [314, 568] width 64 height 32
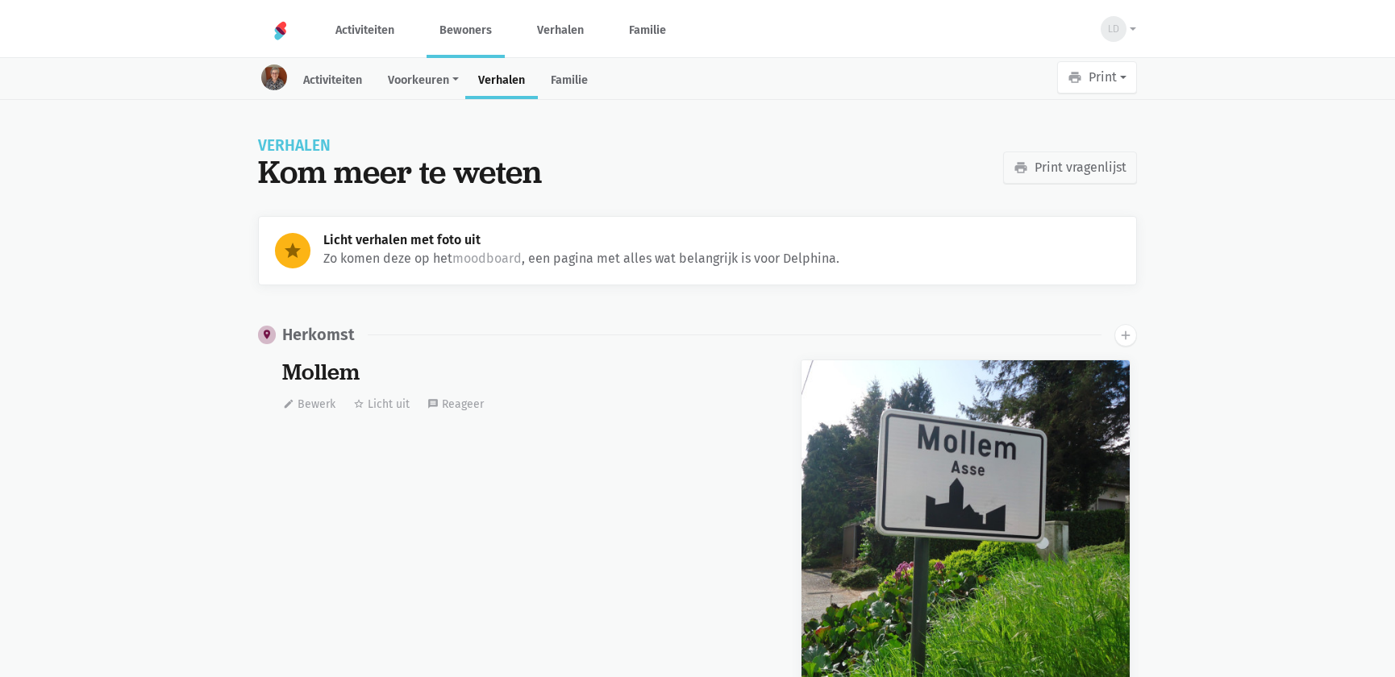
click at [452, 28] on link "Bewoners" at bounding box center [465, 30] width 78 height 54
click at [466, 35] on link "Bewoners" at bounding box center [465, 30] width 78 height 54
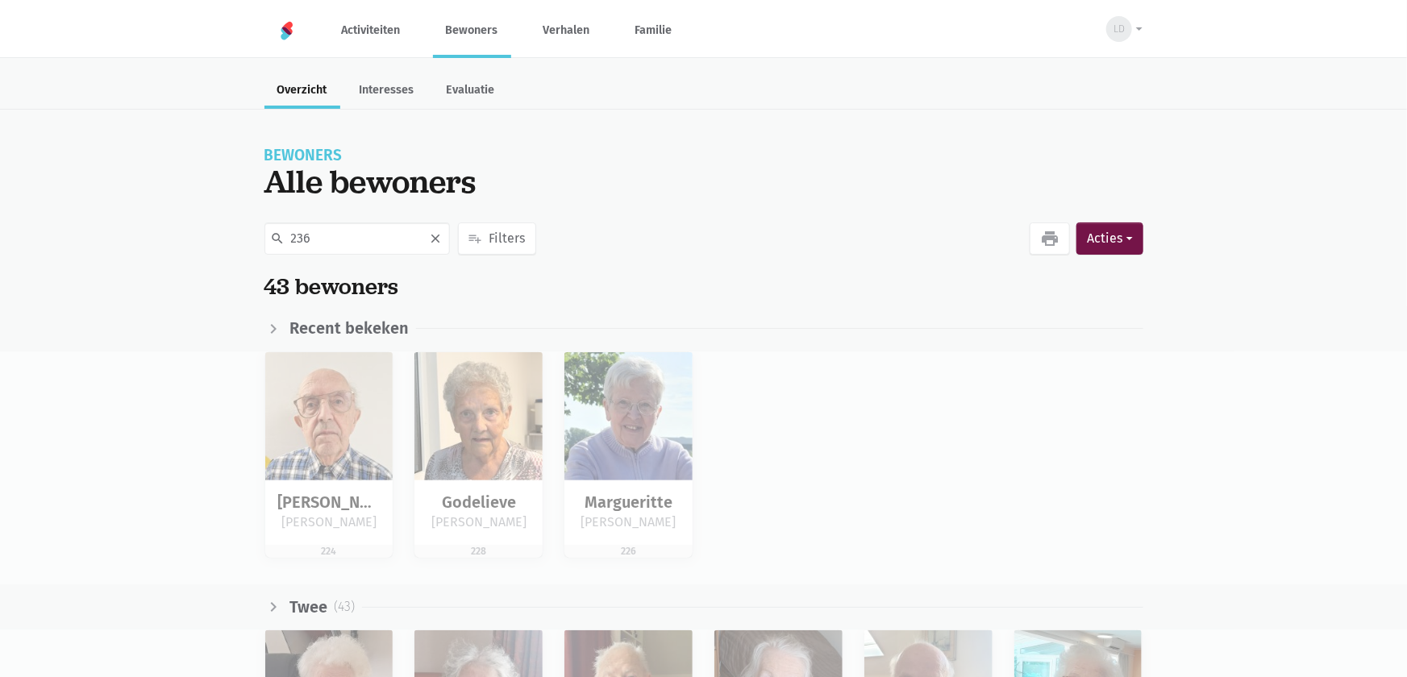
type input "236"
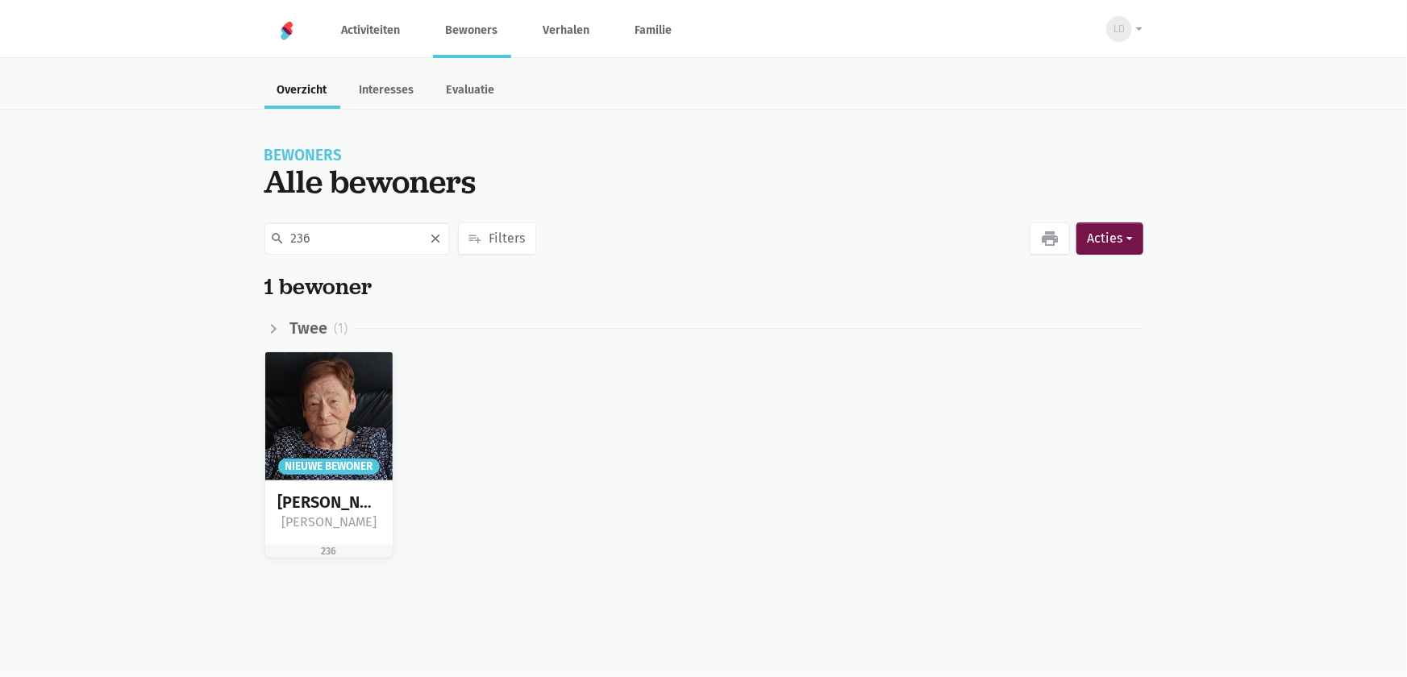
click at [360, 401] on img at bounding box center [329, 416] width 128 height 128
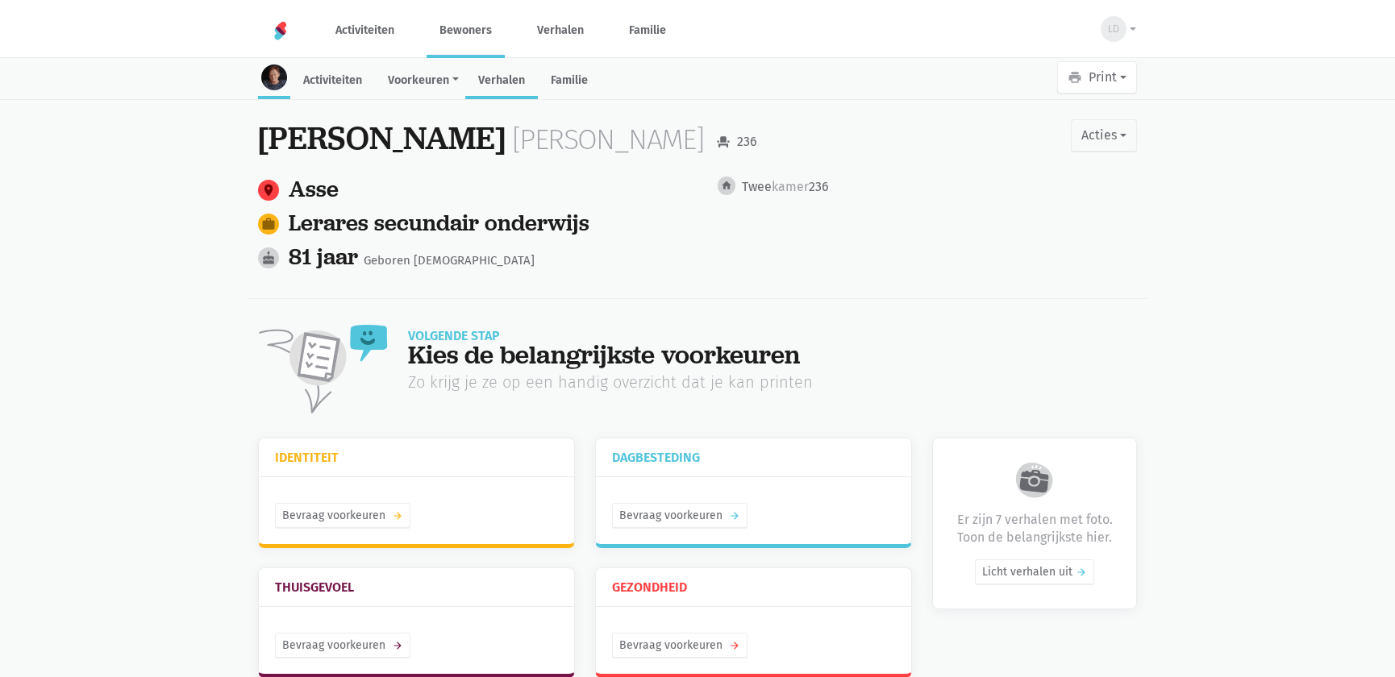
click at [505, 86] on link "Verhalen" at bounding box center [501, 81] width 73 height 35
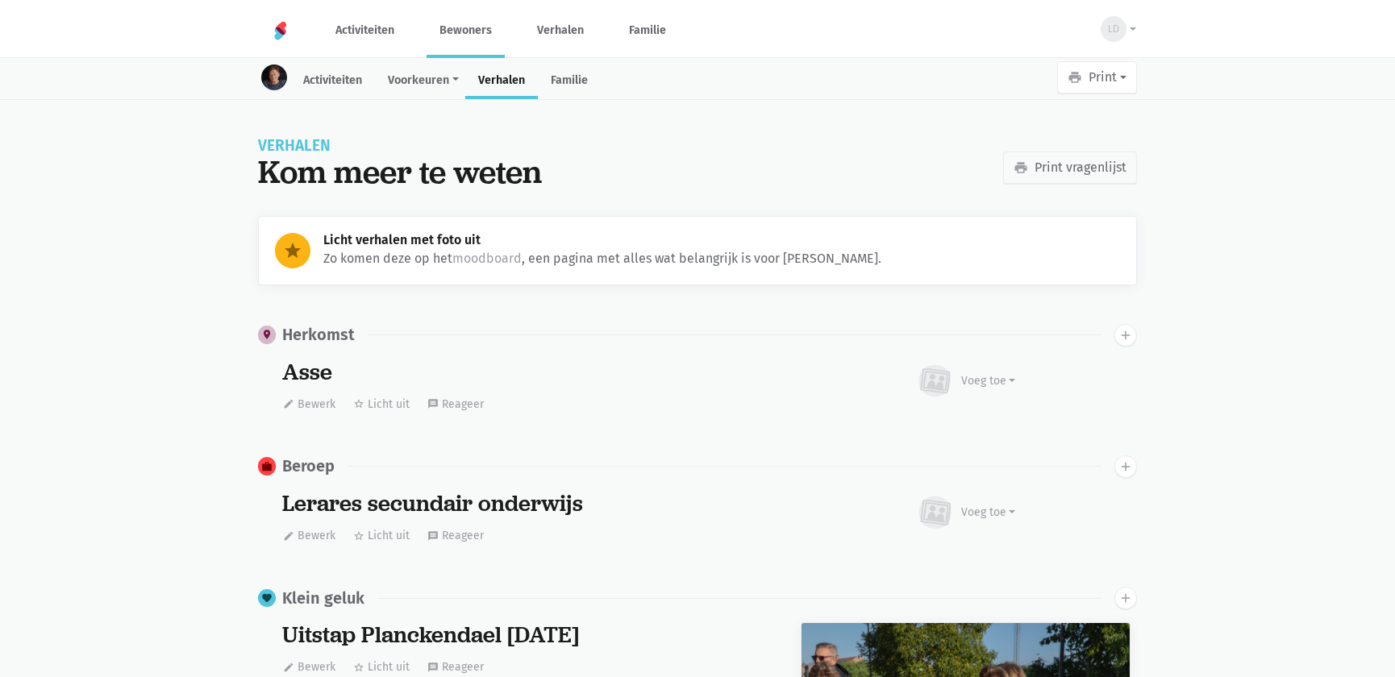
scroll to position [3612, 0]
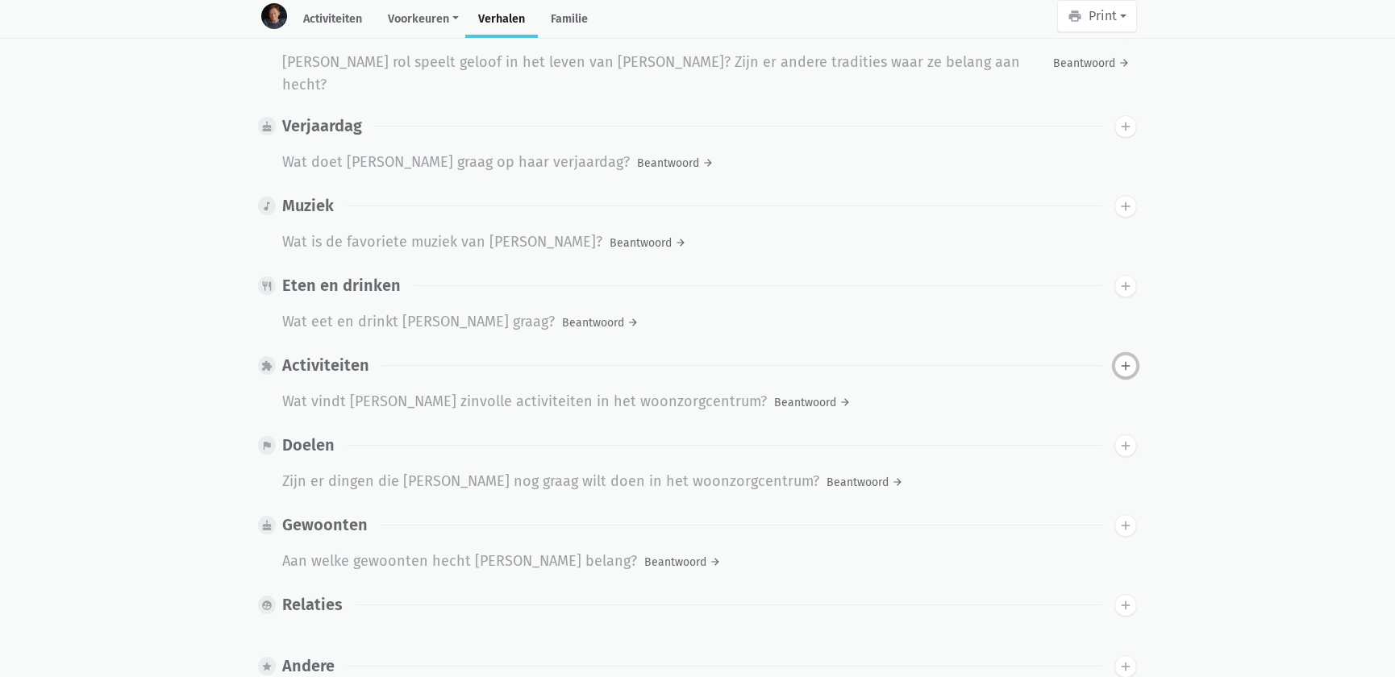
click at [1127, 359] on icon "add" at bounding box center [1125, 366] width 15 height 15
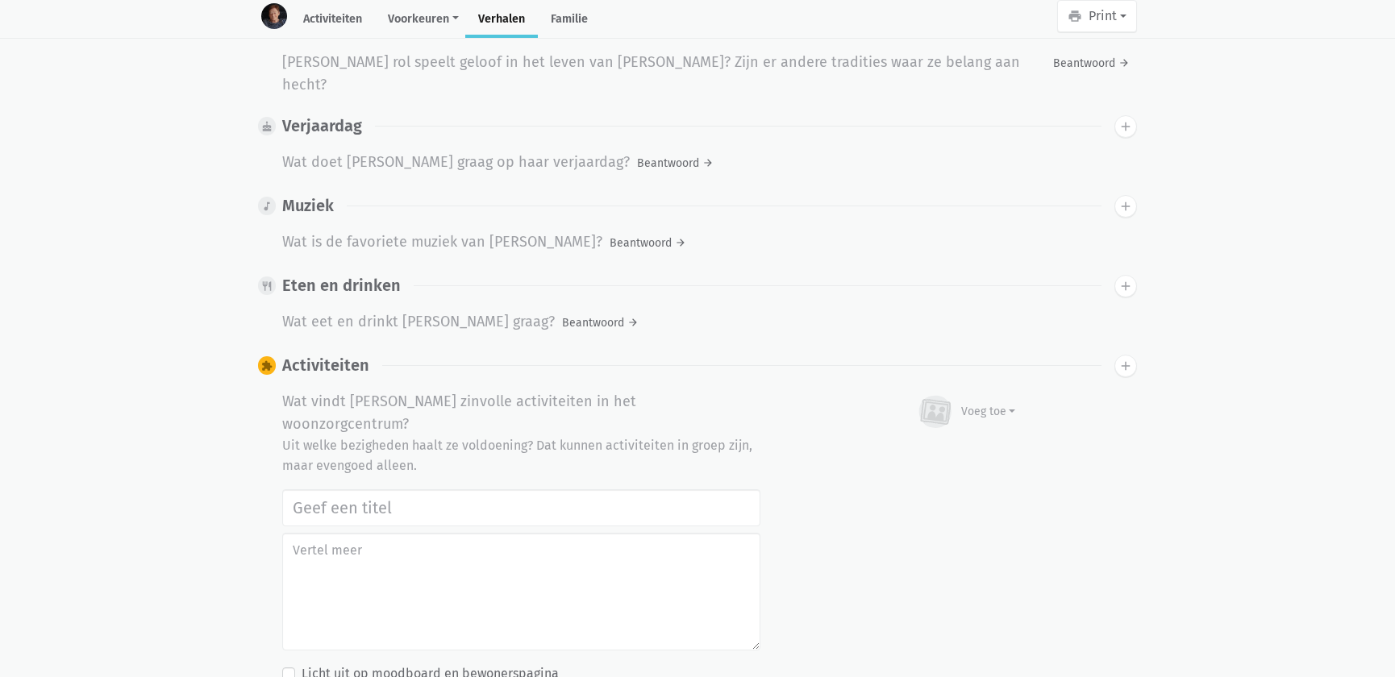
click at [451, 489] on input "text" at bounding box center [521, 507] width 478 height 37
type input "Vrijwilligers Time 4 Society Firma CBRE: bloemstuk maken, naar de markt Asse ga…"
click at [1015, 390] on div "Voeg toe Afbeelding Youtube video Bezig met uploaden…" at bounding box center [965, 412] width 330 height 44
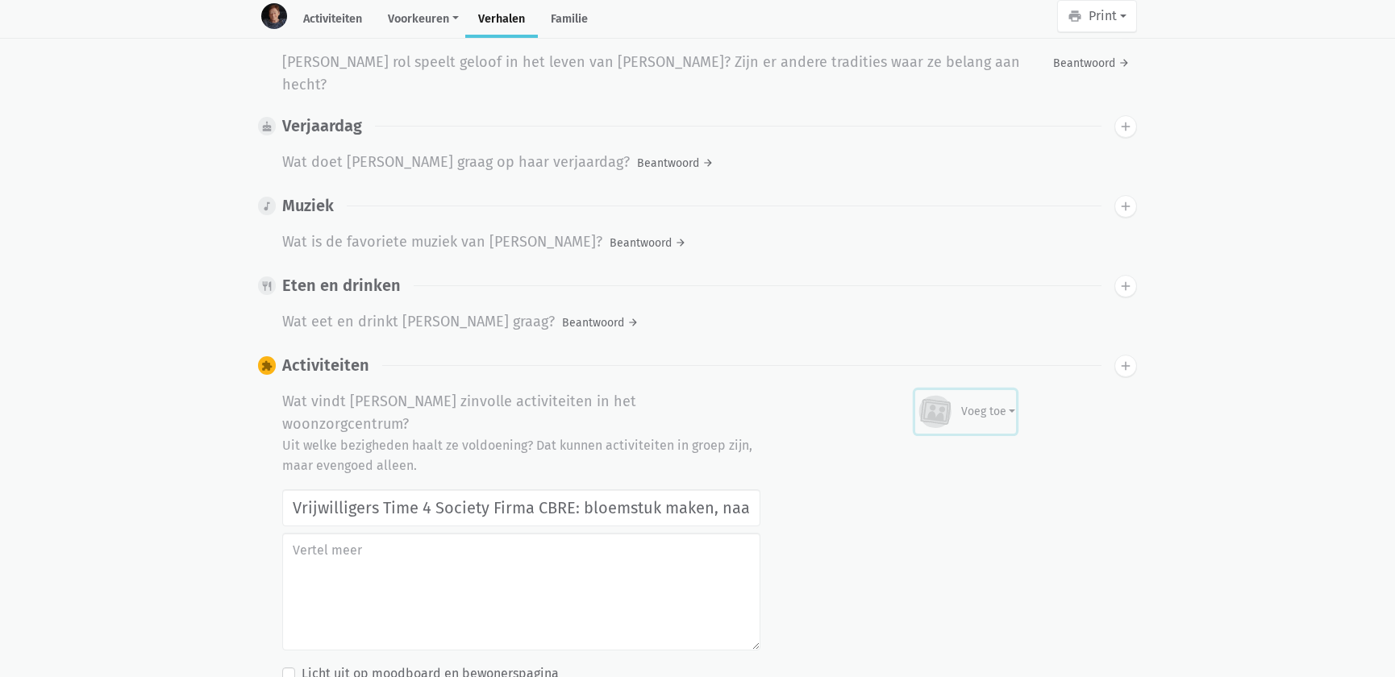
click at [979, 403] on div "Voeg toe" at bounding box center [988, 411] width 55 height 17
click at [970, 445] on link "Afbeelding" at bounding box center [956, 458] width 117 height 27
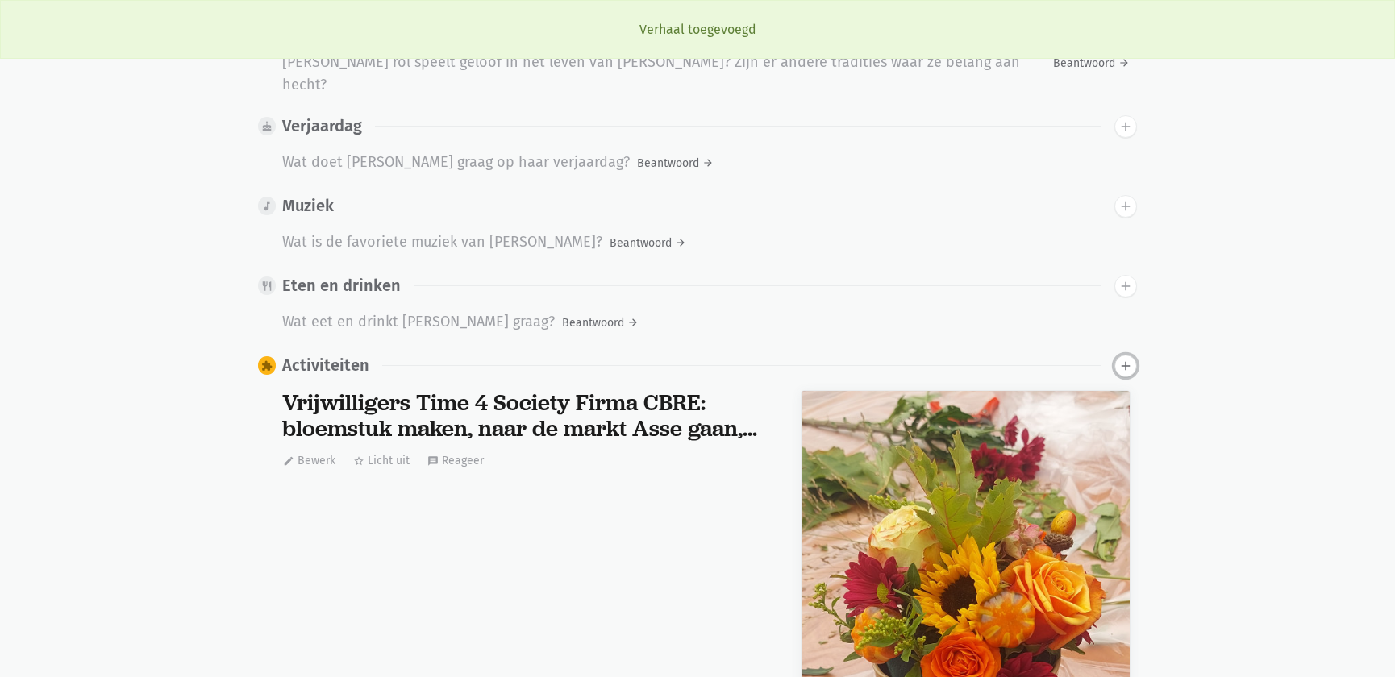
click at [1124, 359] on icon "add" at bounding box center [1125, 366] width 15 height 15
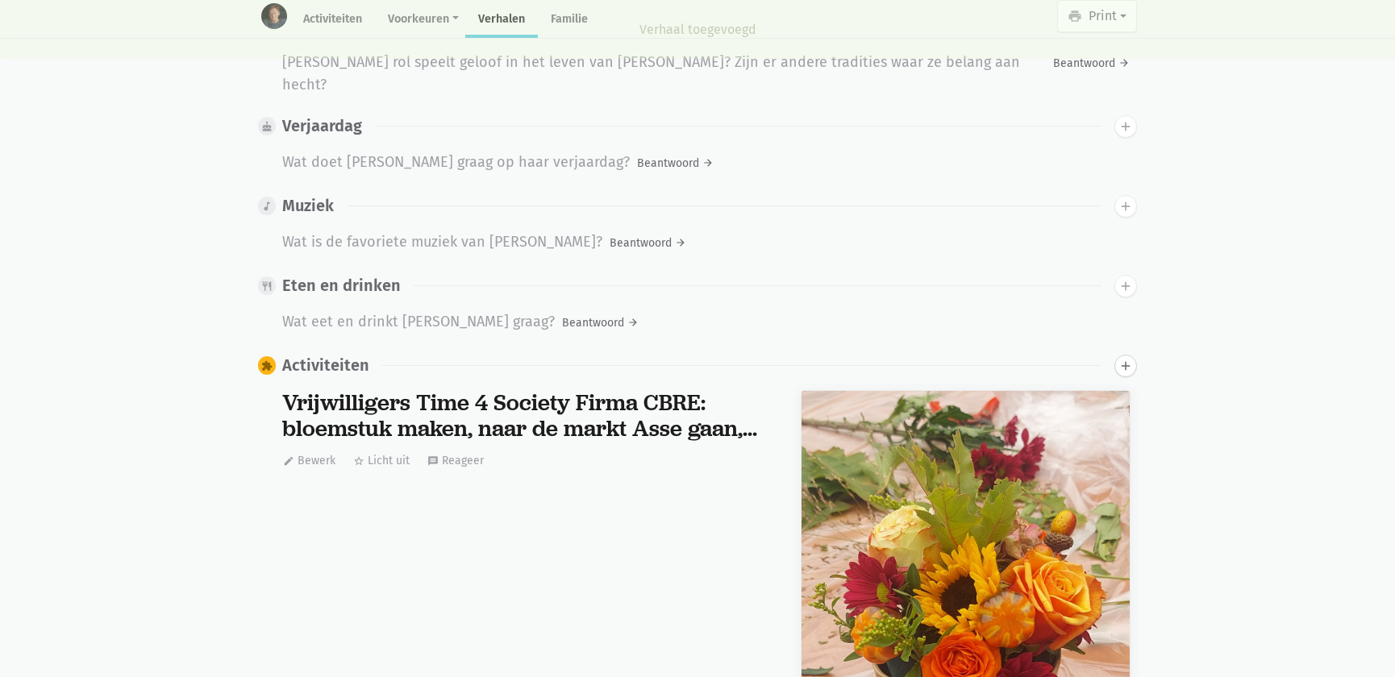
scroll to position [4260, 0]
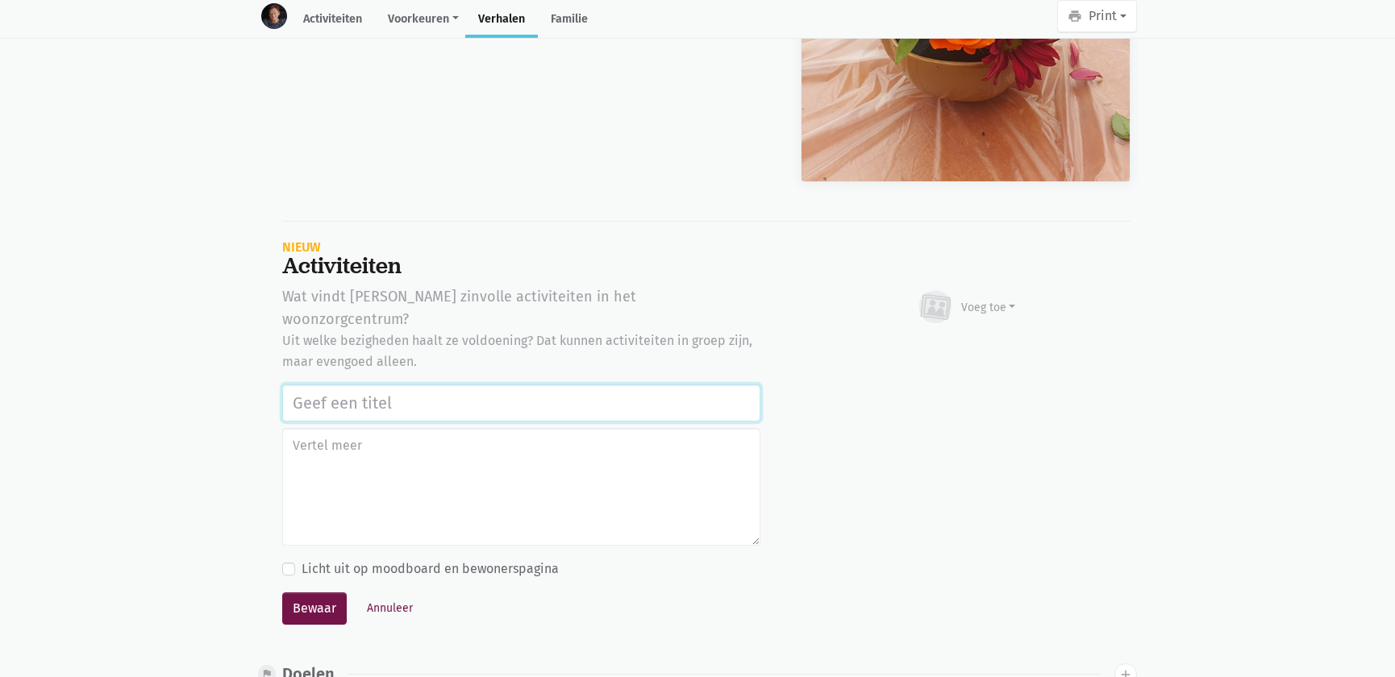
click at [330, 385] on input "text" at bounding box center [521, 403] width 478 height 37
paste input "Vrijwilligers Time 4 Society Firma CBRE: bloemstuk maken, naar de markt Asse ga…"
type input "Vrijwilligers Time 4 Society Firma CBRE: bloemstuk maken, naar de markt Asse ga…"
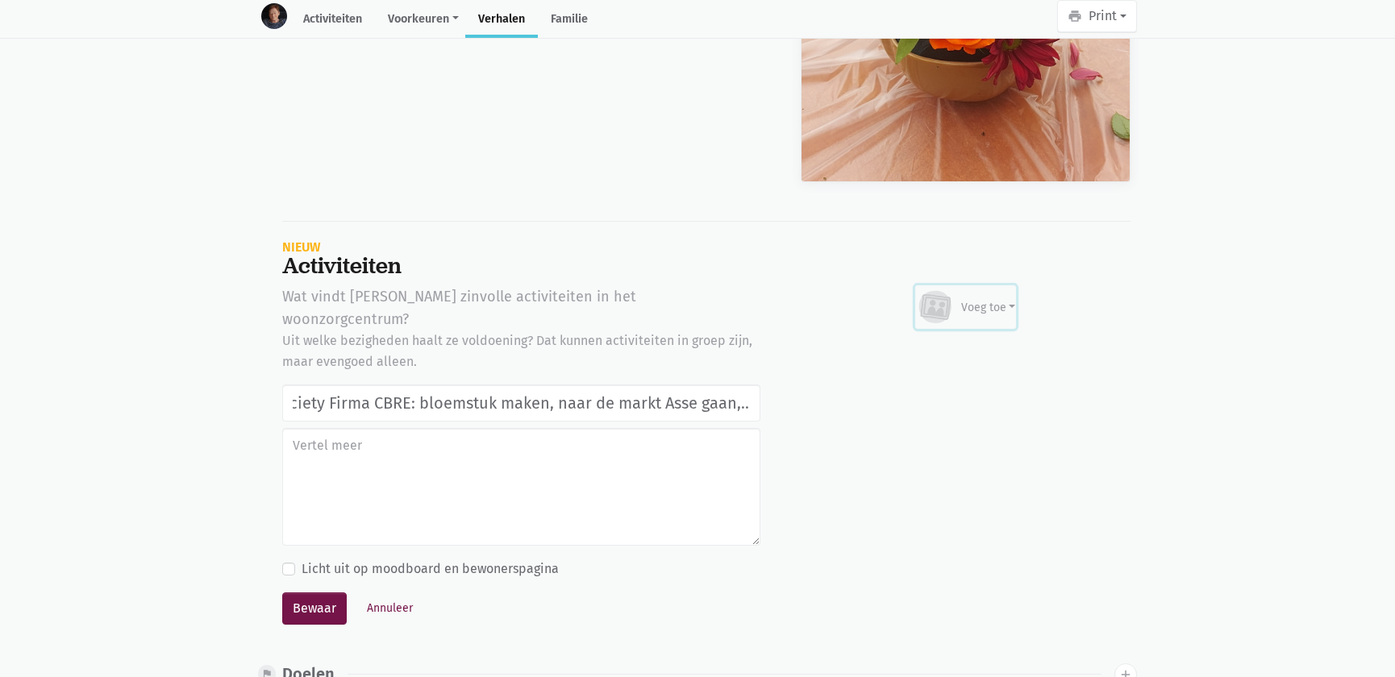
click at [987, 299] on div "Voeg toe" at bounding box center [988, 307] width 55 height 17
click at [971, 330] on div "Afbeelding Youtube video" at bounding box center [956, 367] width 118 height 75
click at [988, 289] on div "Voeg toe" at bounding box center [966, 306] width 100 height 35
click at [961, 340] on link "Afbeelding" at bounding box center [956, 353] width 117 height 27
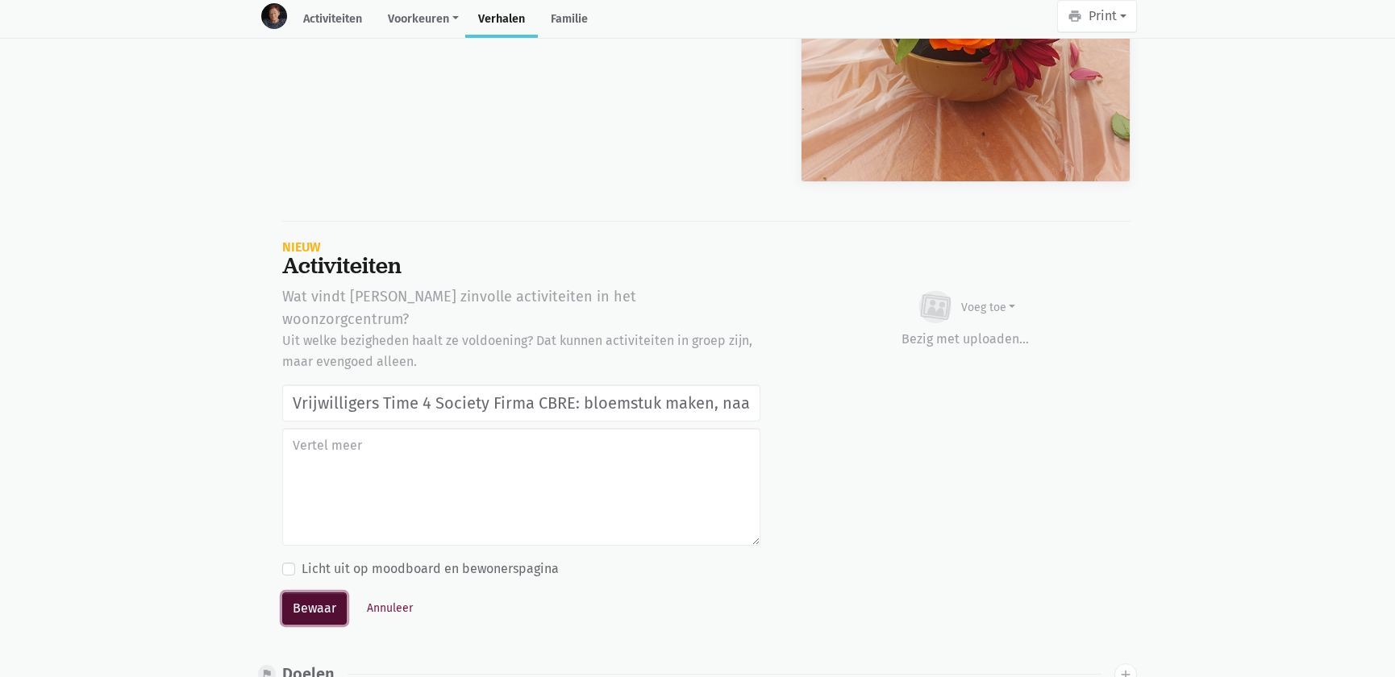
click at [314, 592] on button "Bewaar" at bounding box center [314, 608] width 64 height 32
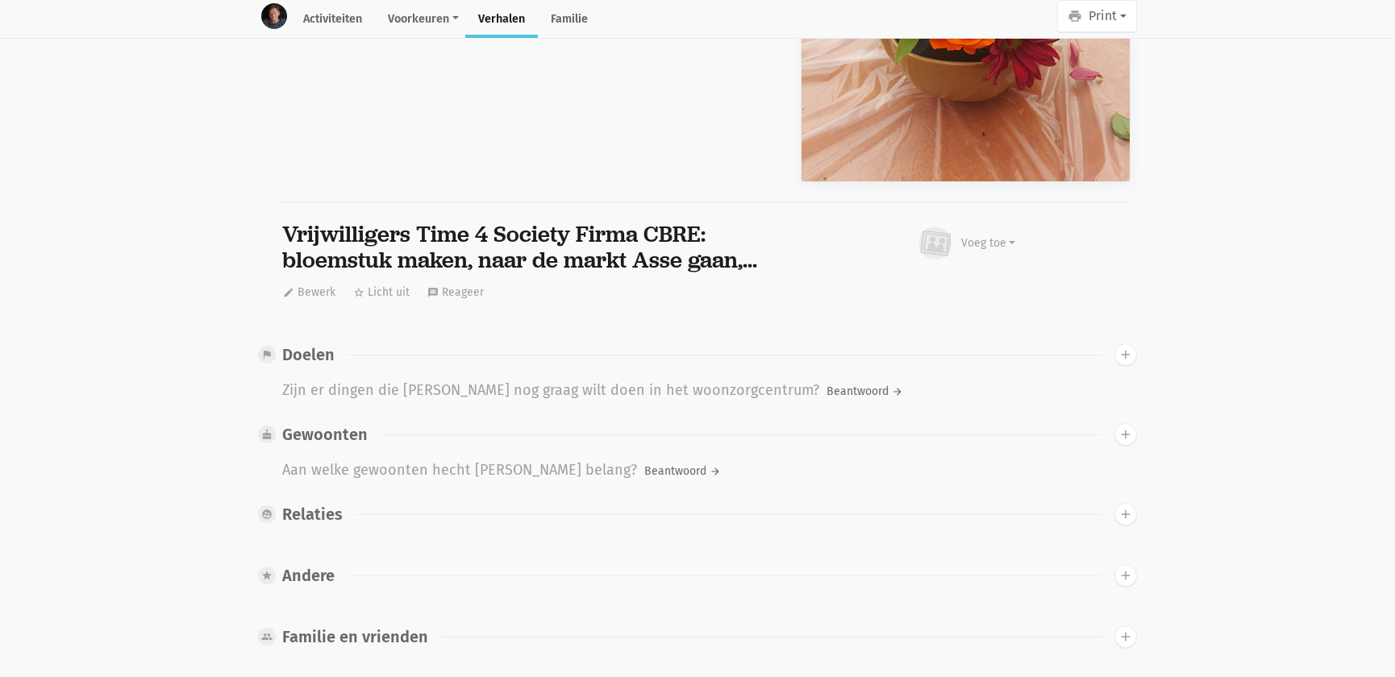
scroll to position [4186, 0]
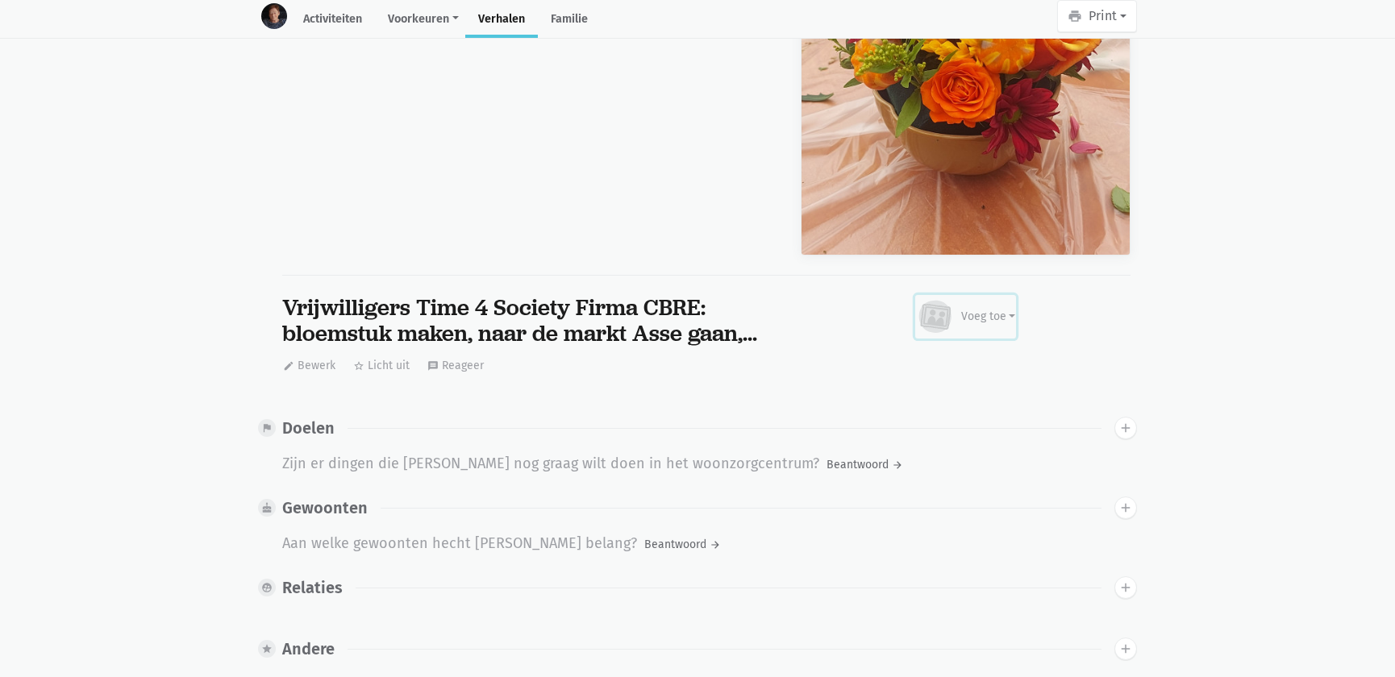
click at [996, 308] on div "Voeg toe" at bounding box center [988, 316] width 55 height 17
click at [946, 350] on link "Afbeelding" at bounding box center [956, 363] width 117 height 27
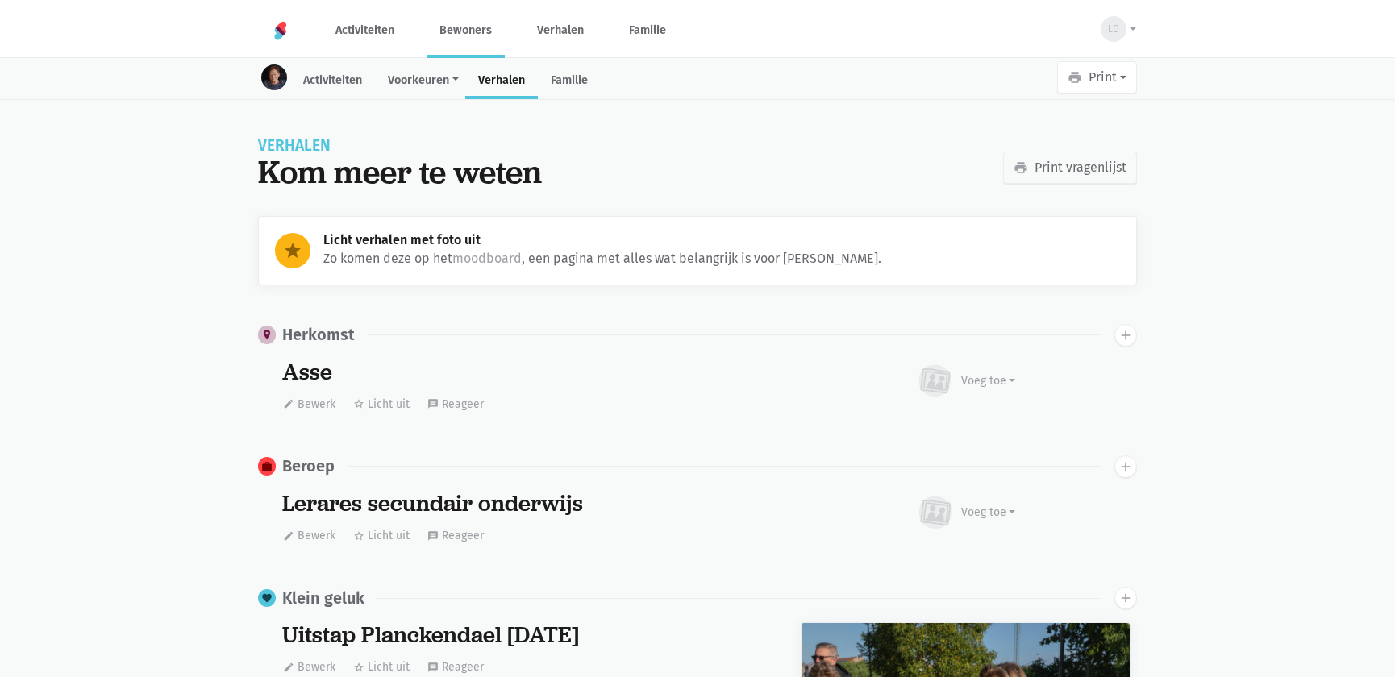
scroll to position [3612, 0]
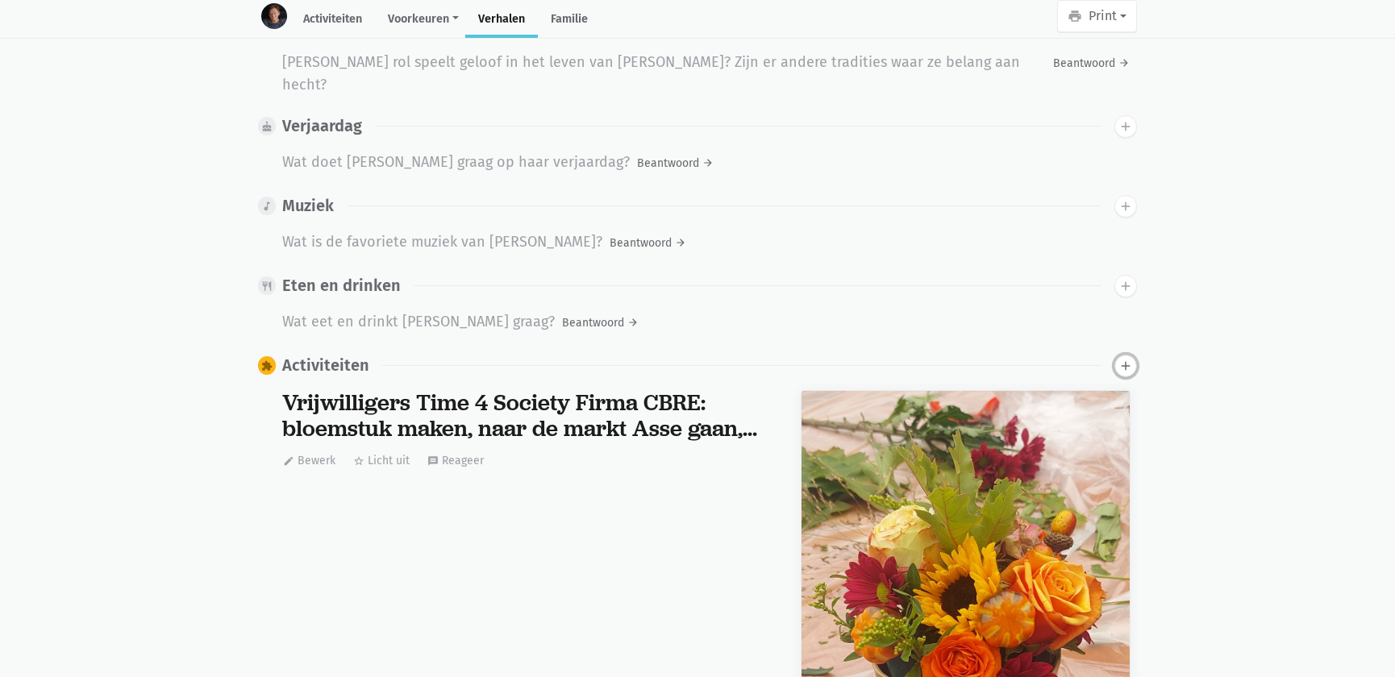
click at [1125, 359] on icon "add" at bounding box center [1125, 366] width 15 height 15
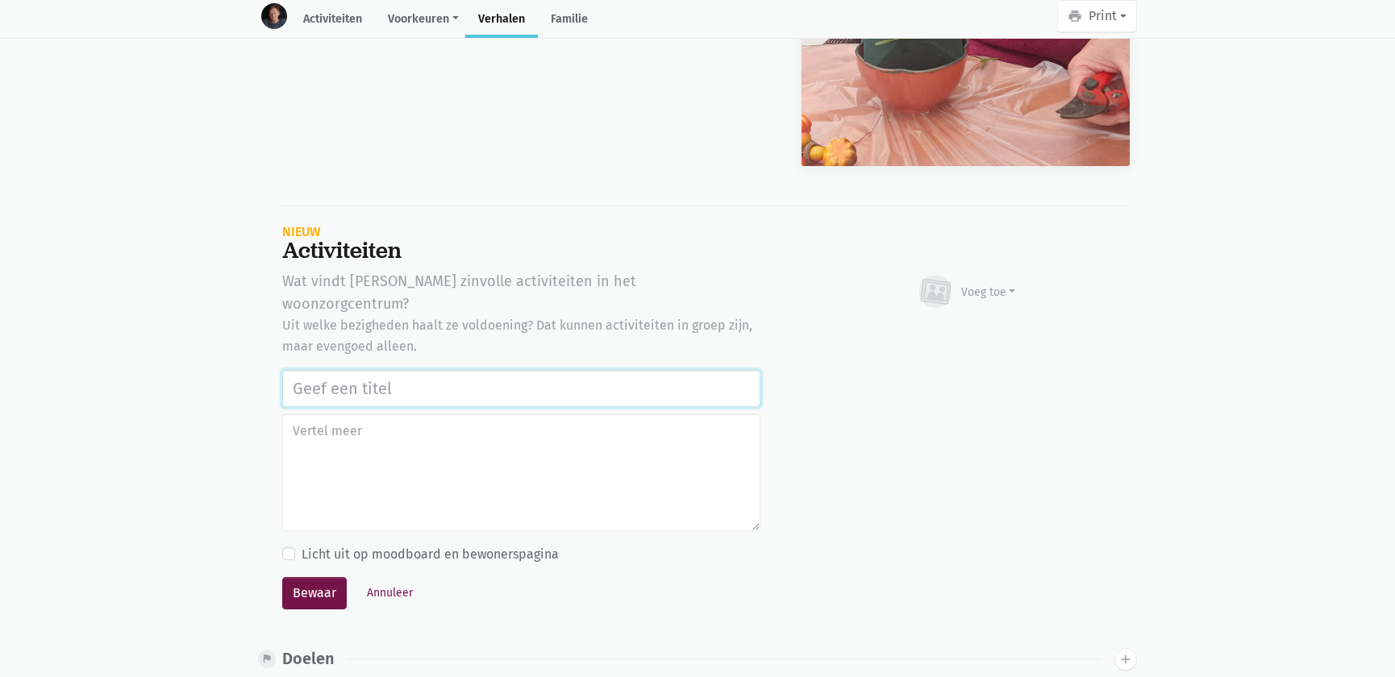
scroll to position [4739, 0]
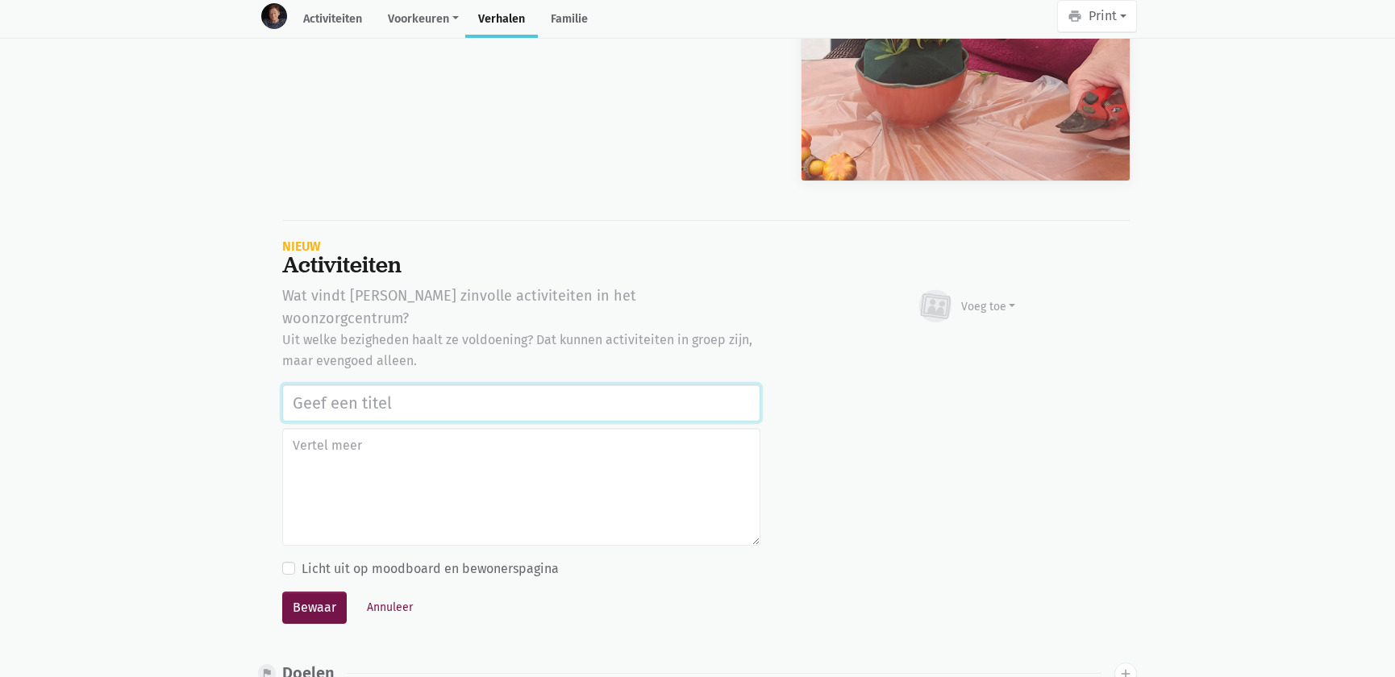
click at [354, 385] on input "text" at bounding box center [521, 403] width 478 height 37
paste input "Vrijwilligers Time 4 Society Firma CBRE: bloemstuk maken, naar de markt Asse ga…"
type input "Vrijwilligers Time 4 Society Firma CBRE: bloemstuk maken, naar de markt Asse ga…"
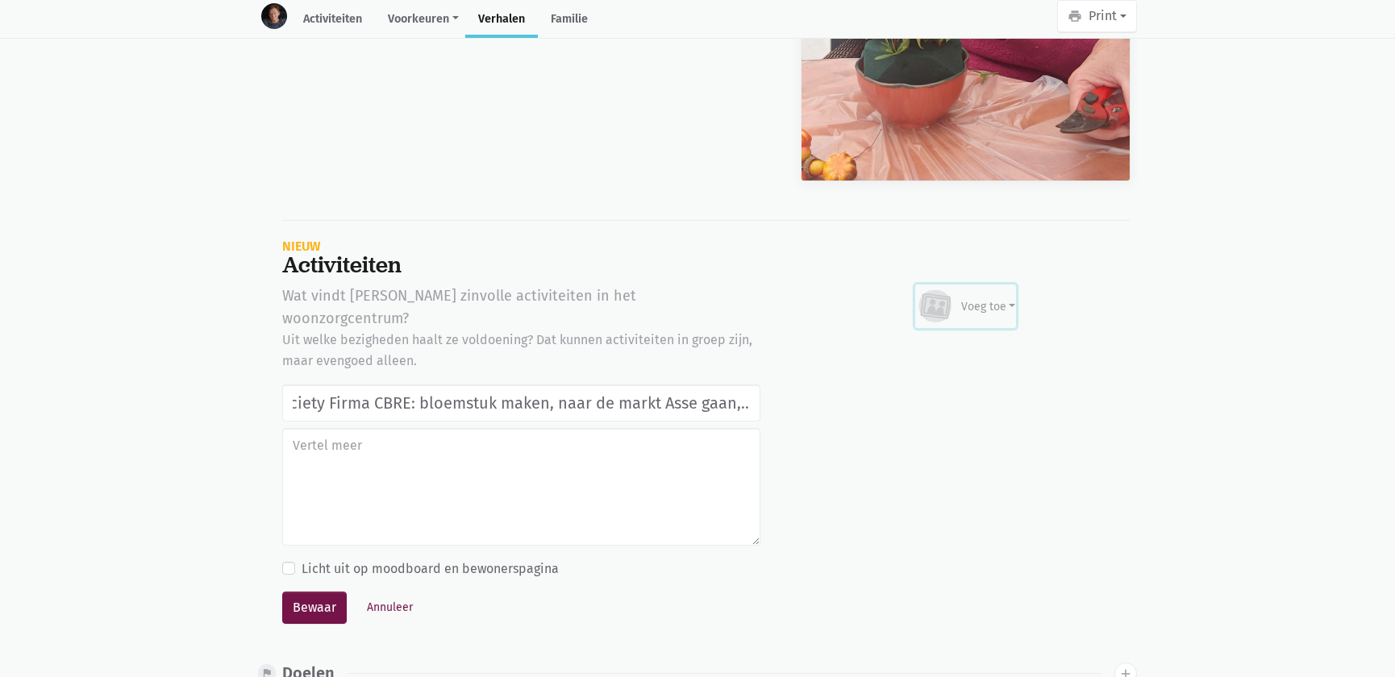
click at [983, 298] on div "Voeg toe" at bounding box center [988, 306] width 55 height 17
click at [968, 339] on link "Afbeelding" at bounding box center [956, 352] width 117 height 27
click at [334, 592] on button "Bewaar" at bounding box center [314, 608] width 64 height 32
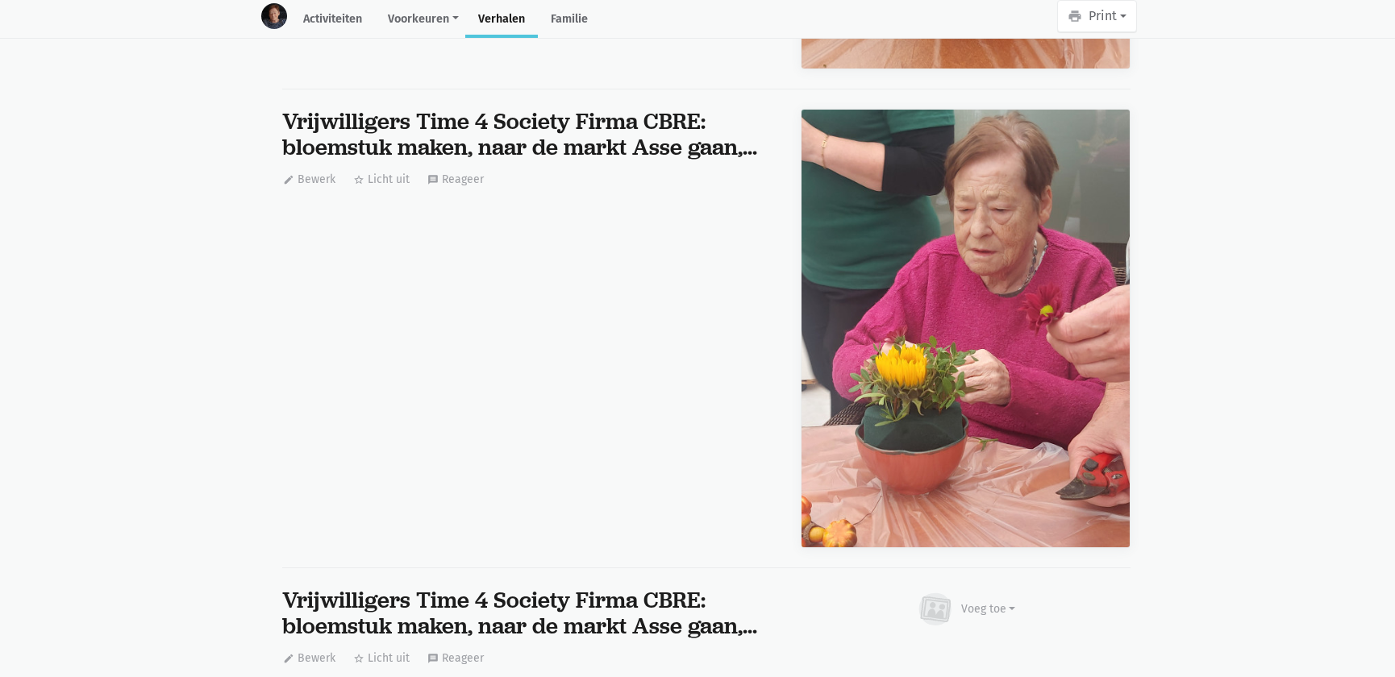
scroll to position [4592, 0]
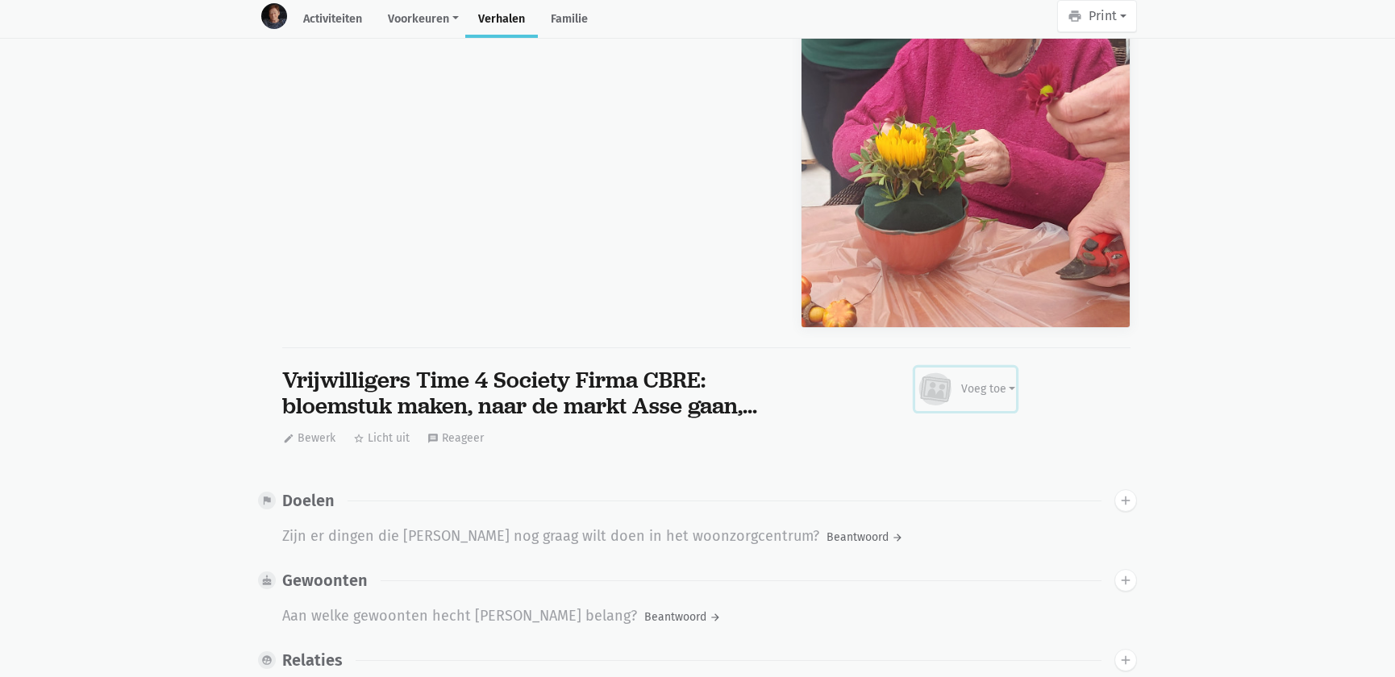
click at [984, 380] on div "Voeg toe" at bounding box center [988, 388] width 55 height 17
click at [970, 422] on link "Afbeelding" at bounding box center [956, 435] width 117 height 27
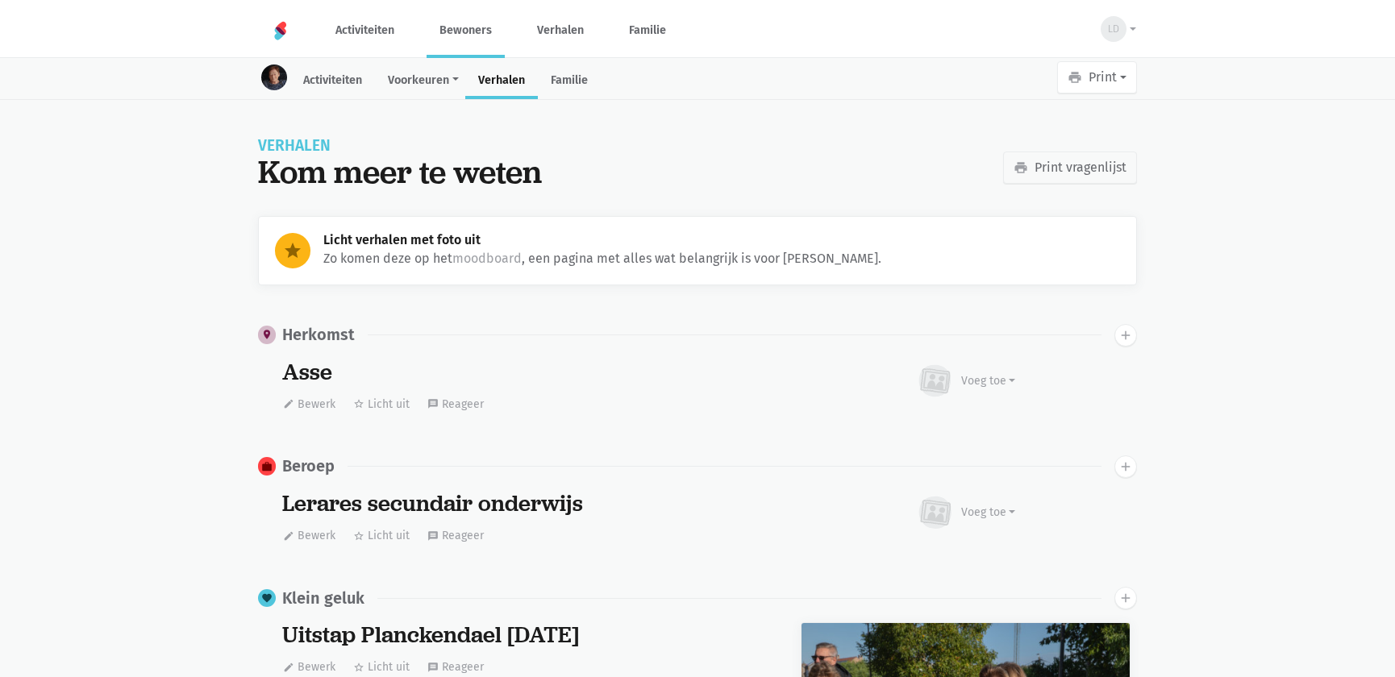
scroll to position [3612, 0]
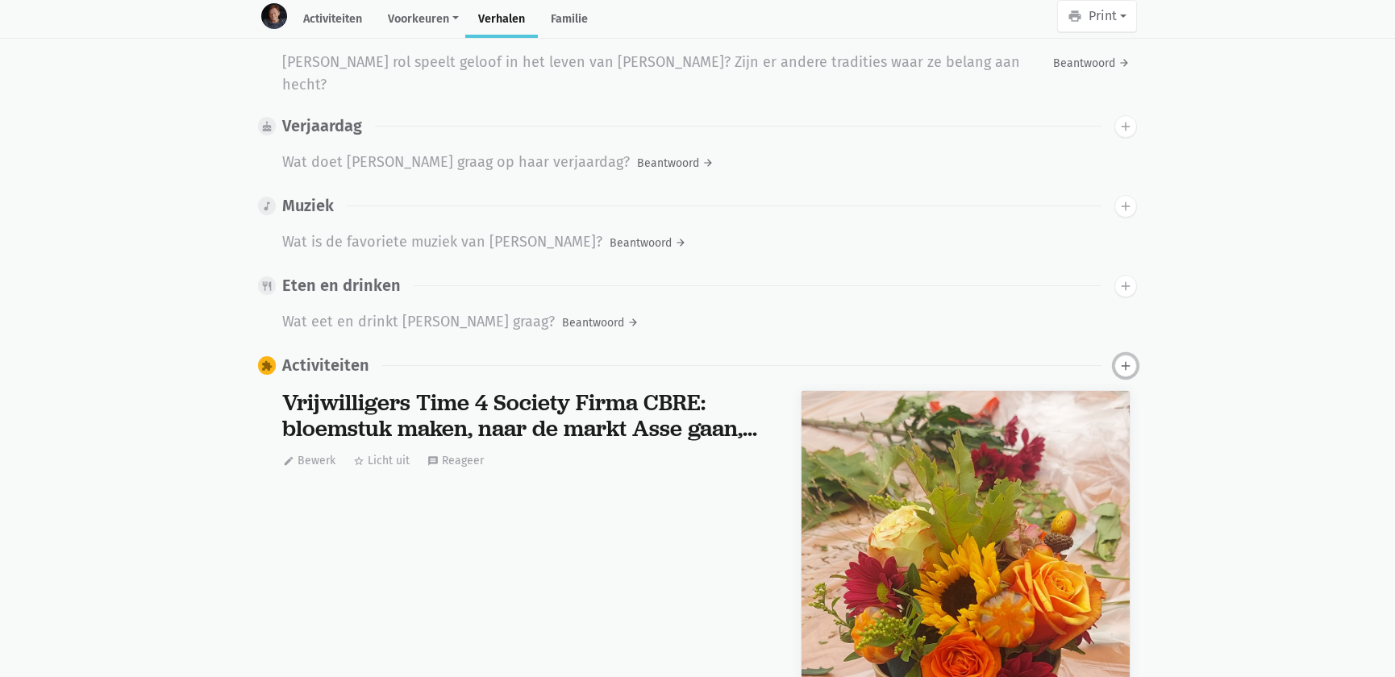
click at [1129, 359] on icon "add" at bounding box center [1125, 366] width 15 height 15
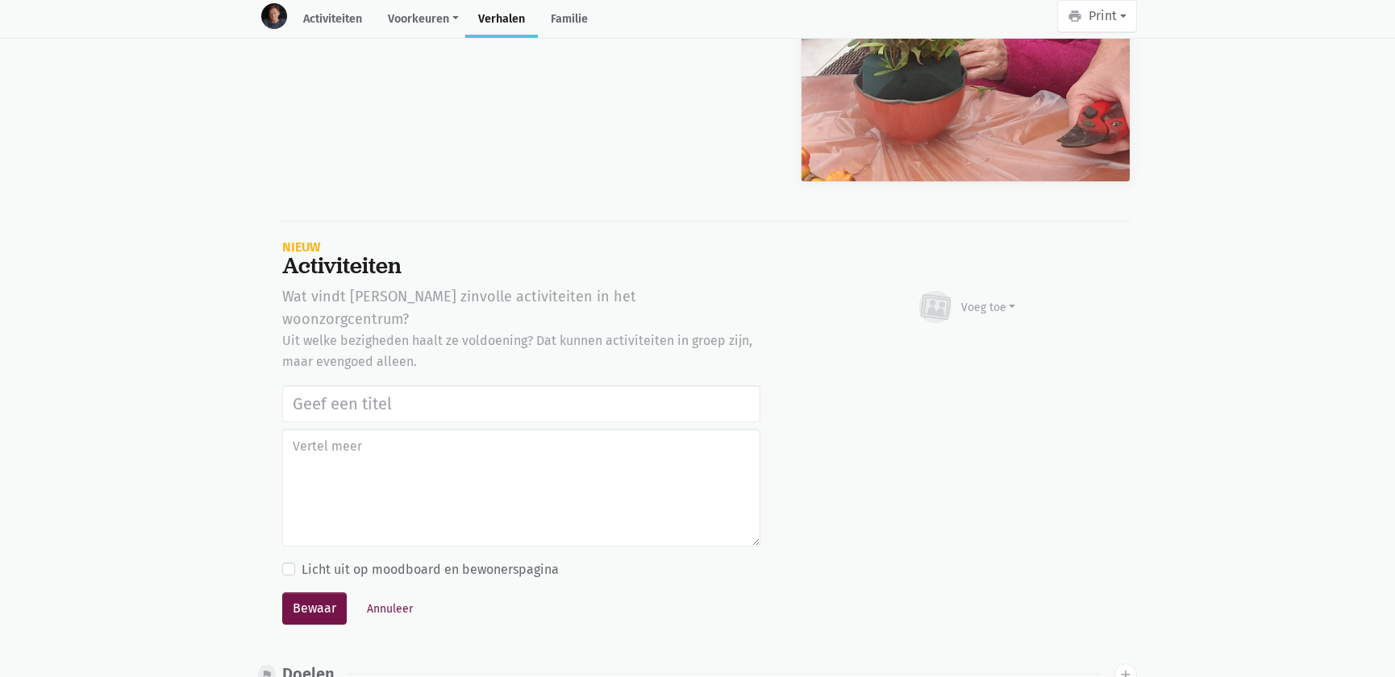
click at [426, 385] on input "text" at bounding box center [521, 403] width 478 height 37
type input "Vrijwilligers Time 4 Society Firma CBRE: bloemstuk maken, naar de markt Asse ga…"
click at [975, 299] on div "Voeg toe" at bounding box center [988, 307] width 55 height 17
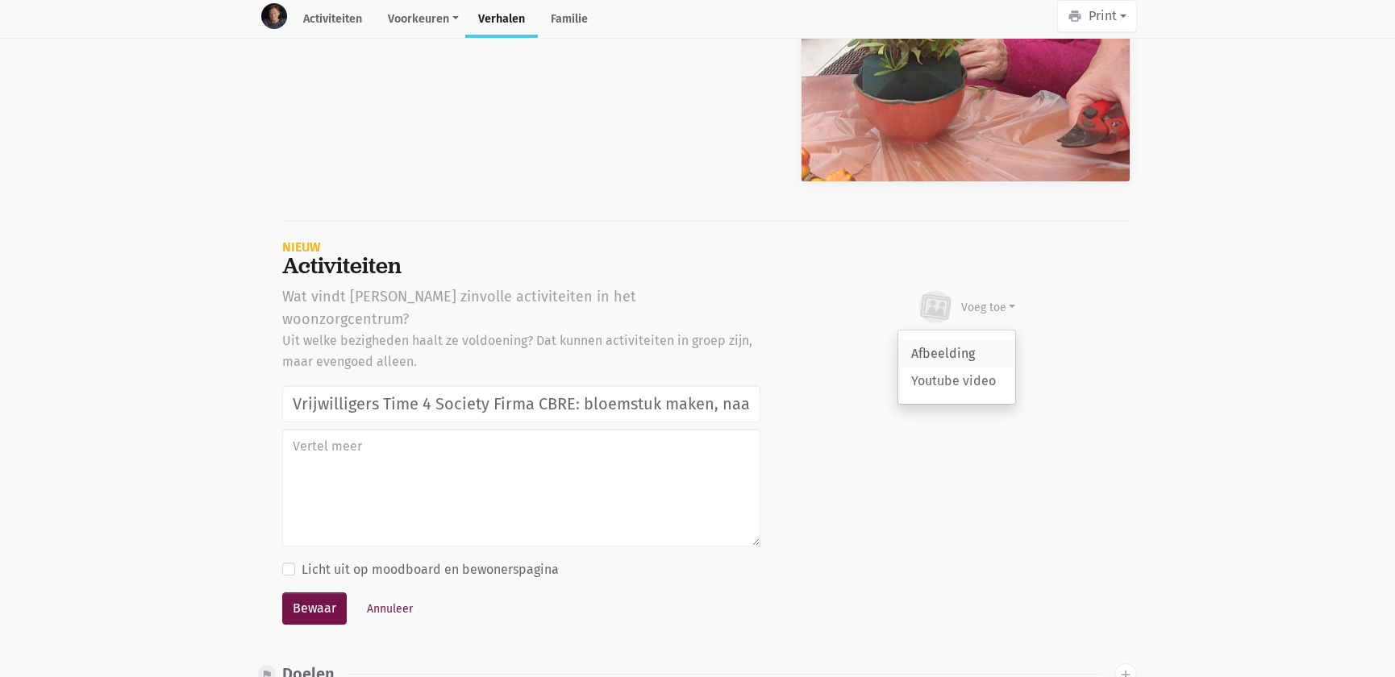
click at [970, 340] on link "Afbeelding" at bounding box center [956, 353] width 117 height 27
click at [309, 592] on button "Bewaar" at bounding box center [314, 608] width 64 height 32
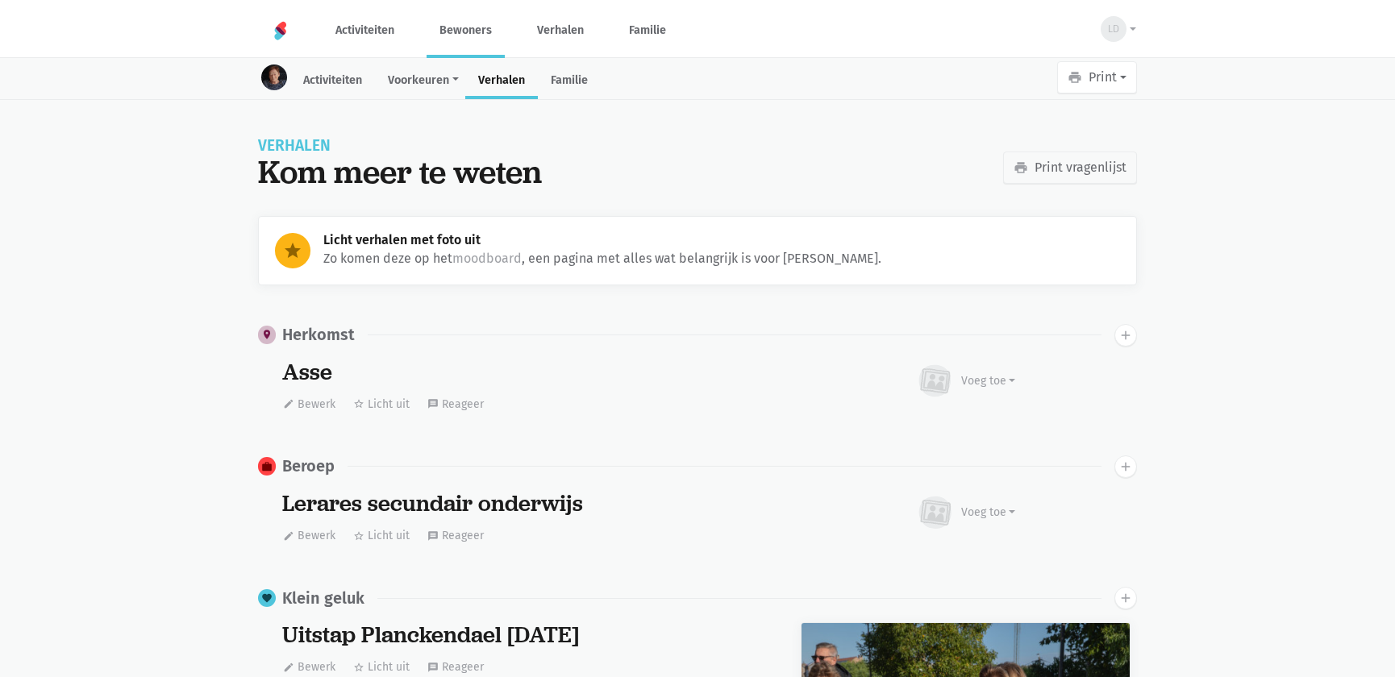
click at [473, 40] on link "Bewoners" at bounding box center [465, 30] width 78 height 54
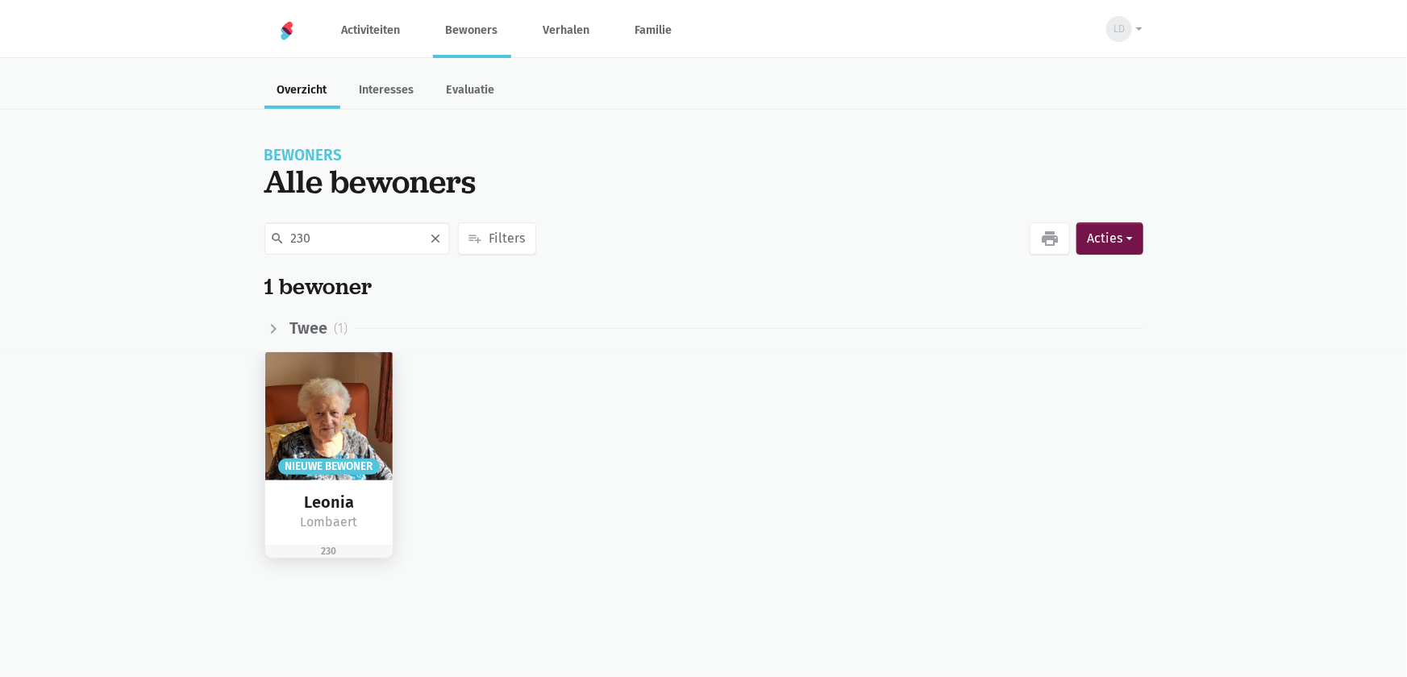
type input "230"
click at [339, 417] on img at bounding box center [329, 416] width 128 height 128
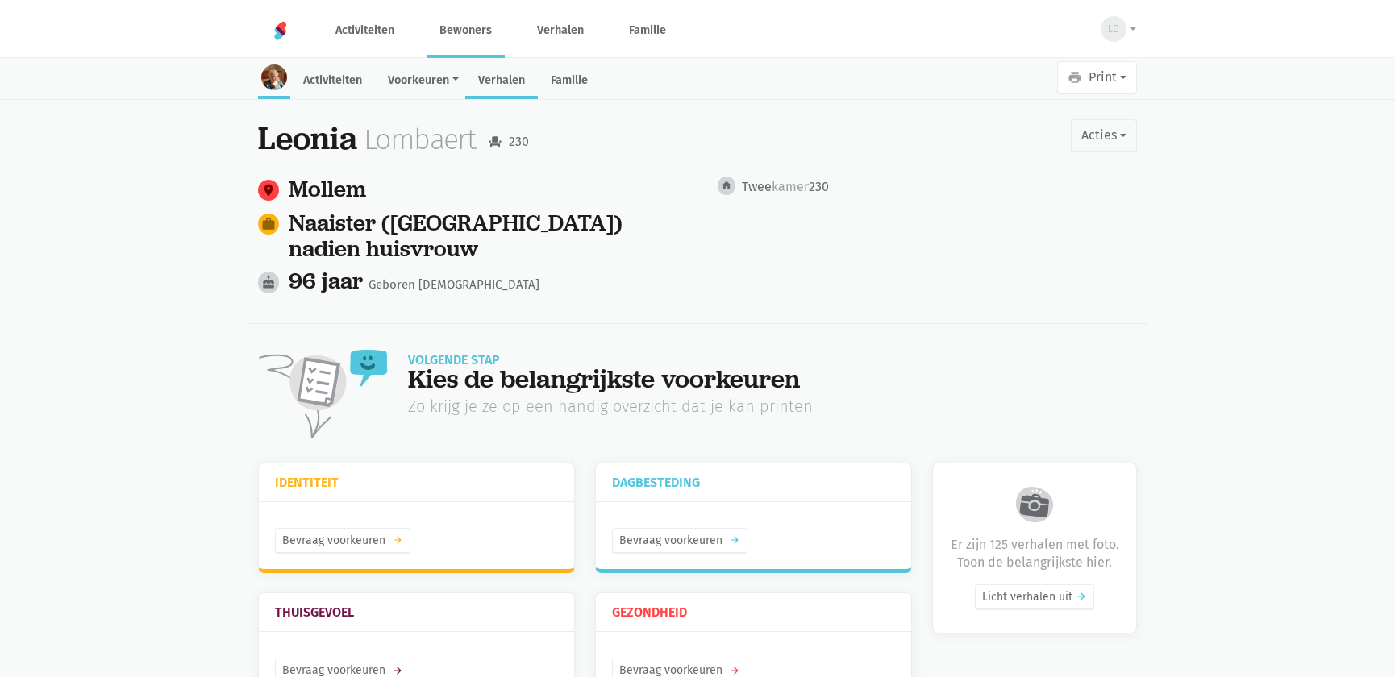
click at [497, 88] on link "Verhalen" at bounding box center [501, 81] width 73 height 35
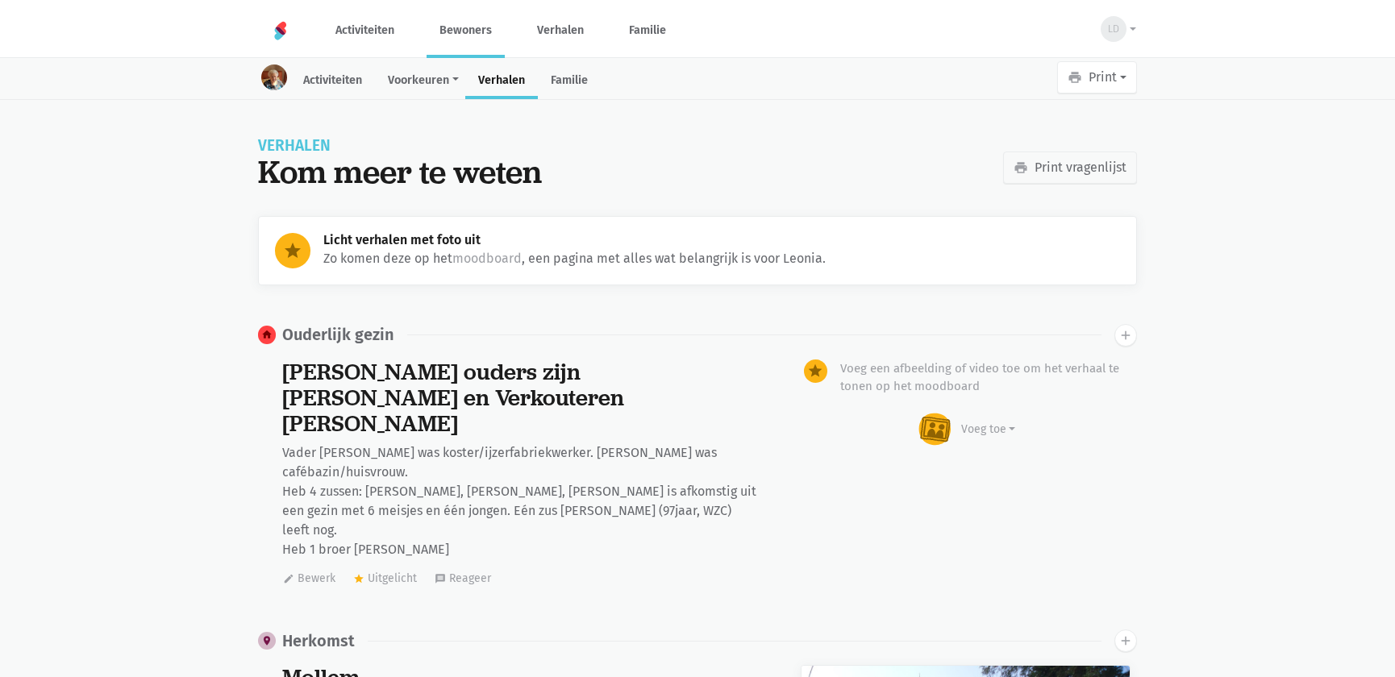
scroll to position [17819, 0]
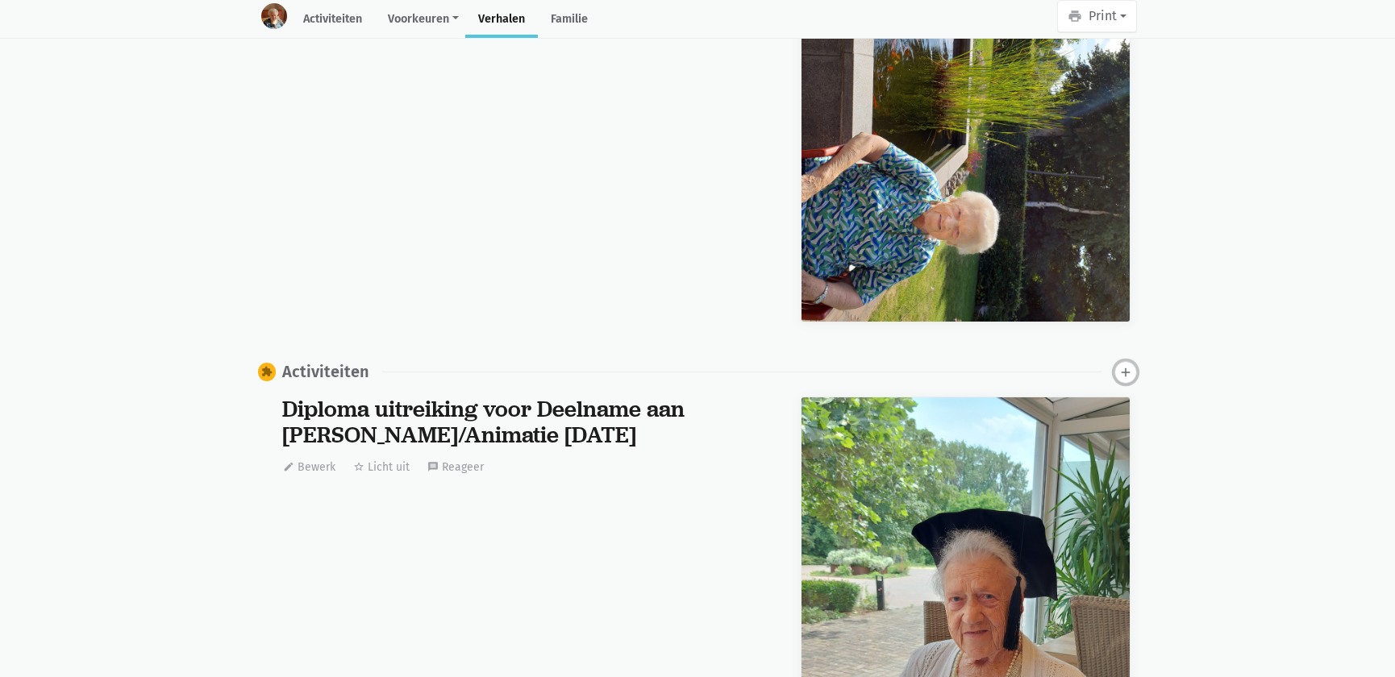
click at [1134, 361] on button "add" at bounding box center [1125, 372] width 23 height 23
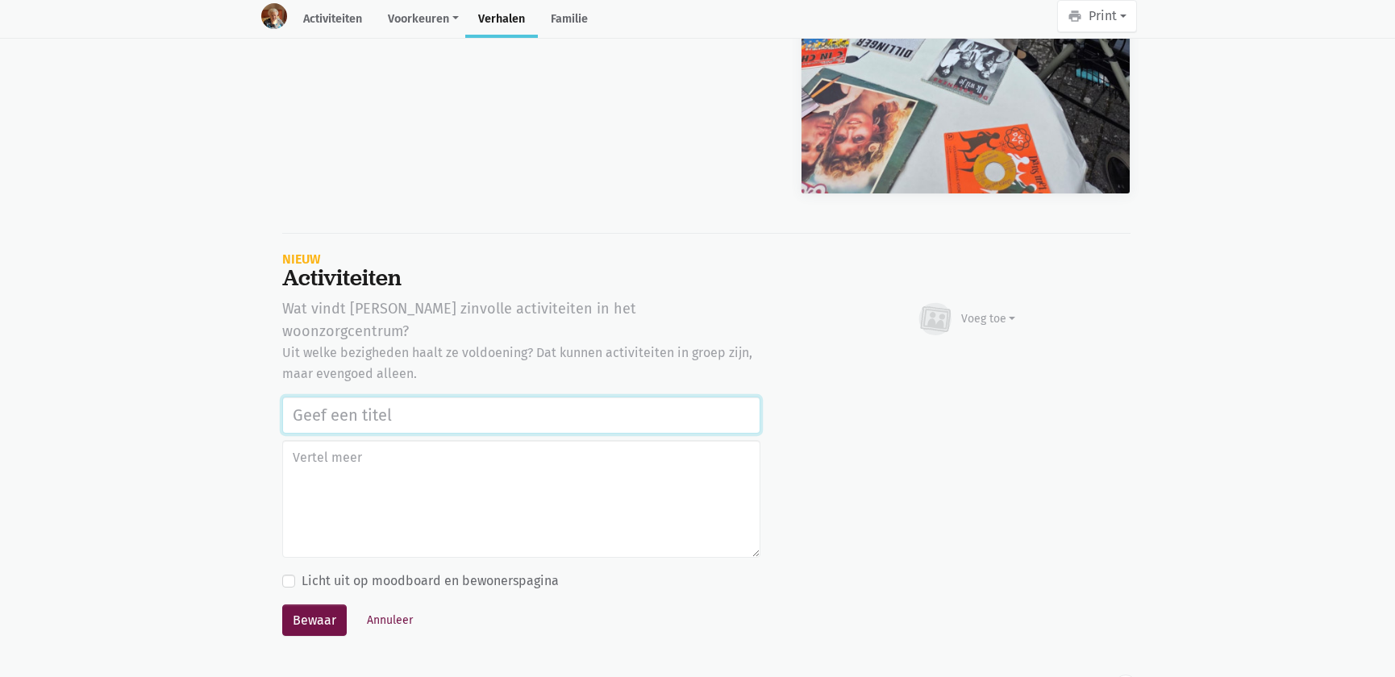
click at [331, 397] on input "text" at bounding box center [521, 415] width 478 height 37
paste input "Vrijwilligers Time 4 Society Firma CBRE: bloemstuk maken, naar de markt Asse ga…"
type input "Vrijwilligers Time 4 Society Firma CBRE: bloemstuk maken, naar de markt Asse ga…"
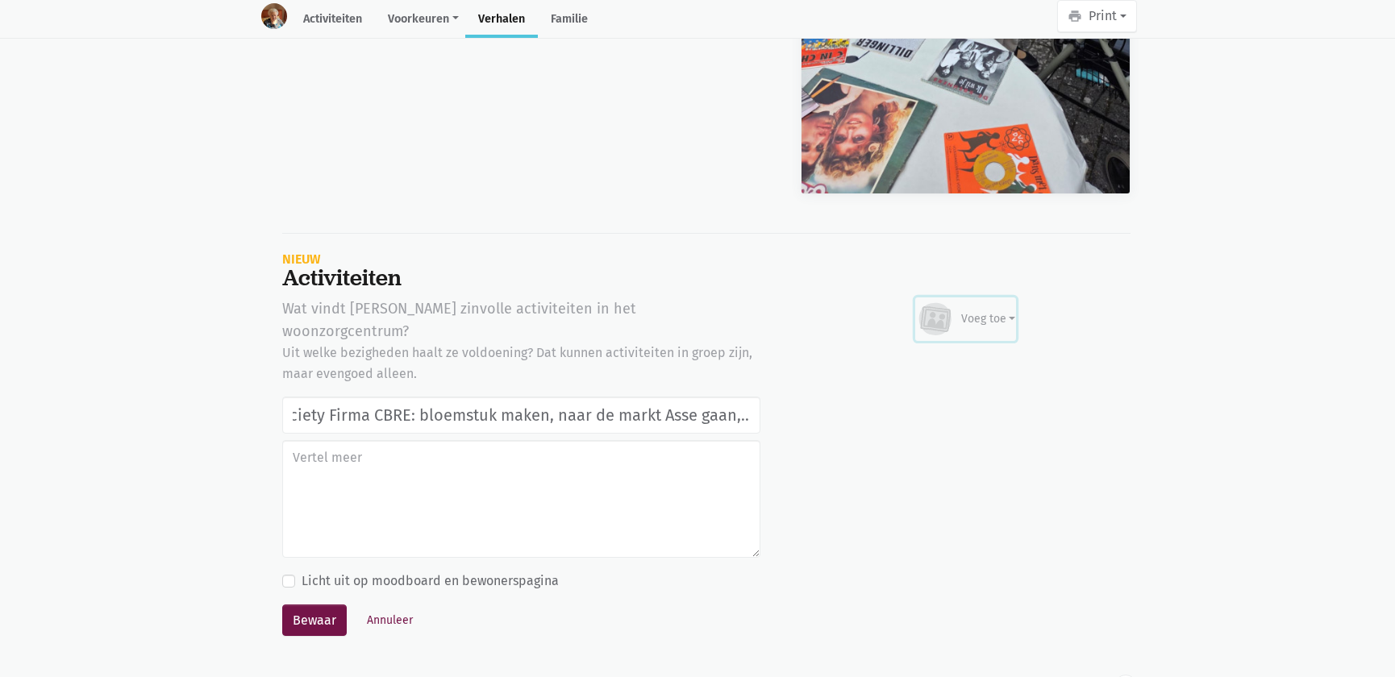
scroll to position [0, 0]
click at [980, 310] on div "Voeg toe" at bounding box center [988, 318] width 55 height 17
click at [951, 352] on link "Afbeelding" at bounding box center [956, 365] width 117 height 27
click at [320, 605] on button "Bewaar" at bounding box center [314, 621] width 64 height 32
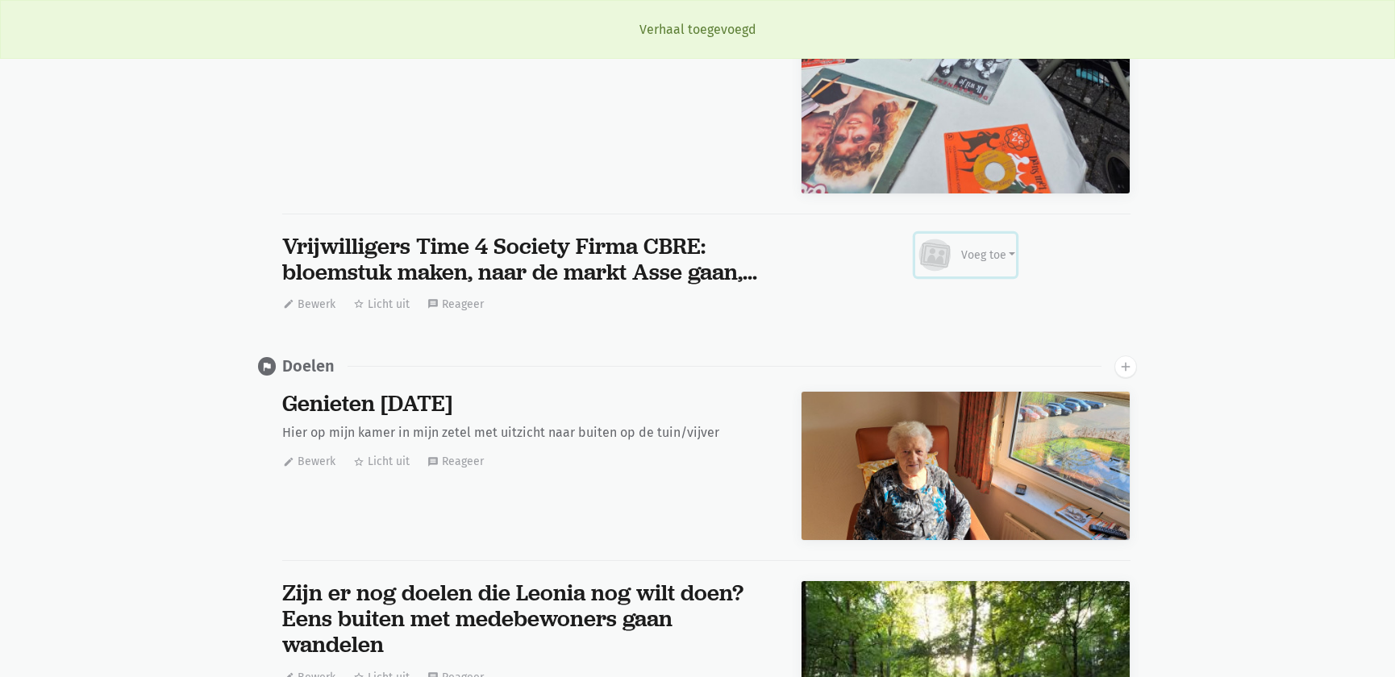
click at [998, 247] on div "Voeg toe" at bounding box center [988, 255] width 55 height 17
click at [944, 289] on link "Afbeelding" at bounding box center [956, 302] width 117 height 27
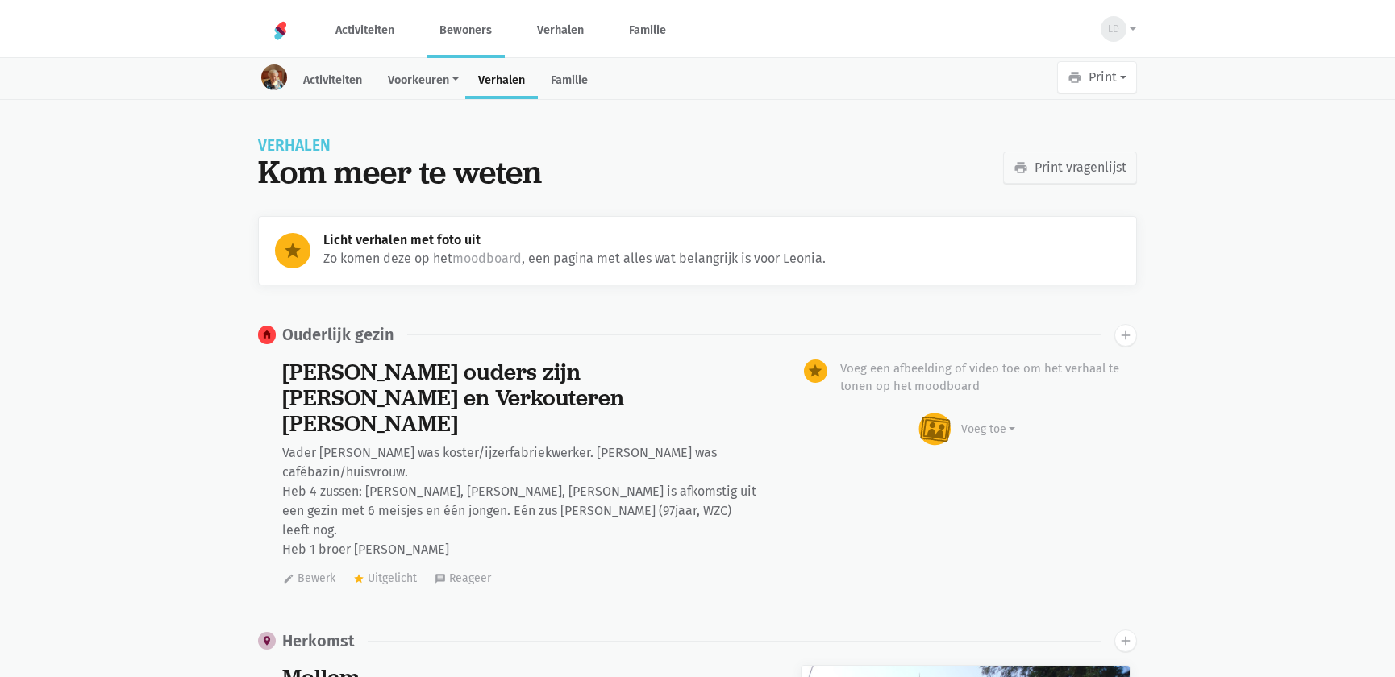
scroll to position [17819, 0]
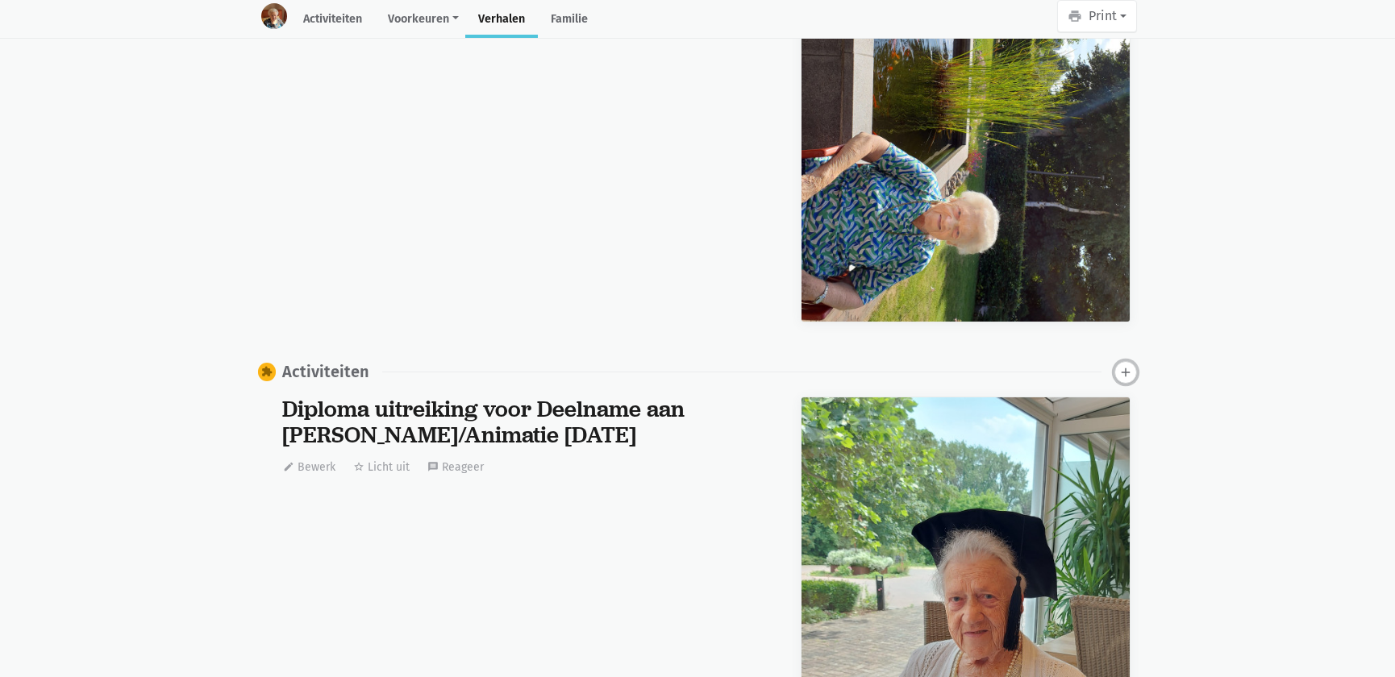
click at [1125, 365] on icon "add" at bounding box center [1125, 372] width 15 height 15
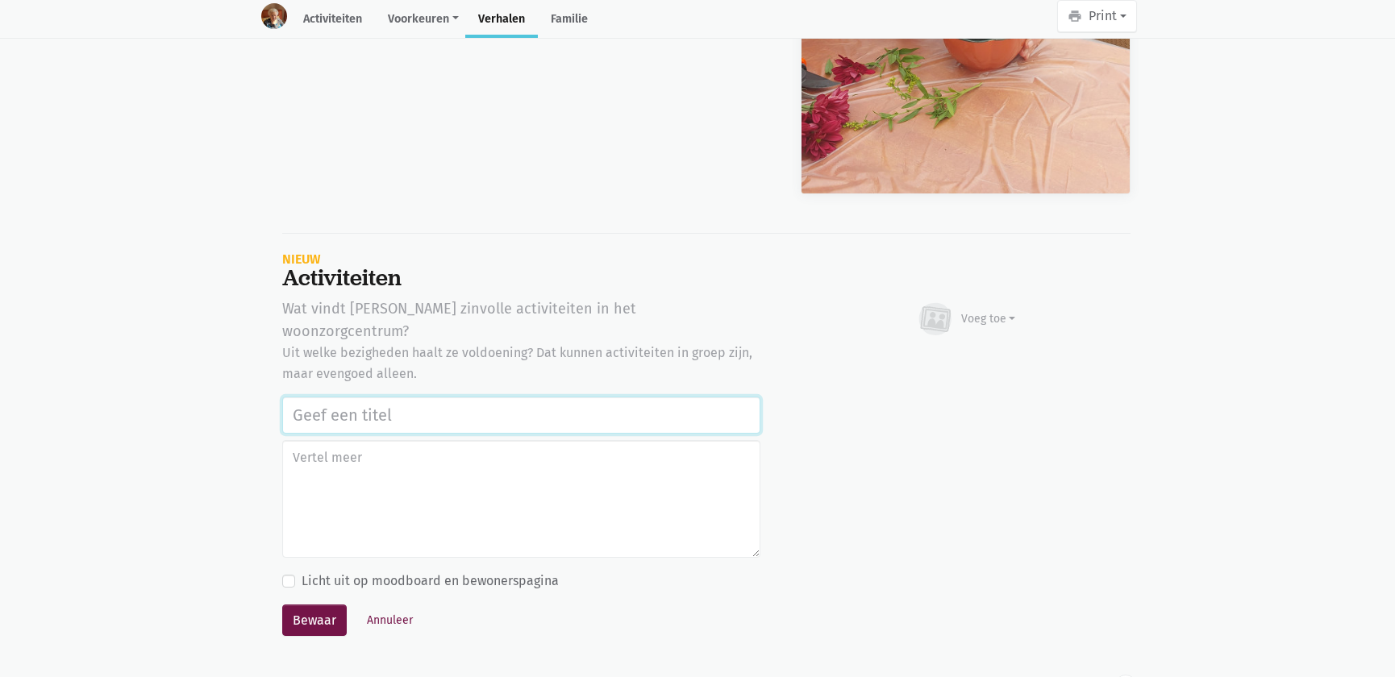
click at [378, 397] on input "text" at bounding box center [521, 415] width 478 height 37
paste input "Vrijwilligers Time 4 Society Firma CBRE: bloemstuk maken, naar de markt Asse ga…"
type input "Vrijwilligers Time 4 Society Firma CBRE: bloemstuk maken, naar de markt Asse ga…"
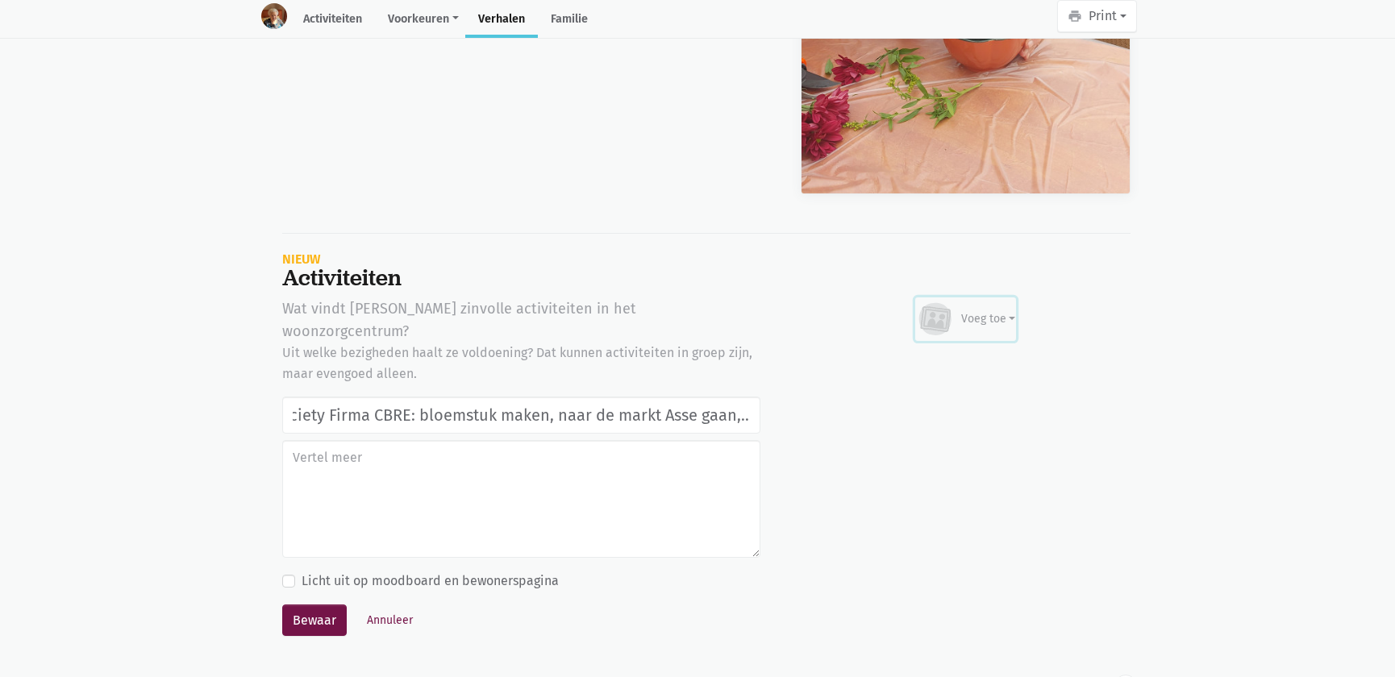
click at [961, 310] on div "Voeg toe" at bounding box center [988, 318] width 55 height 17
click at [948, 352] on link "Afbeelding" at bounding box center [956, 365] width 117 height 27
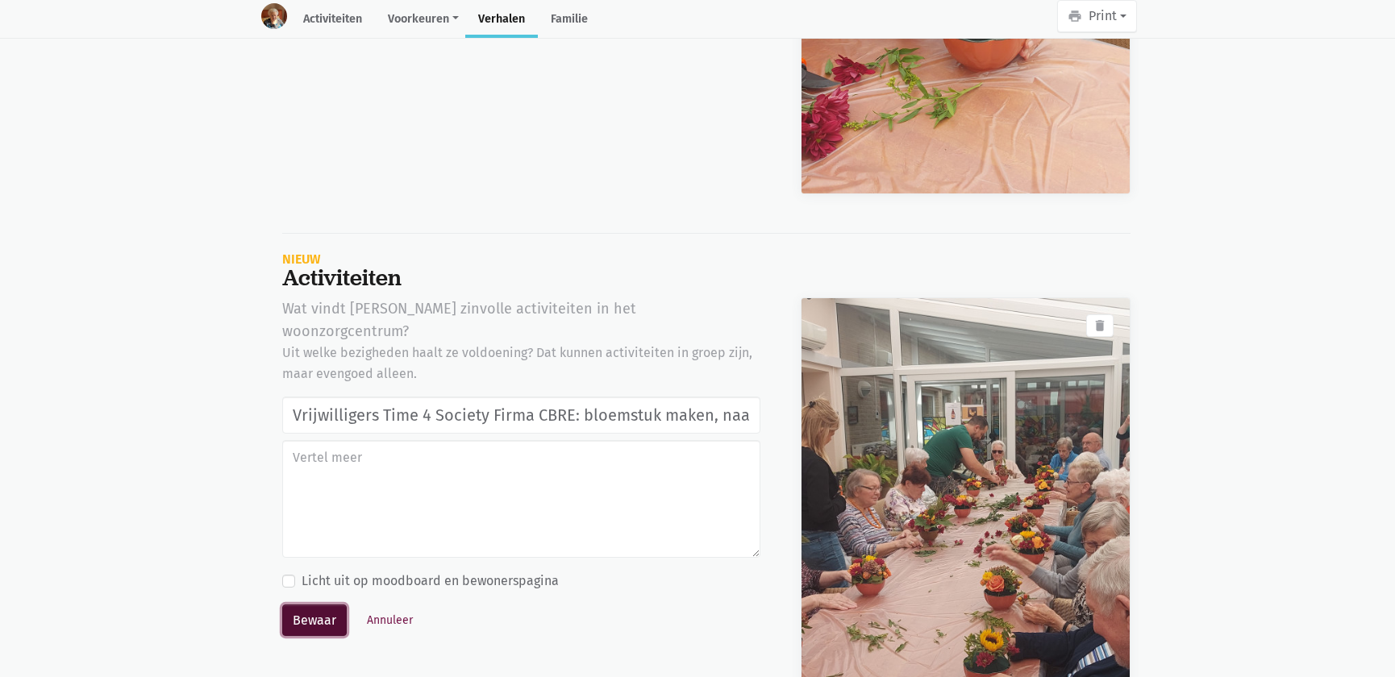
click at [318, 605] on button "Bewaar" at bounding box center [314, 621] width 64 height 32
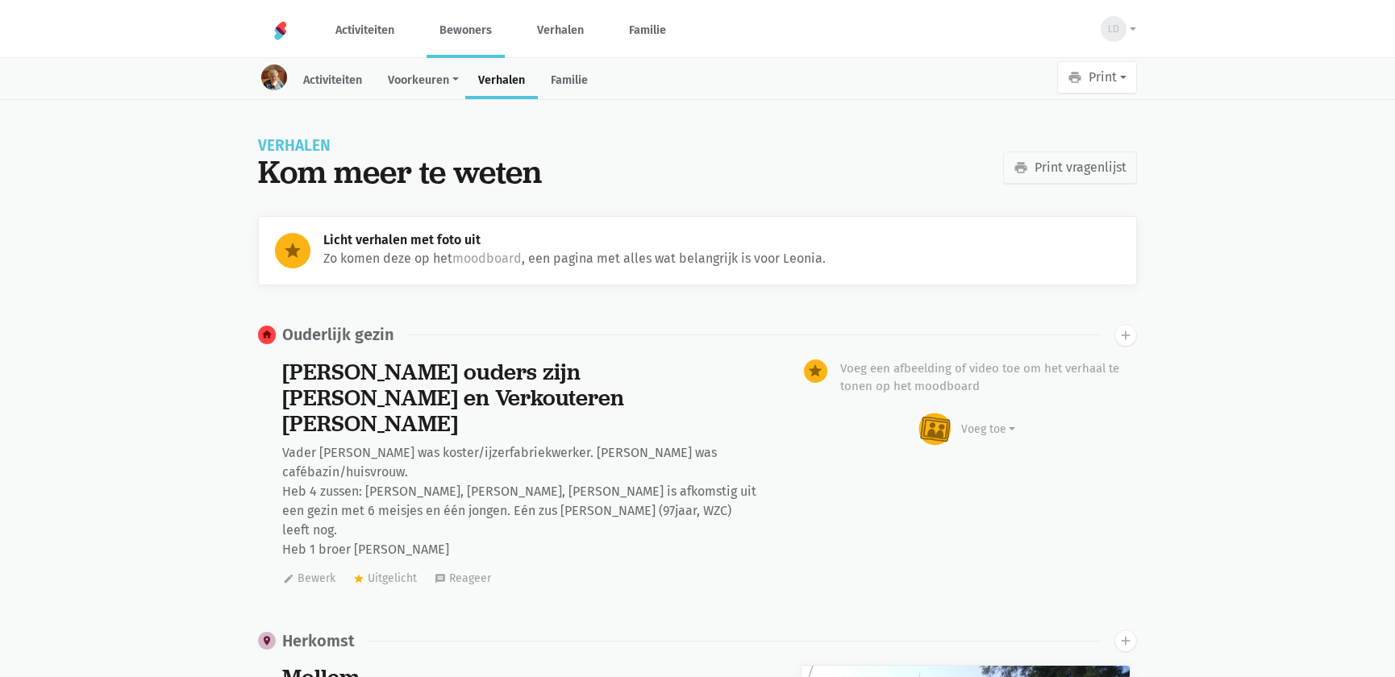
scroll to position [17819, 0]
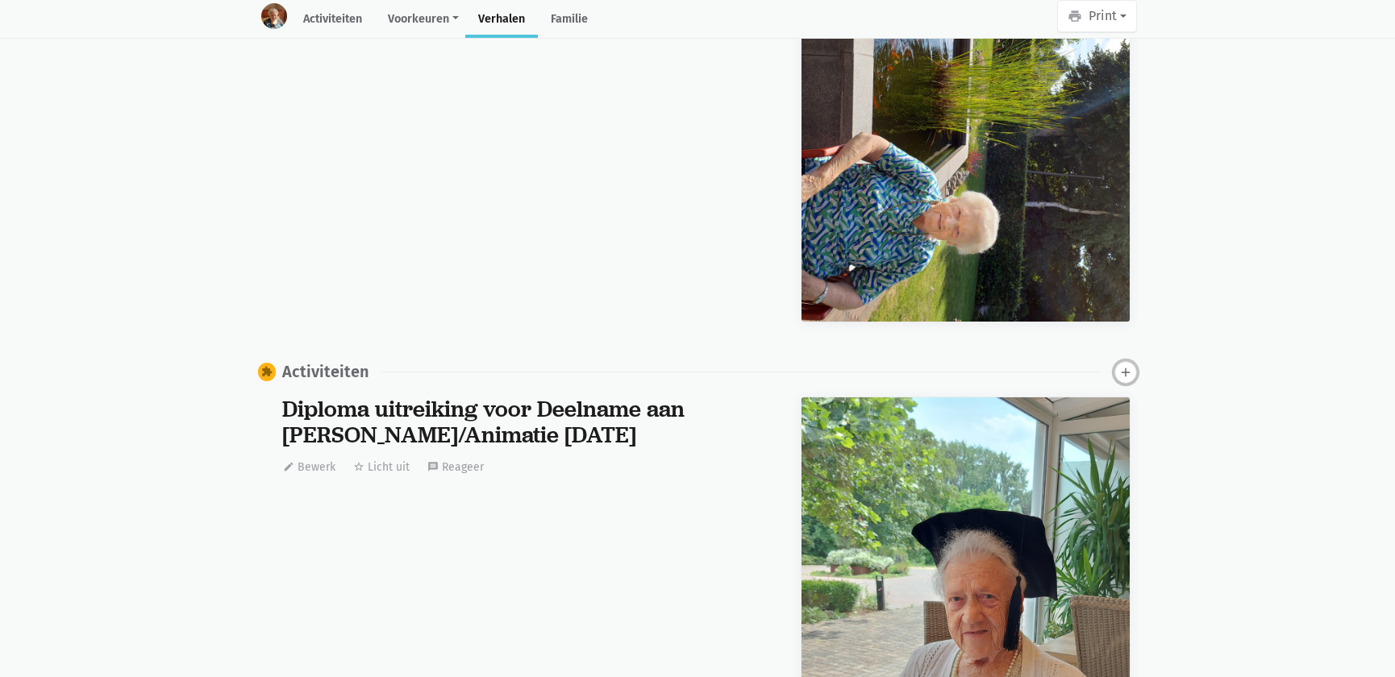
click at [1125, 365] on icon "add" at bounding box center [1125, 372] width 15 height 15
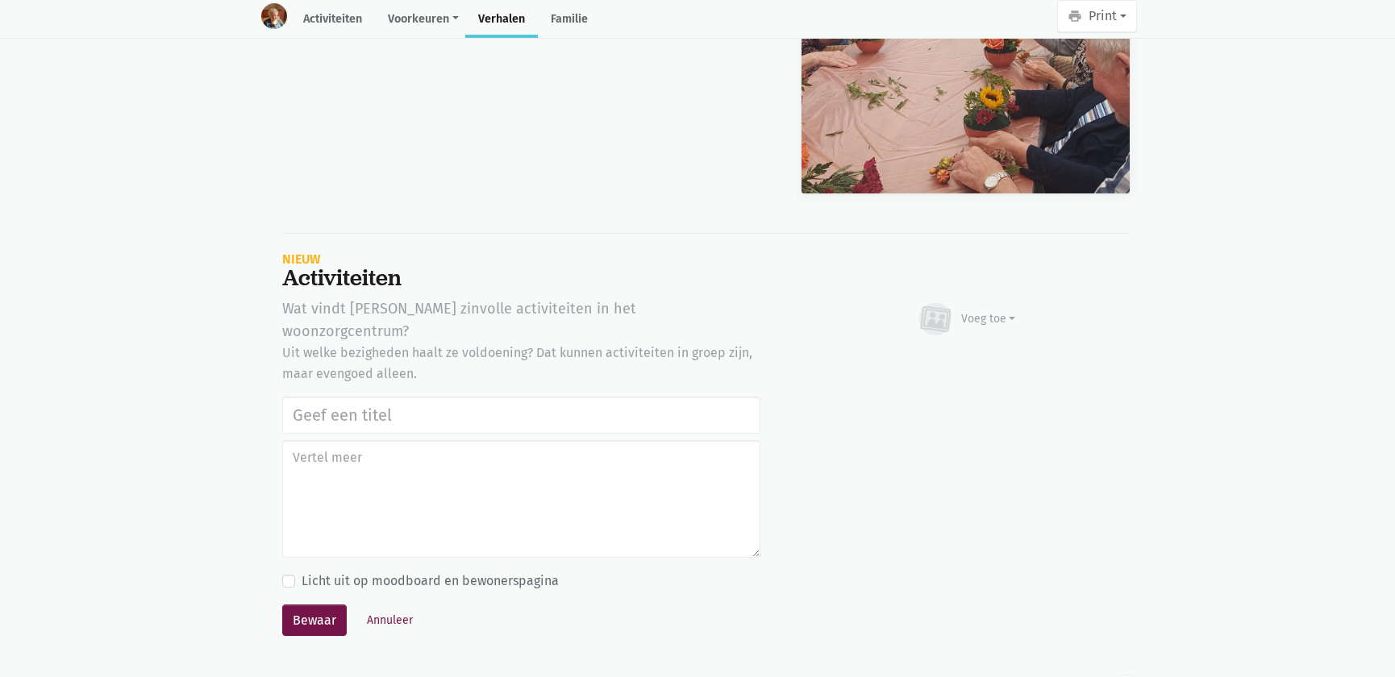
click at [344, 397] on input "text" at bounding box center [521, 415] width 478 height 37
type input "Vrijwilligers Time 4 Society Firma CBRE: bloemstuk maken, naar de markt Asse ga…"
click at [964, 310] on div "Voeg toe" at bounding box center [988, 318] width 55 height 17
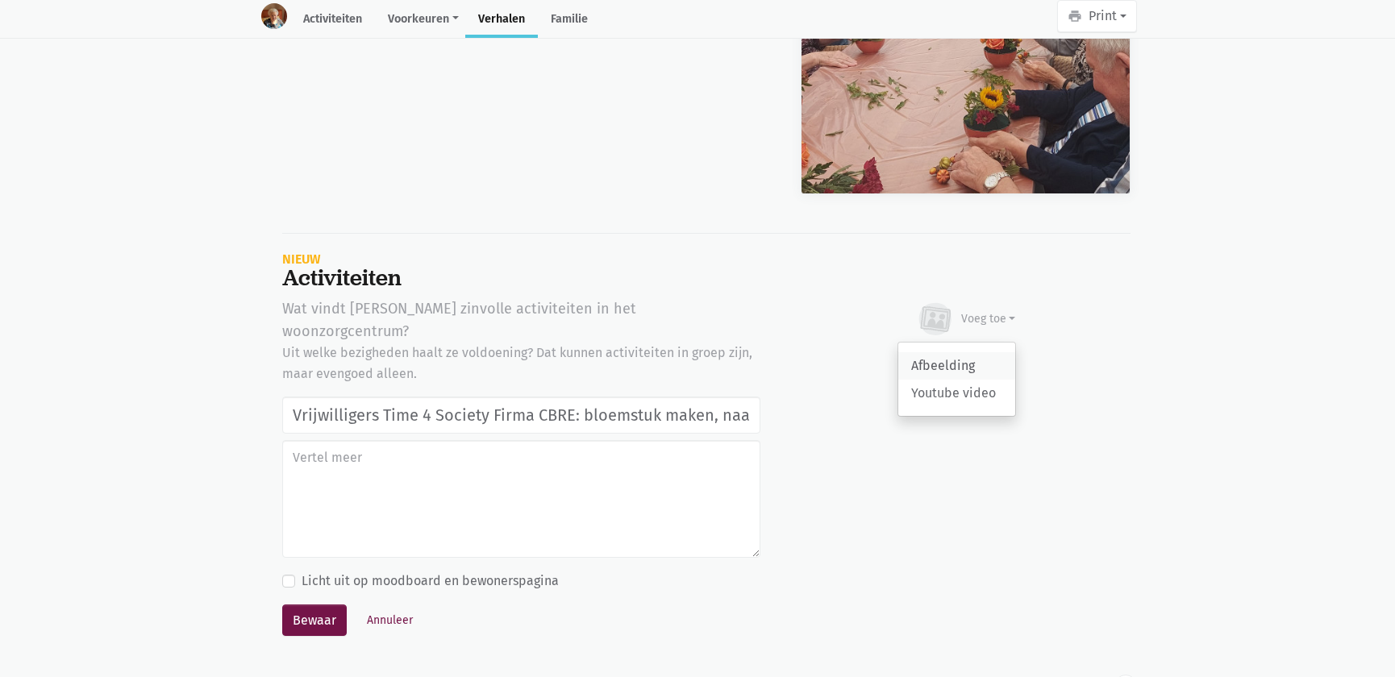
click at [941, 352] on link "Afbeelding" at bounding box center [956, 365] width 117 height 27
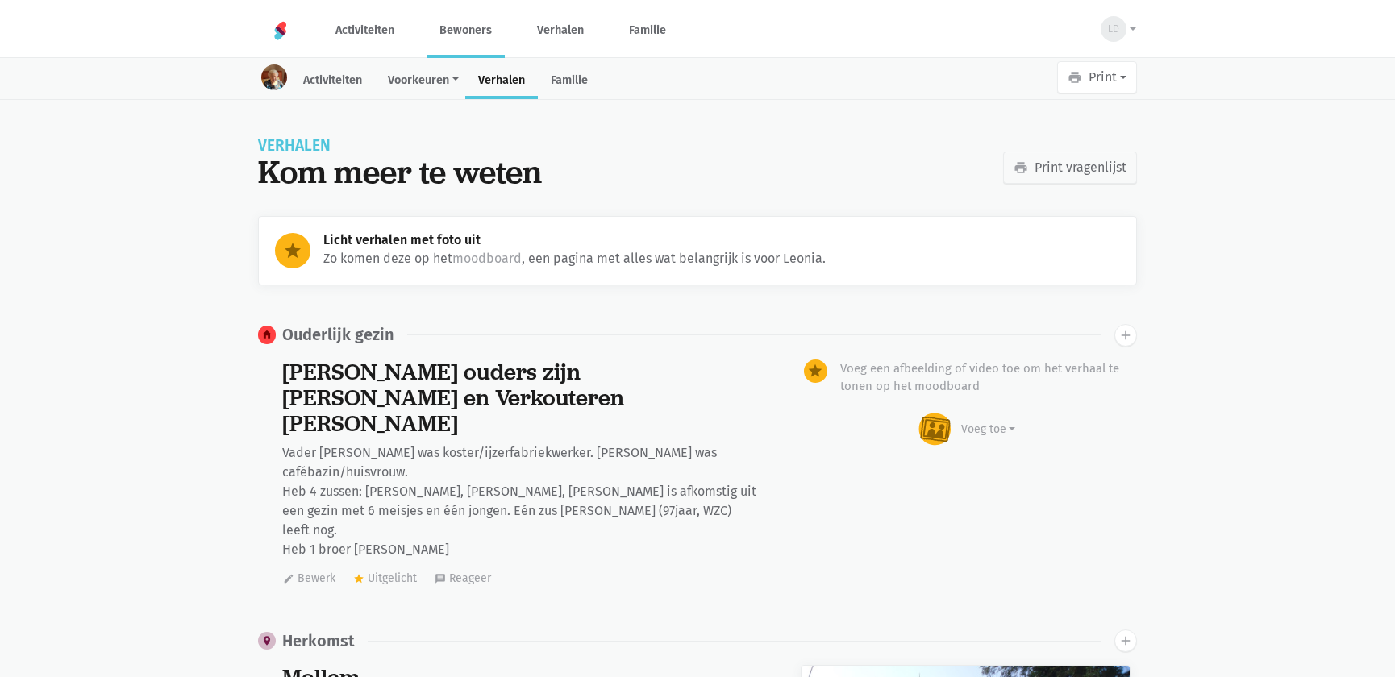
scroll to position [49706, 0]
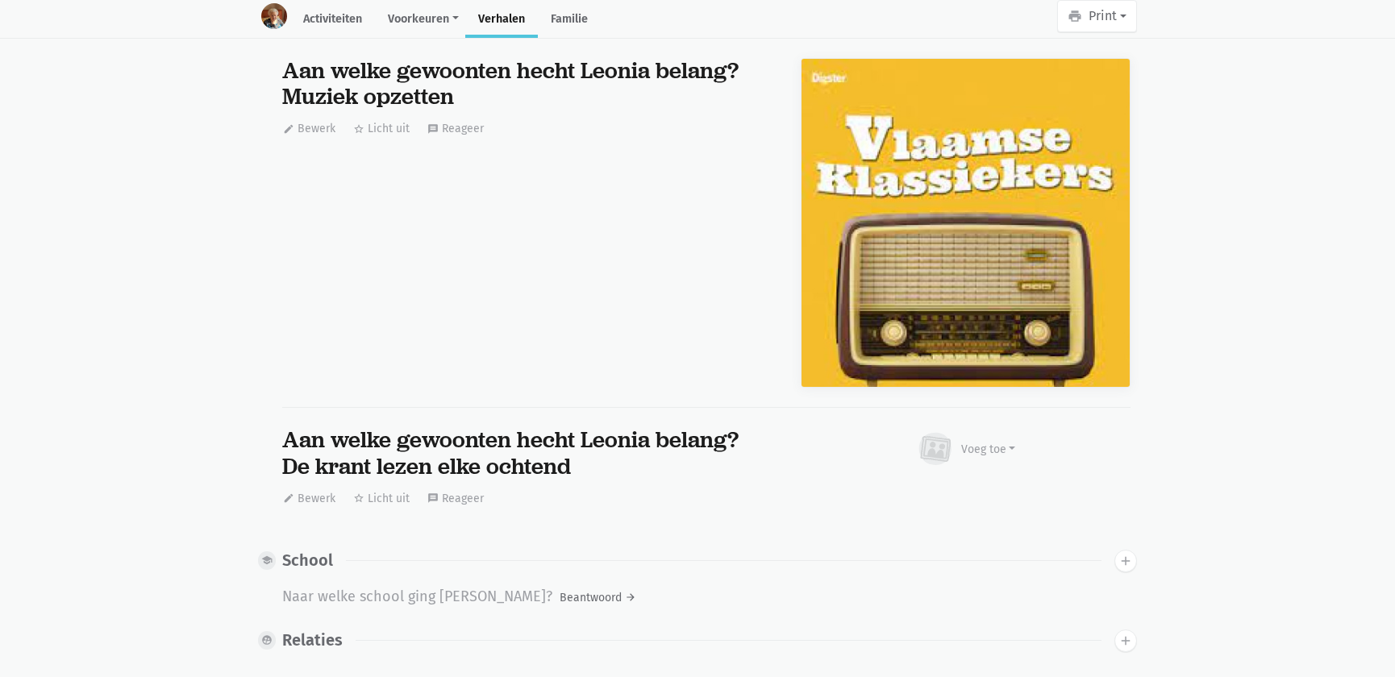
scroll to position [49340, 0]
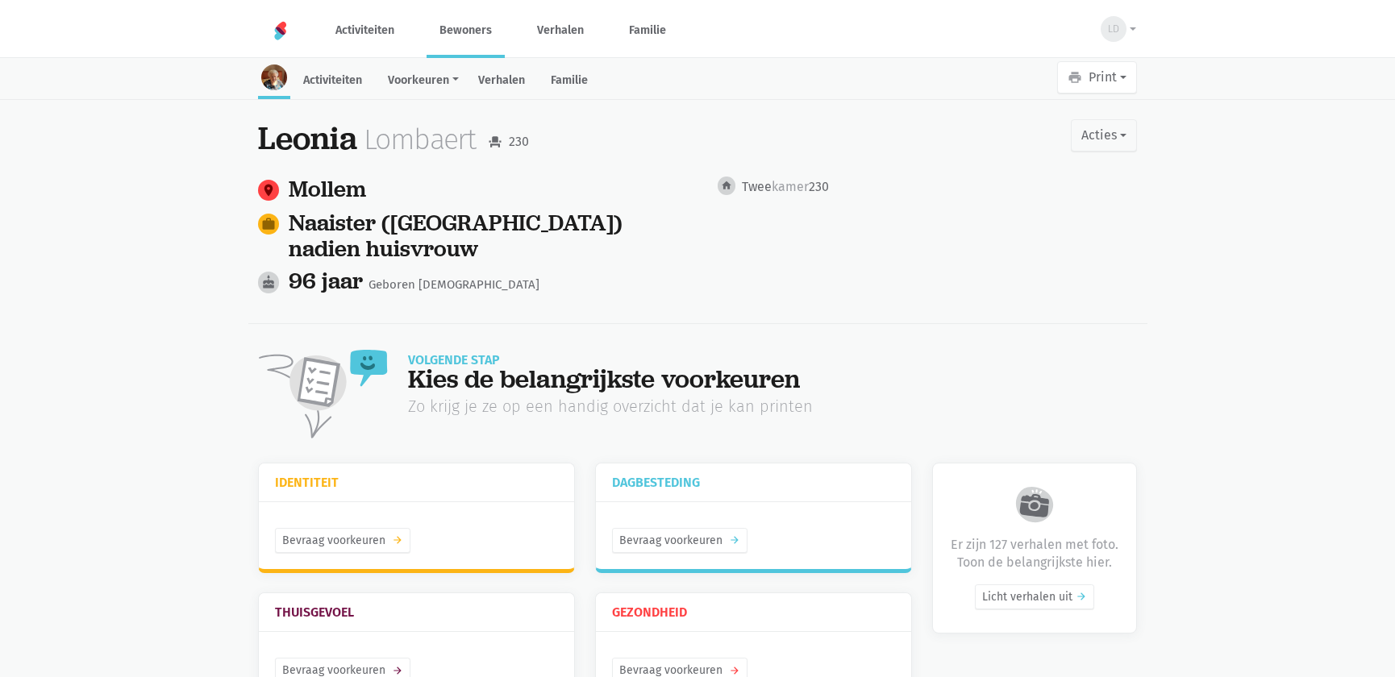
click at [472, 38] on link "Bewoners" at bounding box center [465, 30] width 78 height 54
click at [456, 23] on link "Bewoners" at bounding box center [465, 30] width 78 height 54
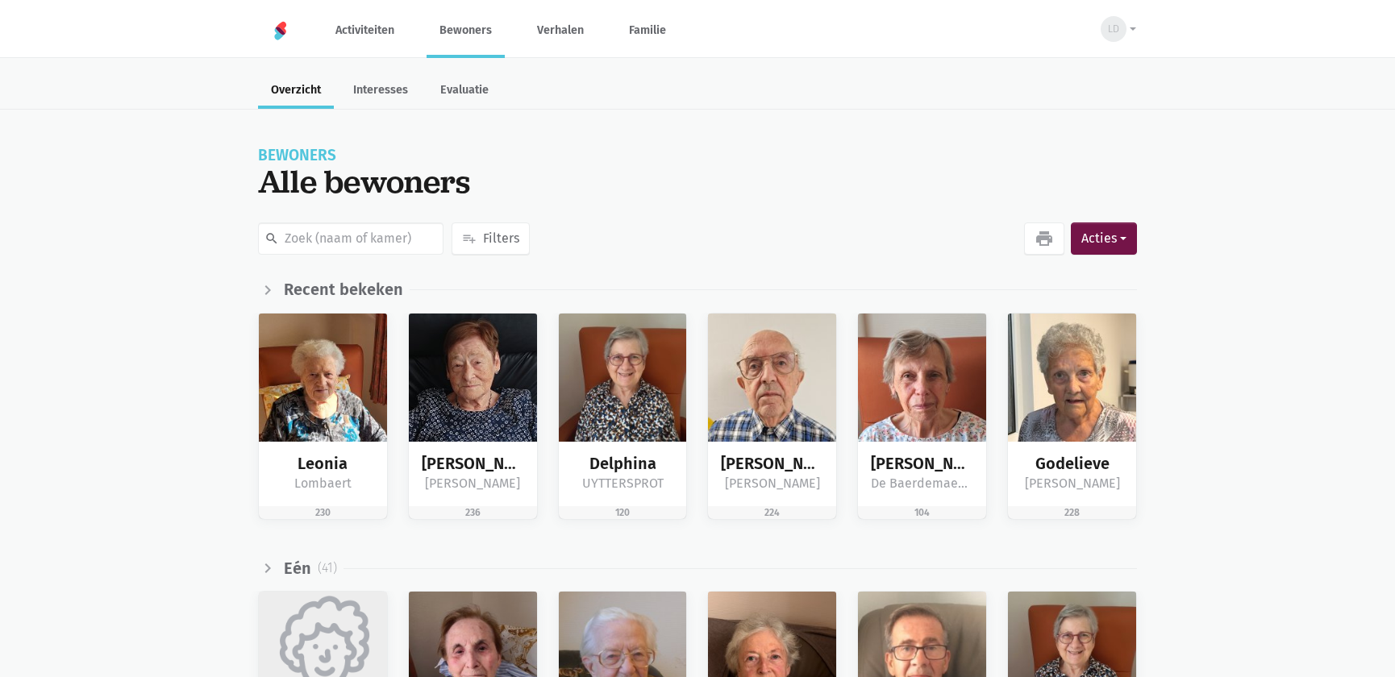
click at [432, 226] on input "text" at bounding box center [350, 238] width 185 height 32
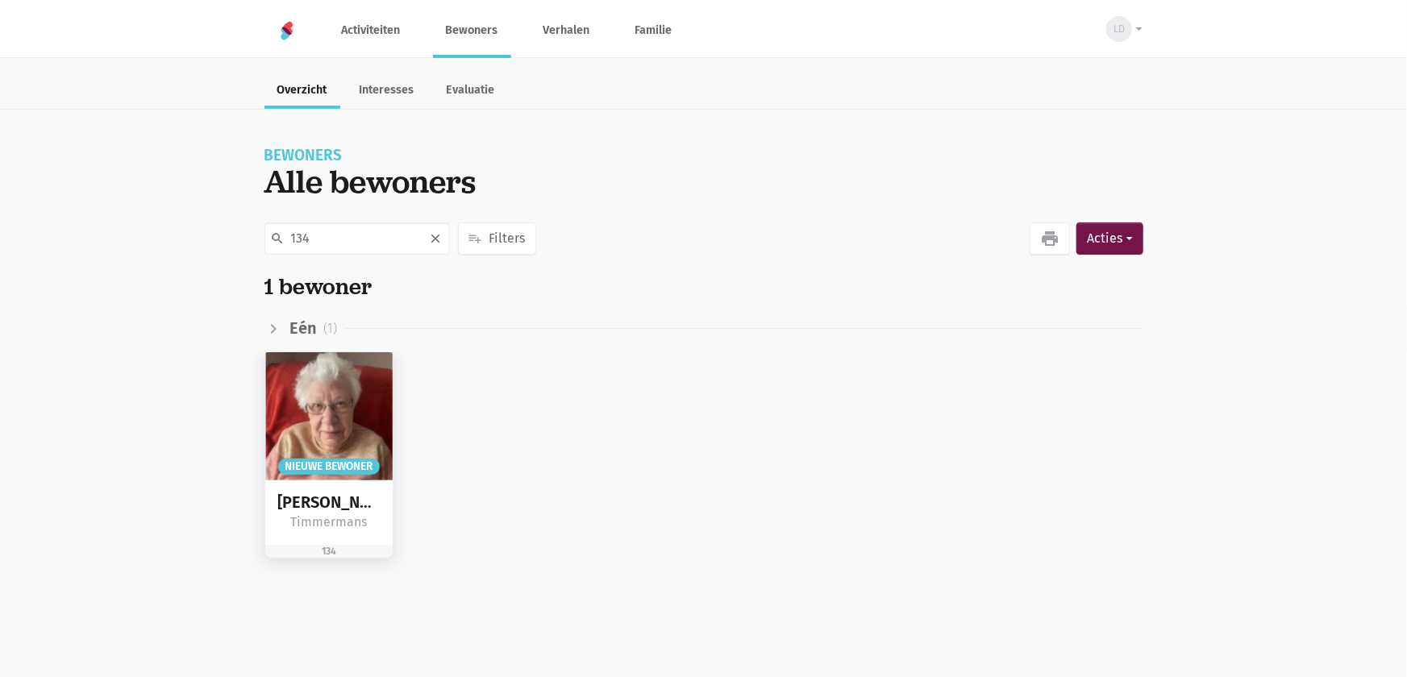
type input "134"
click at [326, 444] on img at bounding box center [329, 416] width 128 height 128
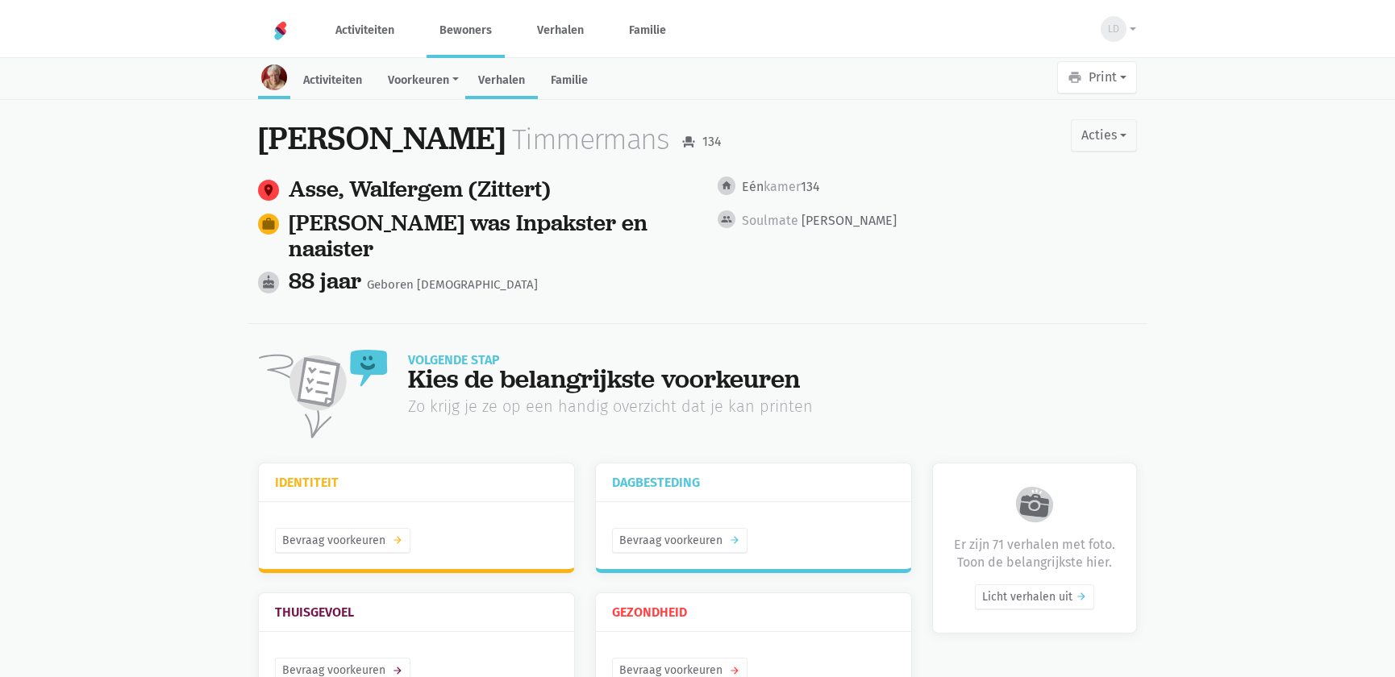
click at [517, 85] on link "Verhalen" at bounding box center [501, 81] width 73 height 35
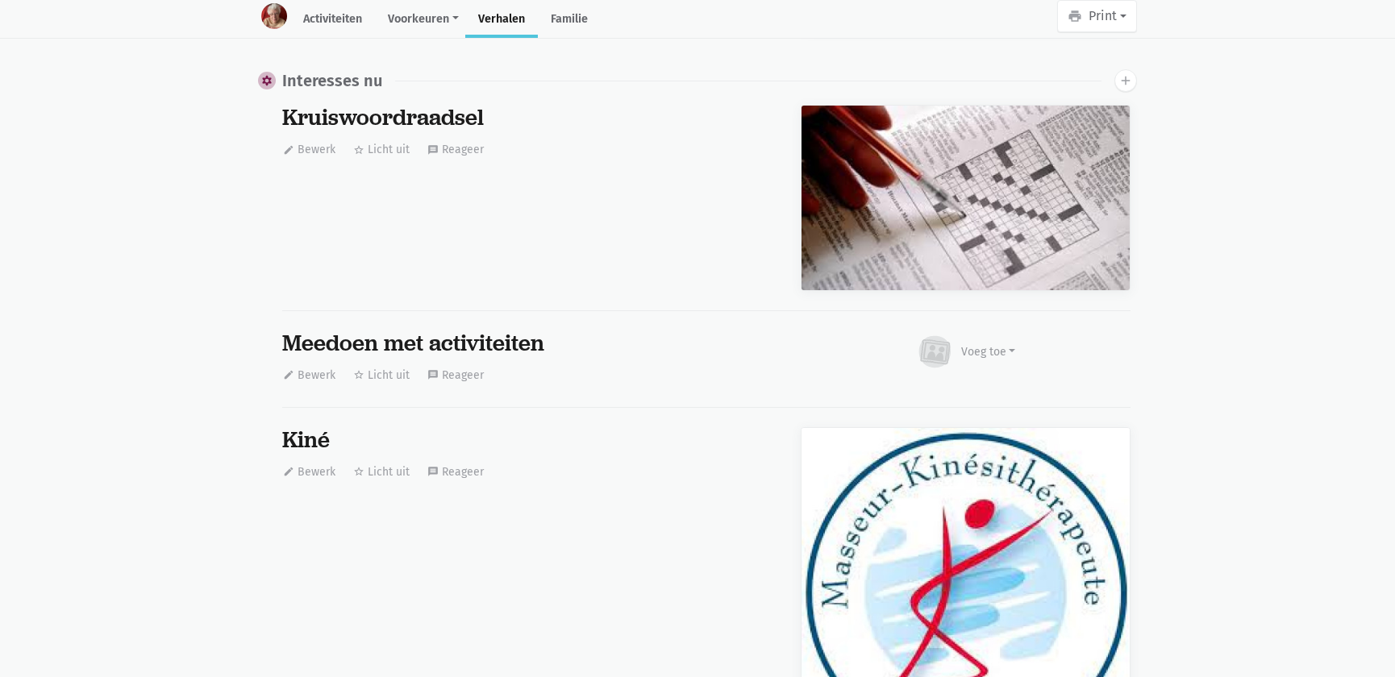
scroll to position [12586, 0]
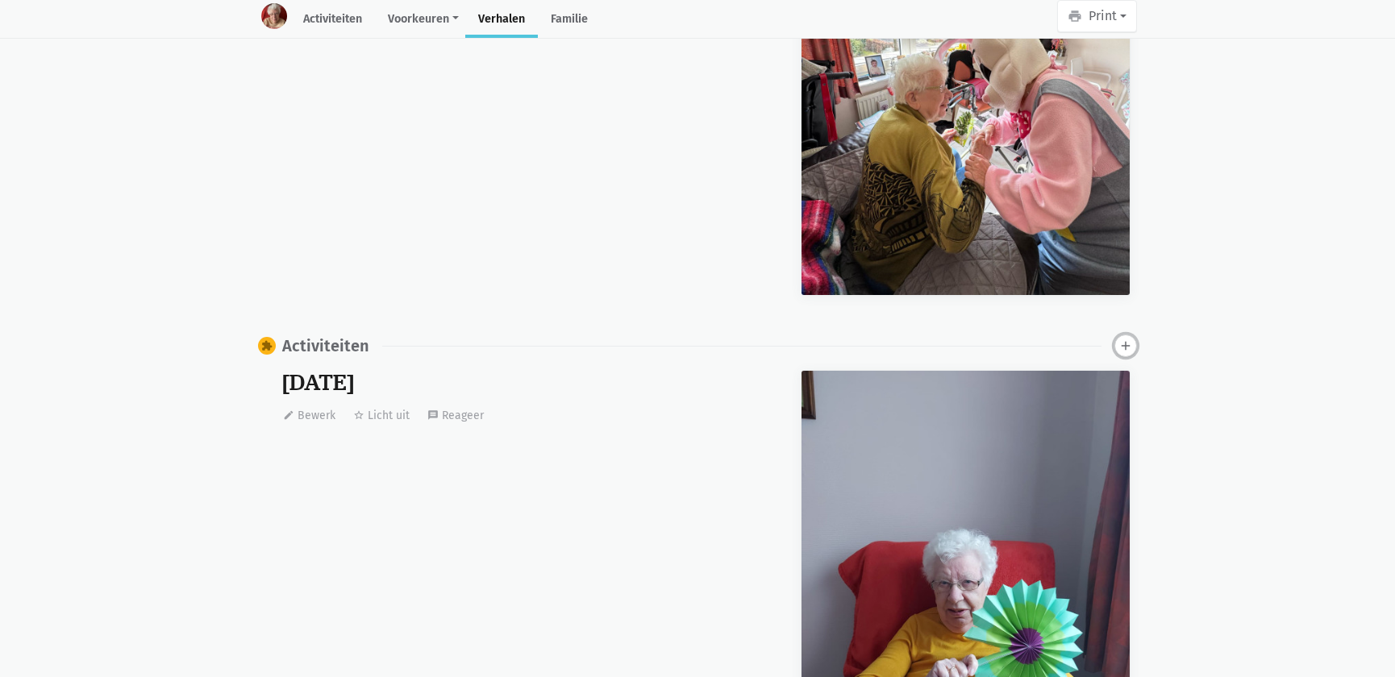
click at [1129, 343] on icon "add" at bounding box center [1125, 346] width 15 height 15
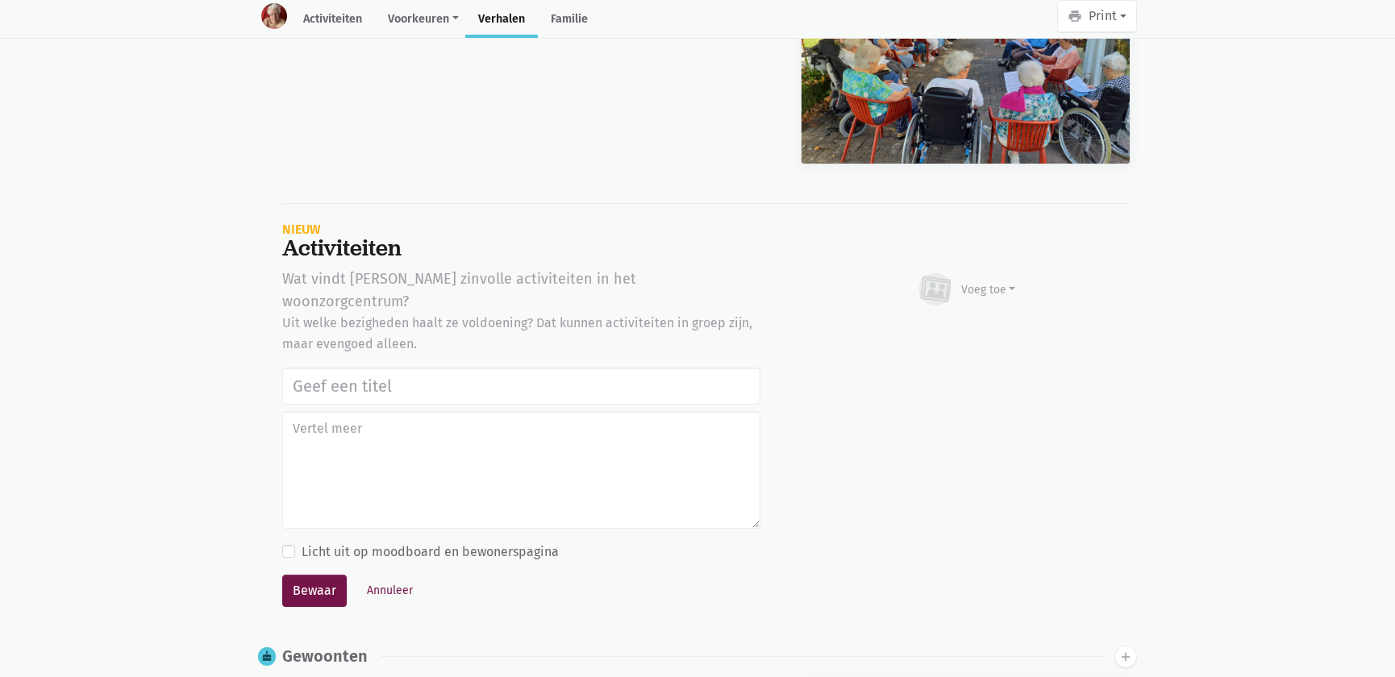
click at [451, 368] on input "text" at bounding box center [521, 386] width 478 height 37
type input "Vrijwilligers Time 4 Society Firma CBRE: bloemstuk maken, naar de markt Asse ga…"
click at [974, 281] on div "Voeg toe" at bounding box center [988, 289] width 55 height 17
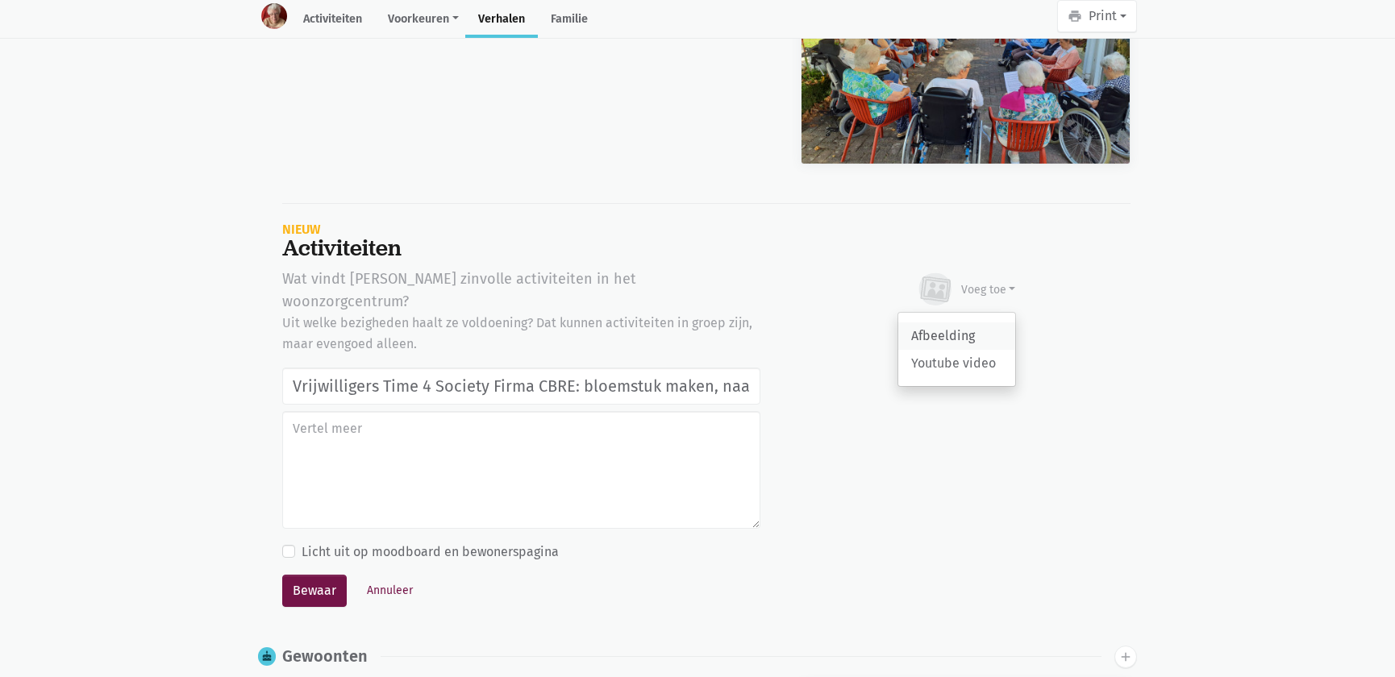
click at [957, 323] on link "Afbeelding" at bounding box center [956, 335] width 117 height 27
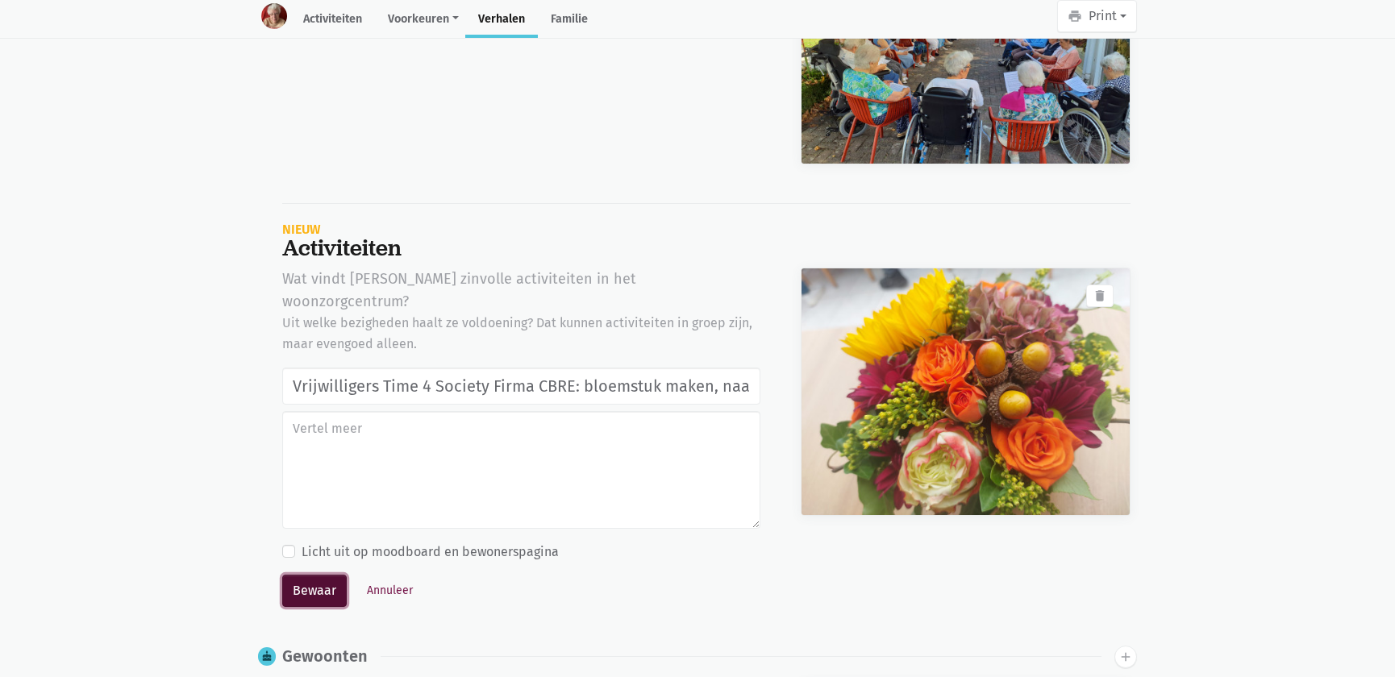
click at [310, 575] on button "Bewaar" at bounding box center [314, 591] width 64 height 32
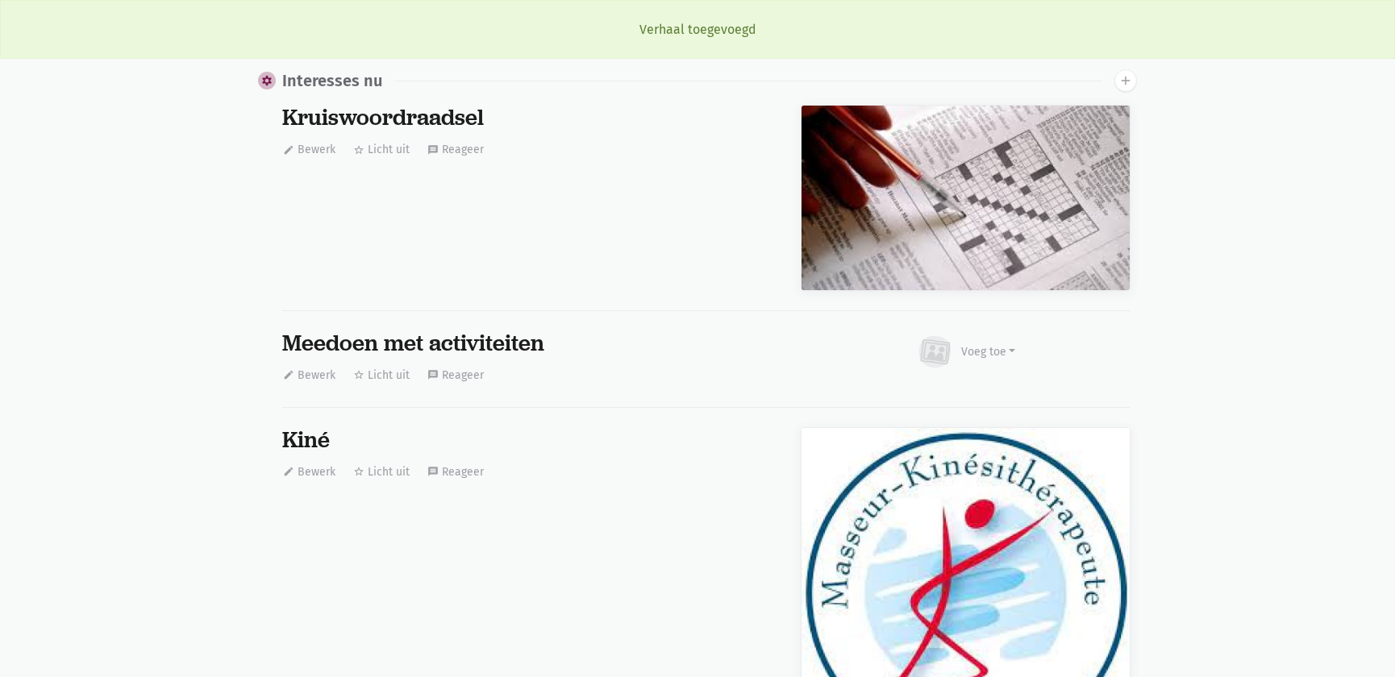
scroll to position [12586, 0]
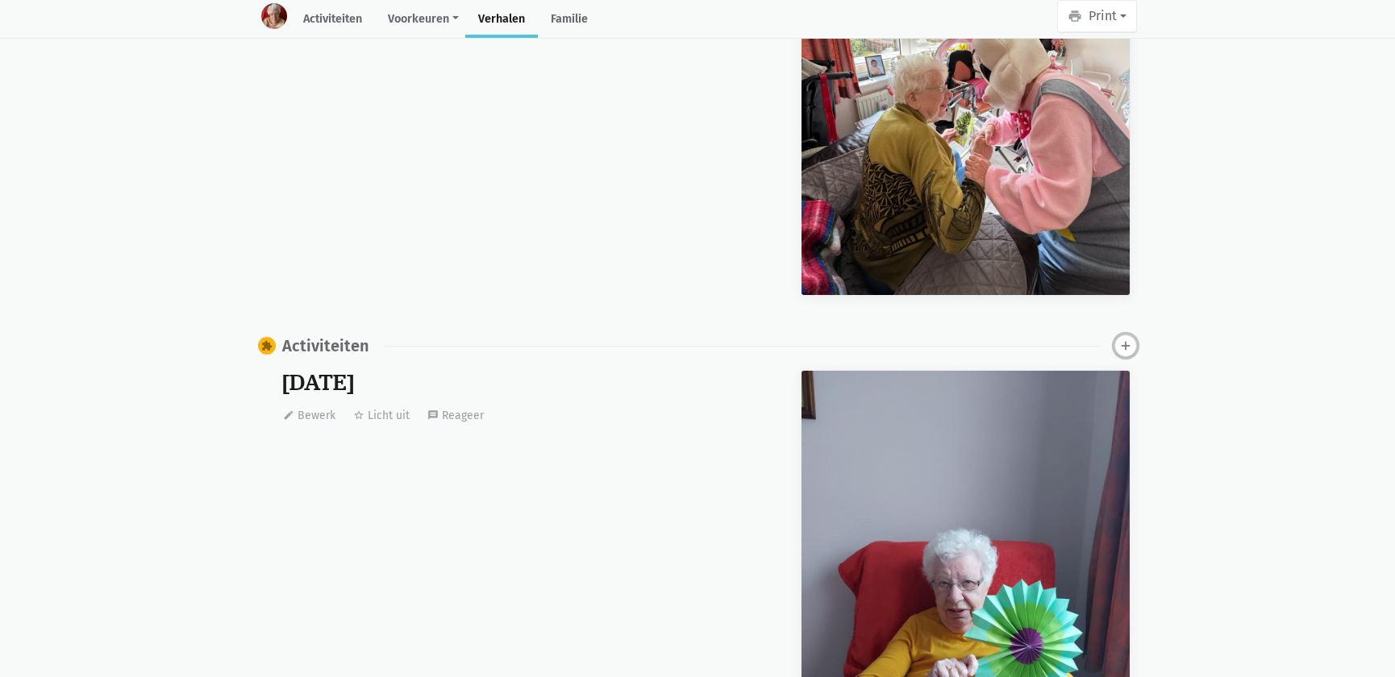
click at [1121, 339] on icon "add" at bounding box center [1125, 346] width 15 height 15
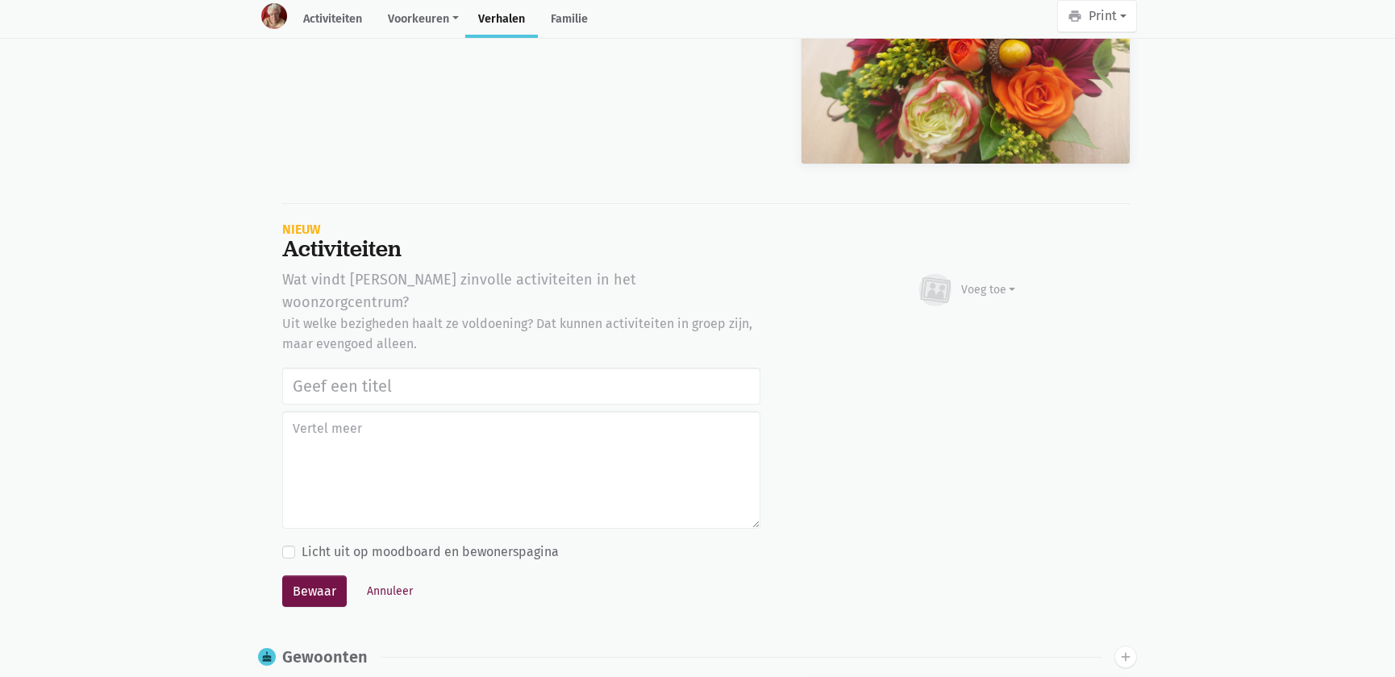
click at [331, 368] on input "text" at bounding box center [521, 386] width 478 height 37
type input "Vrijwilligers Time 4 Society Firma CBRE: bloemstuk maken, naar de markt Asse ga…"
click at [1000, 286] on div "Voeg toe" at bounding box center [988, 289] width 55 height 17
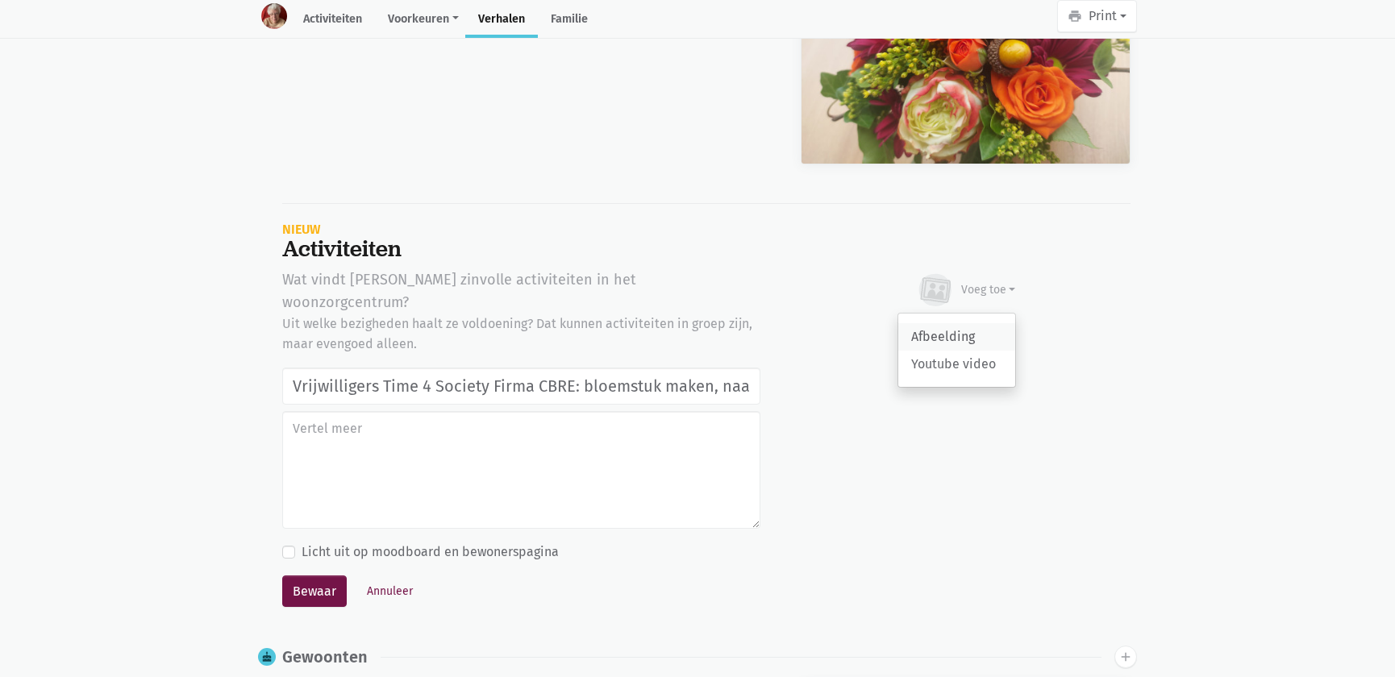
click at [974, 329] on link "Afbeelding" at bounding box center [956, 336] width 117 height 27
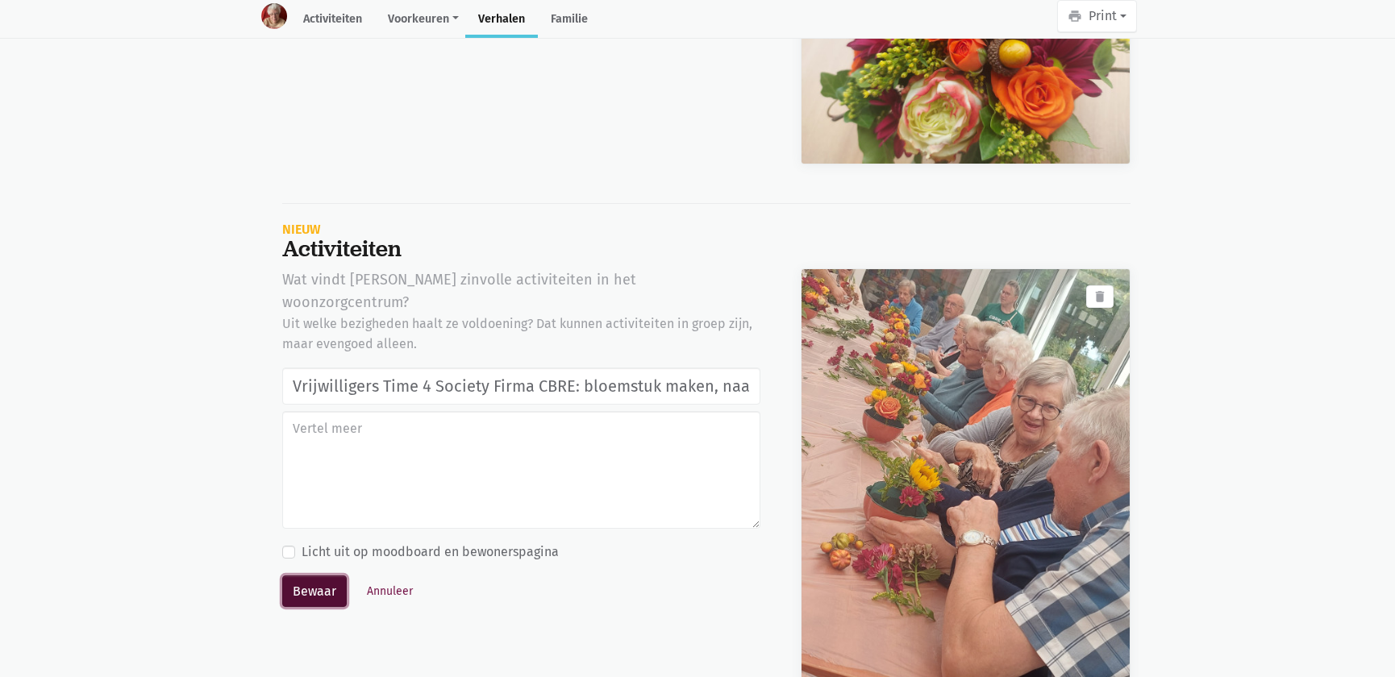
click at [309, 576] on button "Bewaar" at bounding box center [314, 592] width 64 height 32
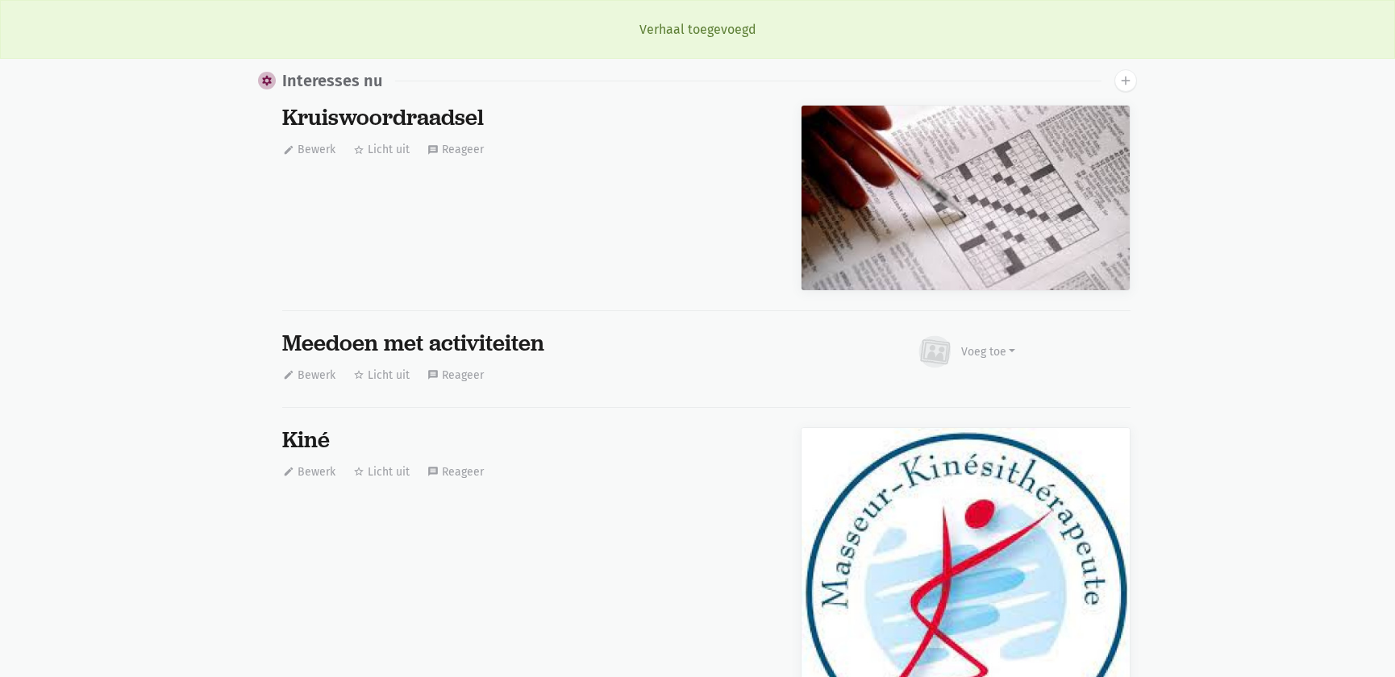
scroll to position [12586, 0]
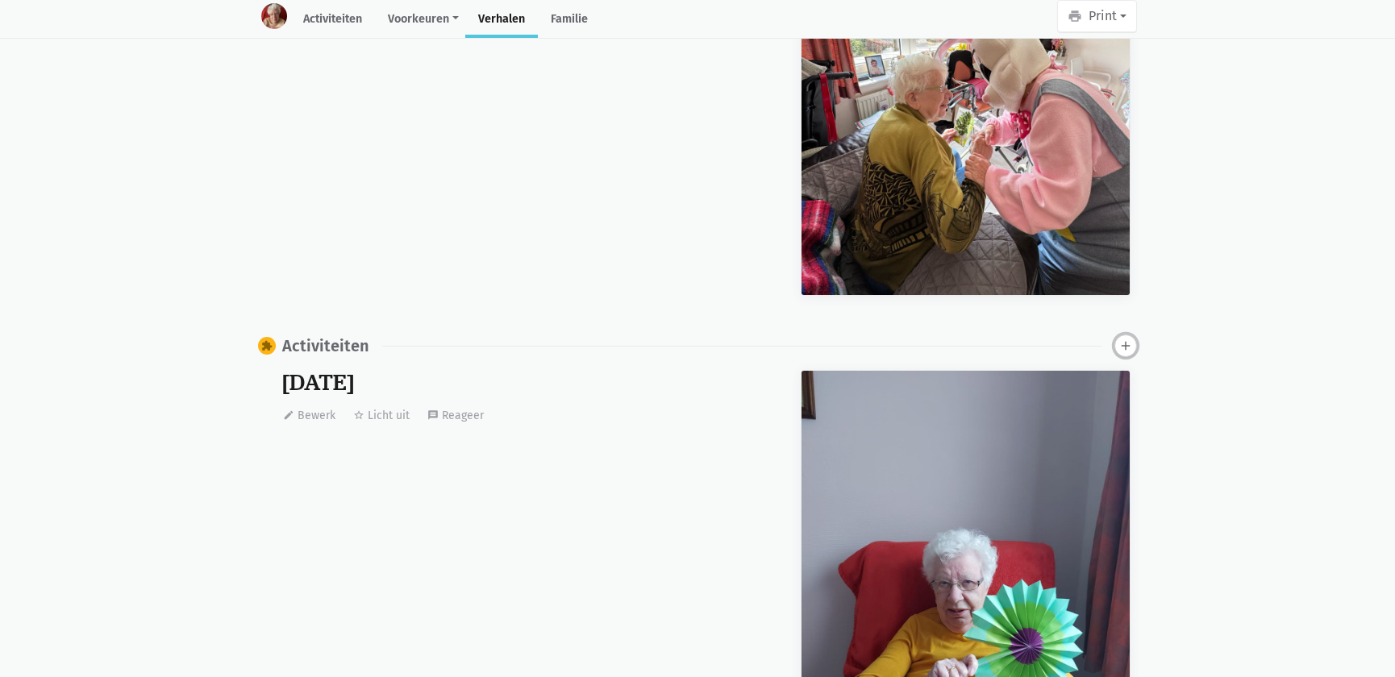
click at [1123, 339] on icon "add" at bounding box center [1125, 346] width 15 height 15
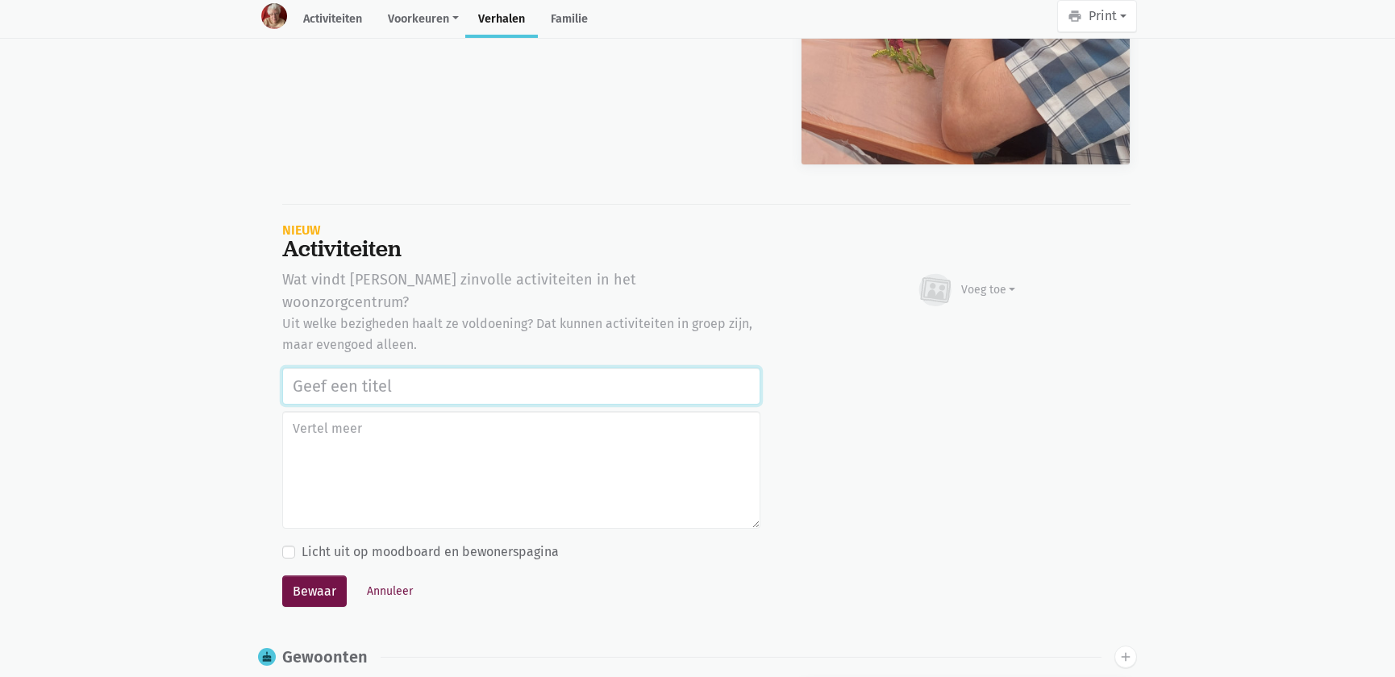
click at [333, 368] on input "text" at bounding box center [521, 386] width 478 height 37
paste input "Vrijwilligers Time 4 Society Firma CBRE: bloemstuk maken, naar de markt Asse ga…"
type input "Vrijwilligers Time 4 Society Firma CBRE: bloemstuk maken, naar de markt Asse ga…"
click at [992, 281] on div "Voeg toe" at bounding box center [988, 289] width 55 height 17
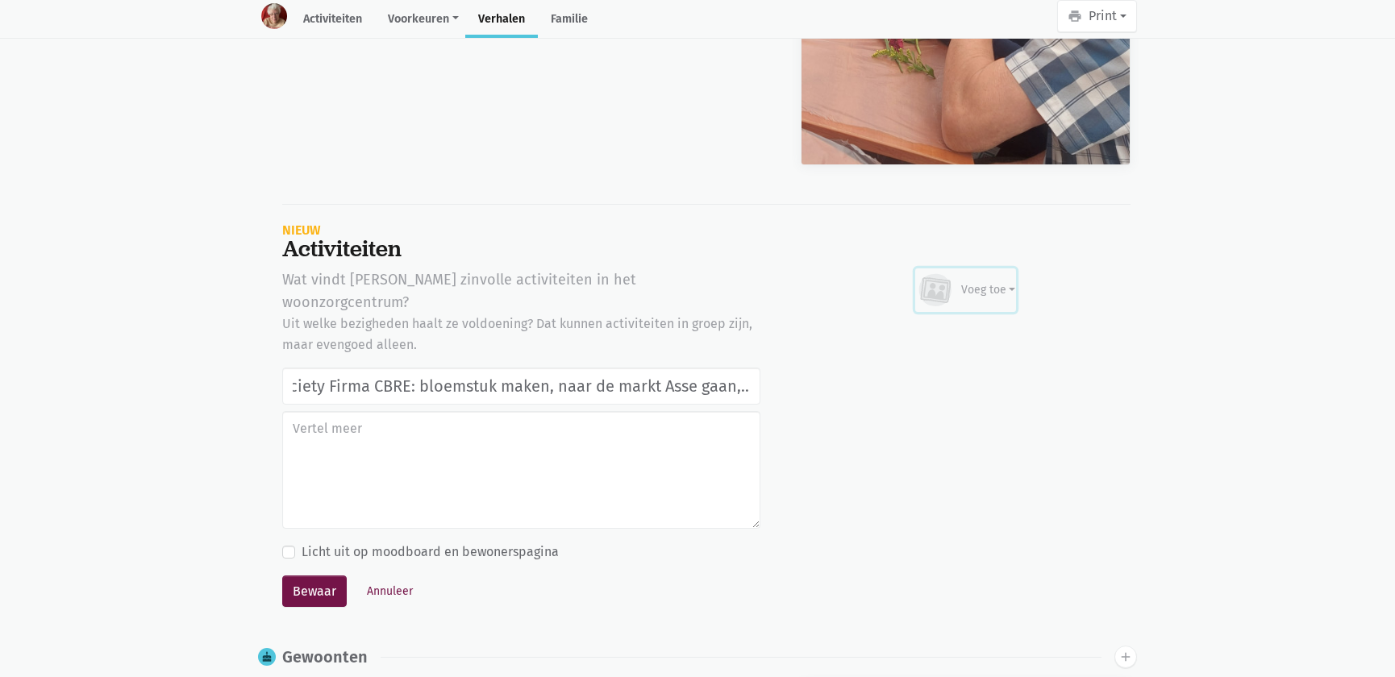
scroll to position [0, 0]
click at [979, 325] on link "Afbeelding" at bounding box center [956, 336] width 117 height 27
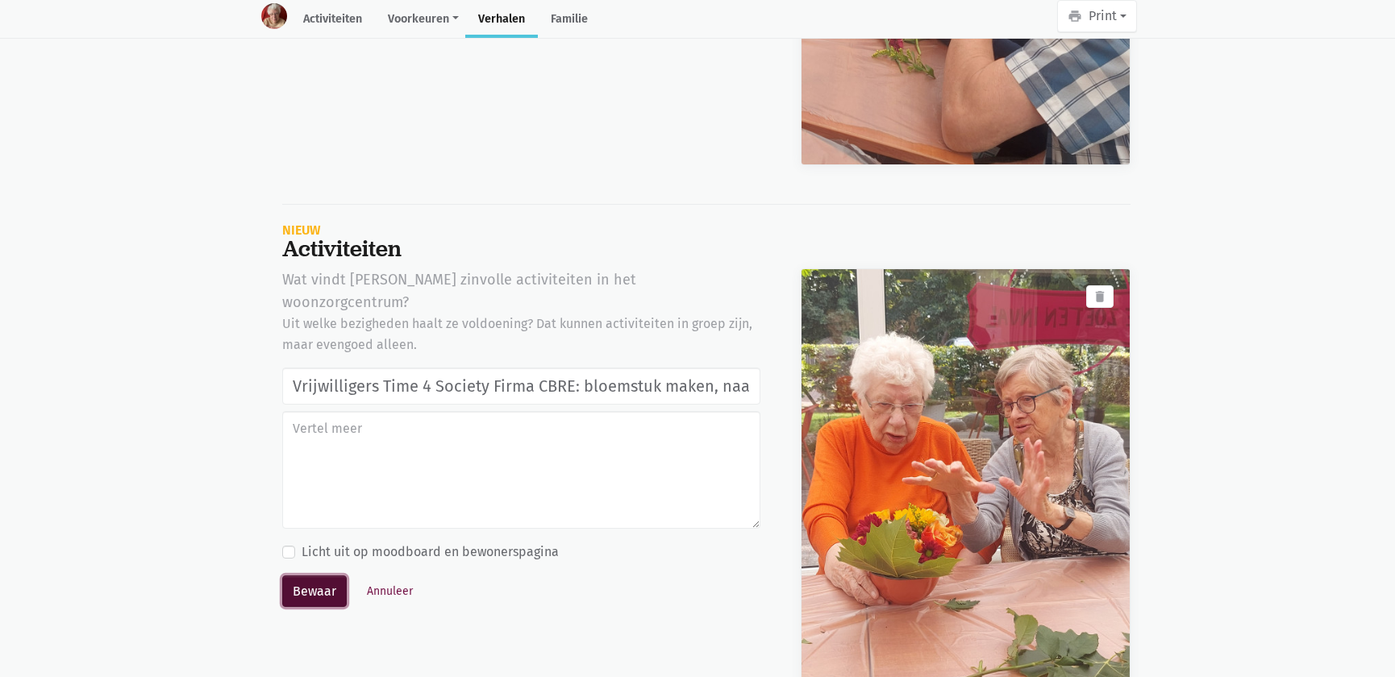
click at [318, 576] on button "Bewaar" at bounding box center [314, 592] width 64 height 32
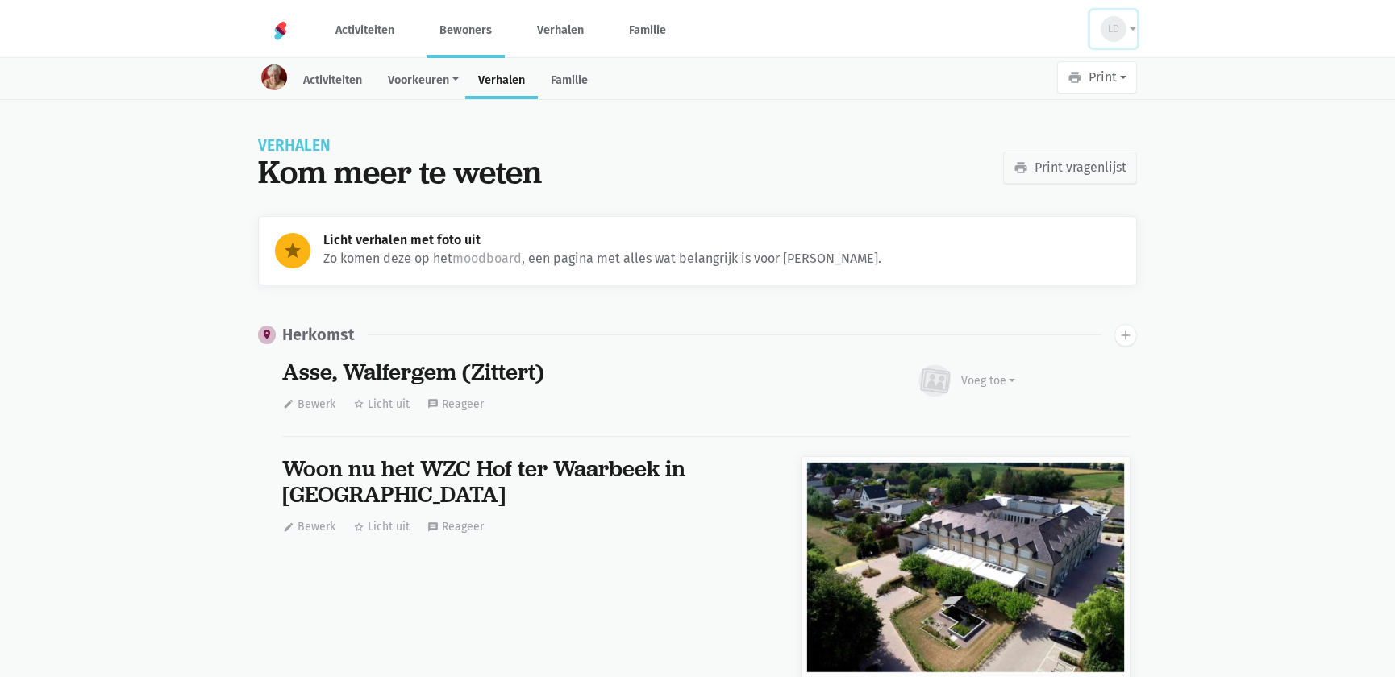
click at [1128, 33] on button "LD" at bounding box center [1113, 28] width 47 height 37
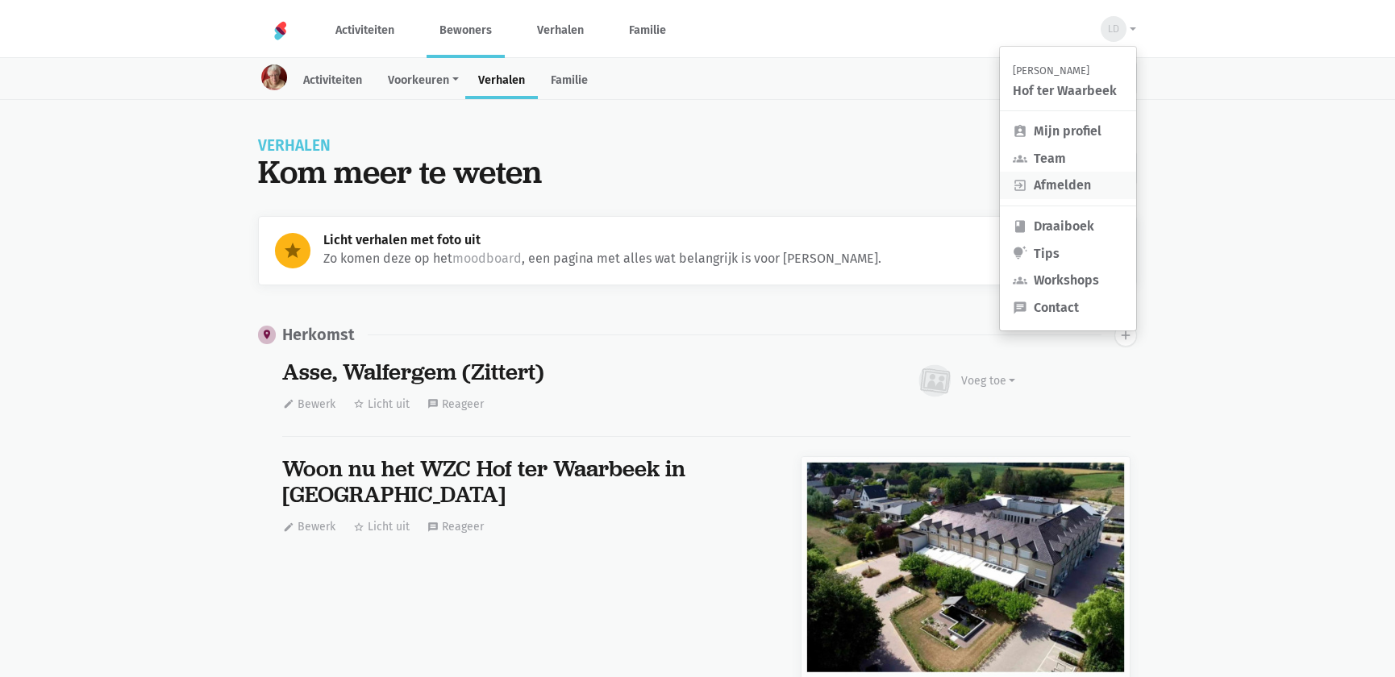
click at [1048, 184] on link "exit_to_app Afmelden" at bounding box center [1068, 185] width 136 height 27
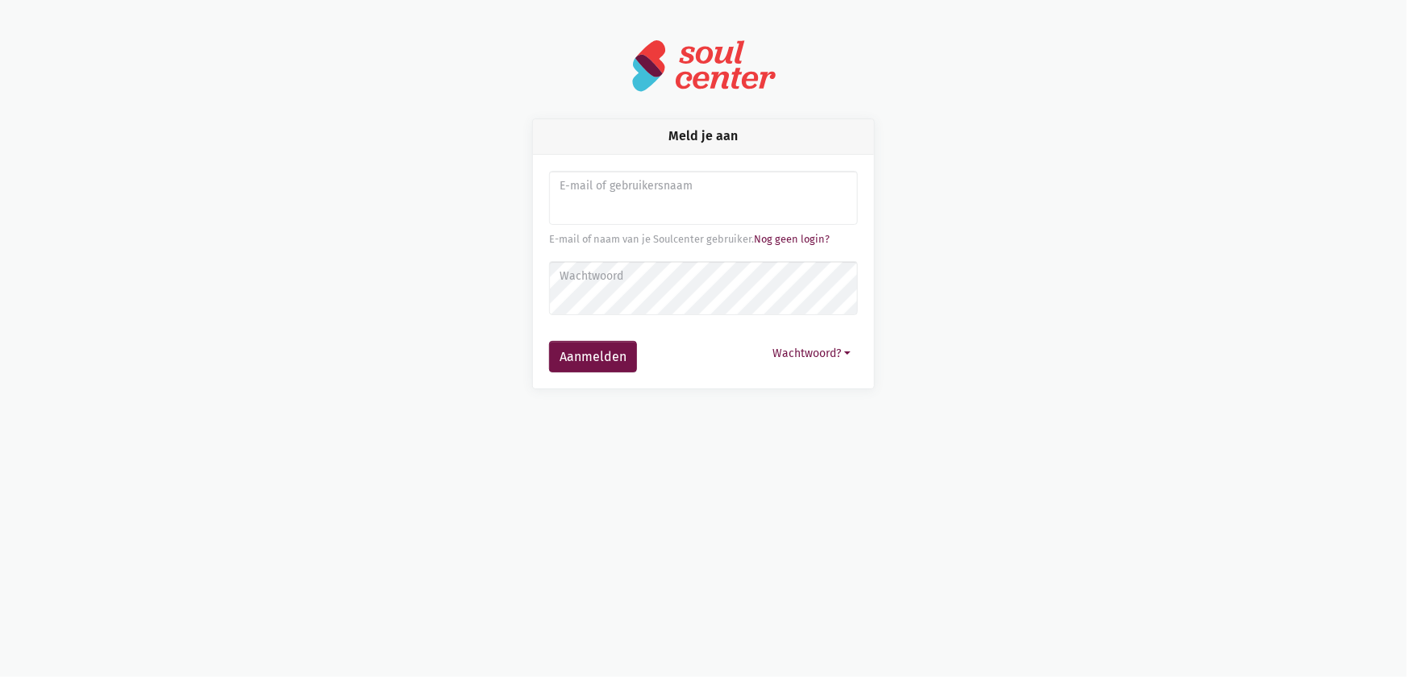
click at [1137, 176] on div "Meld je aan E-mail of gebruikersnaam E-mail of naam van je [PERSON_NAME]. Nog g…" at bounding box center [703, 253] width 919 height 271
